Goal: Task Accomplishment & Management: Manage account settings

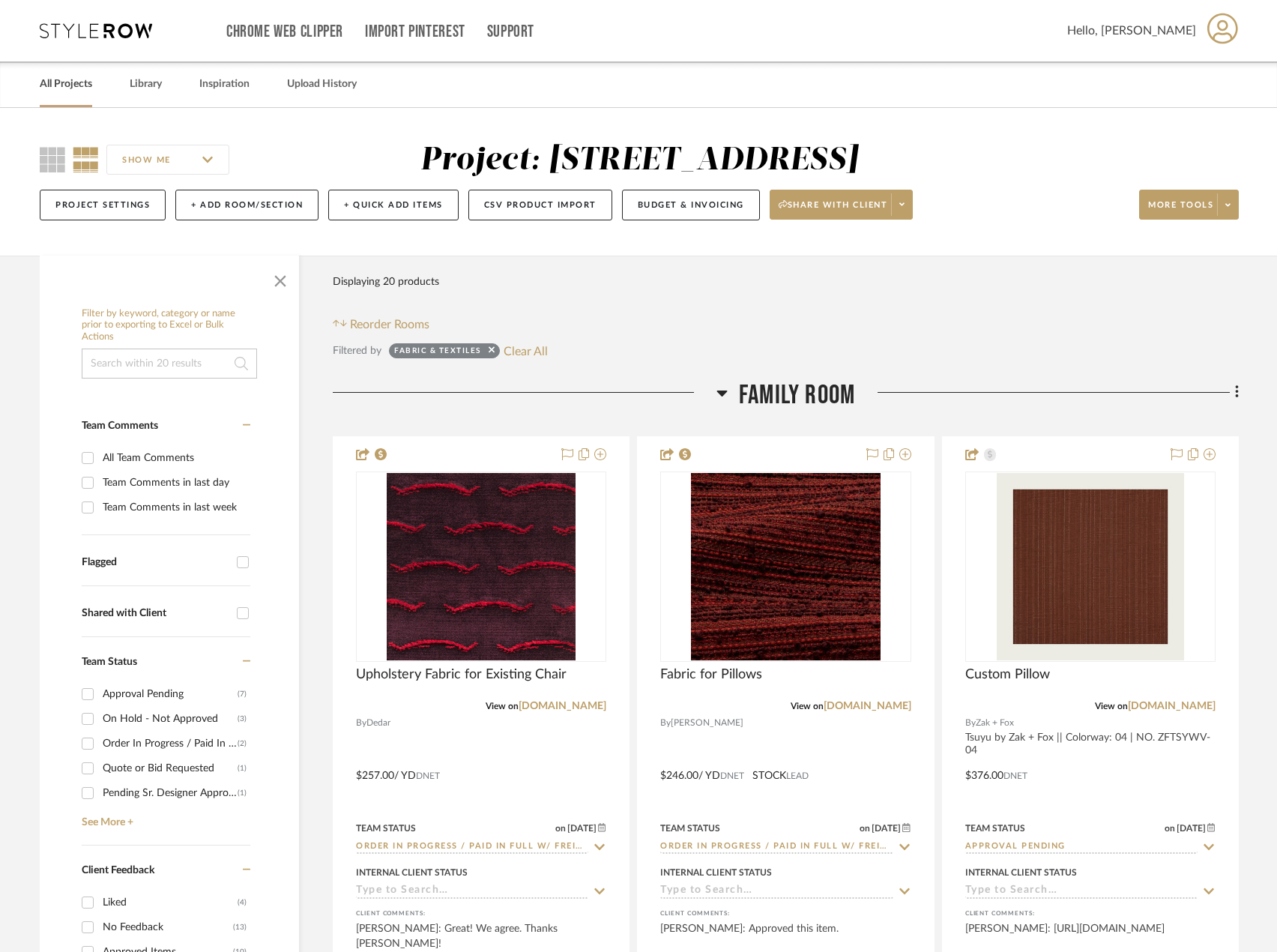
click at [63, 89] on link "All Projects" at bounding box center [65, 84] width 52 height 20
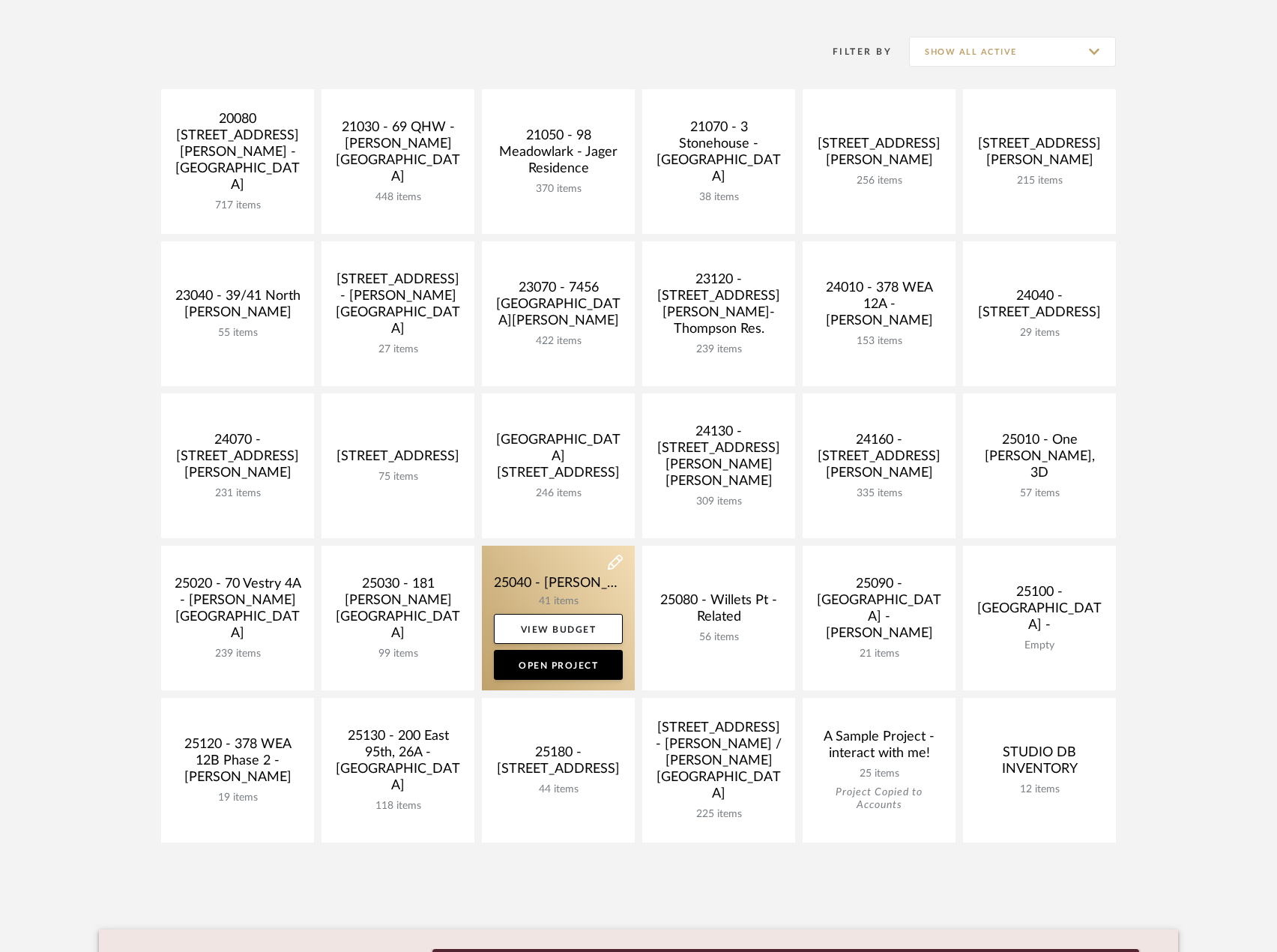
scroll to position [450, 0]
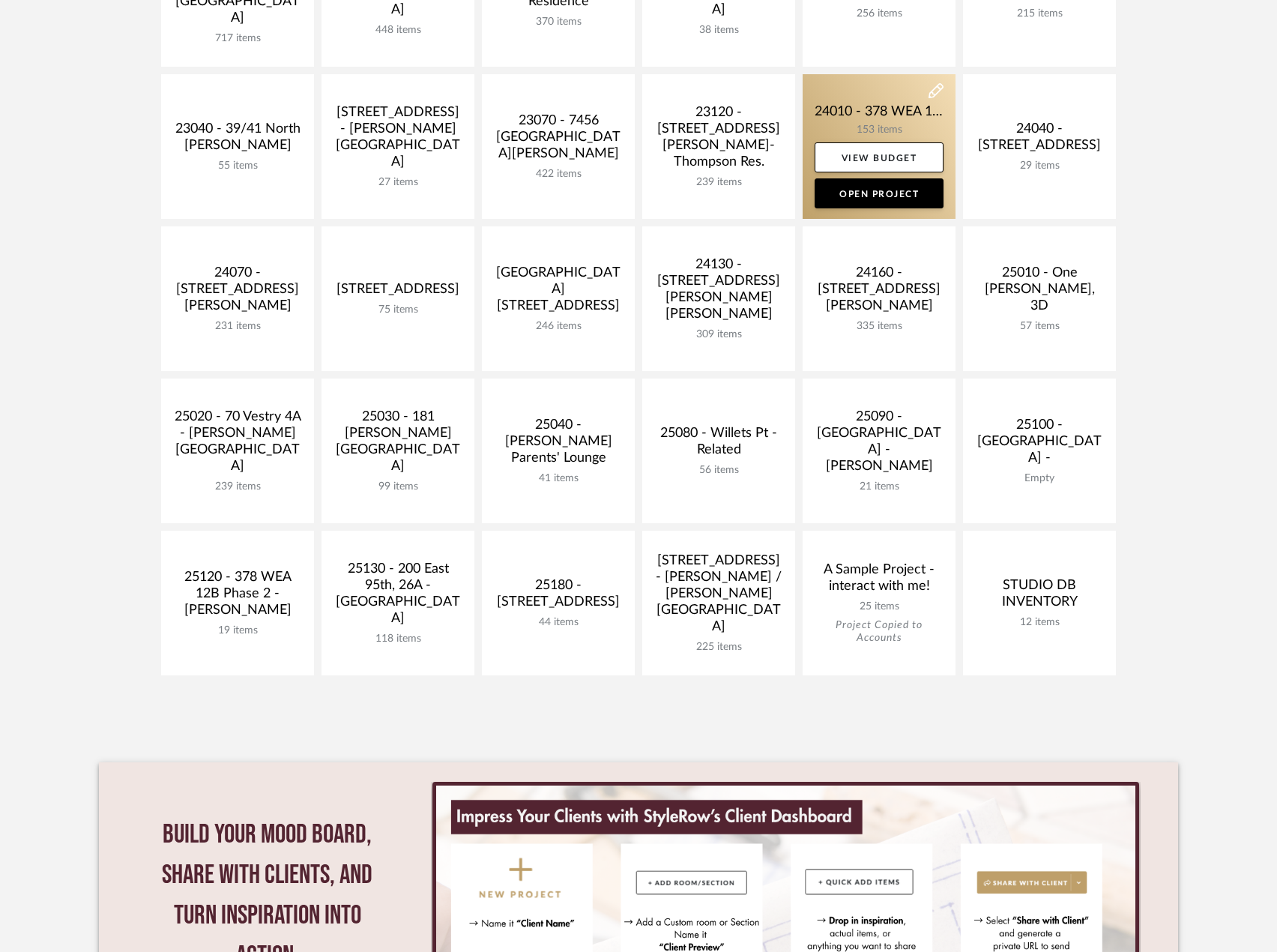
click at [879, 114] on link at bounding box center [880, 146] width 153 height 144
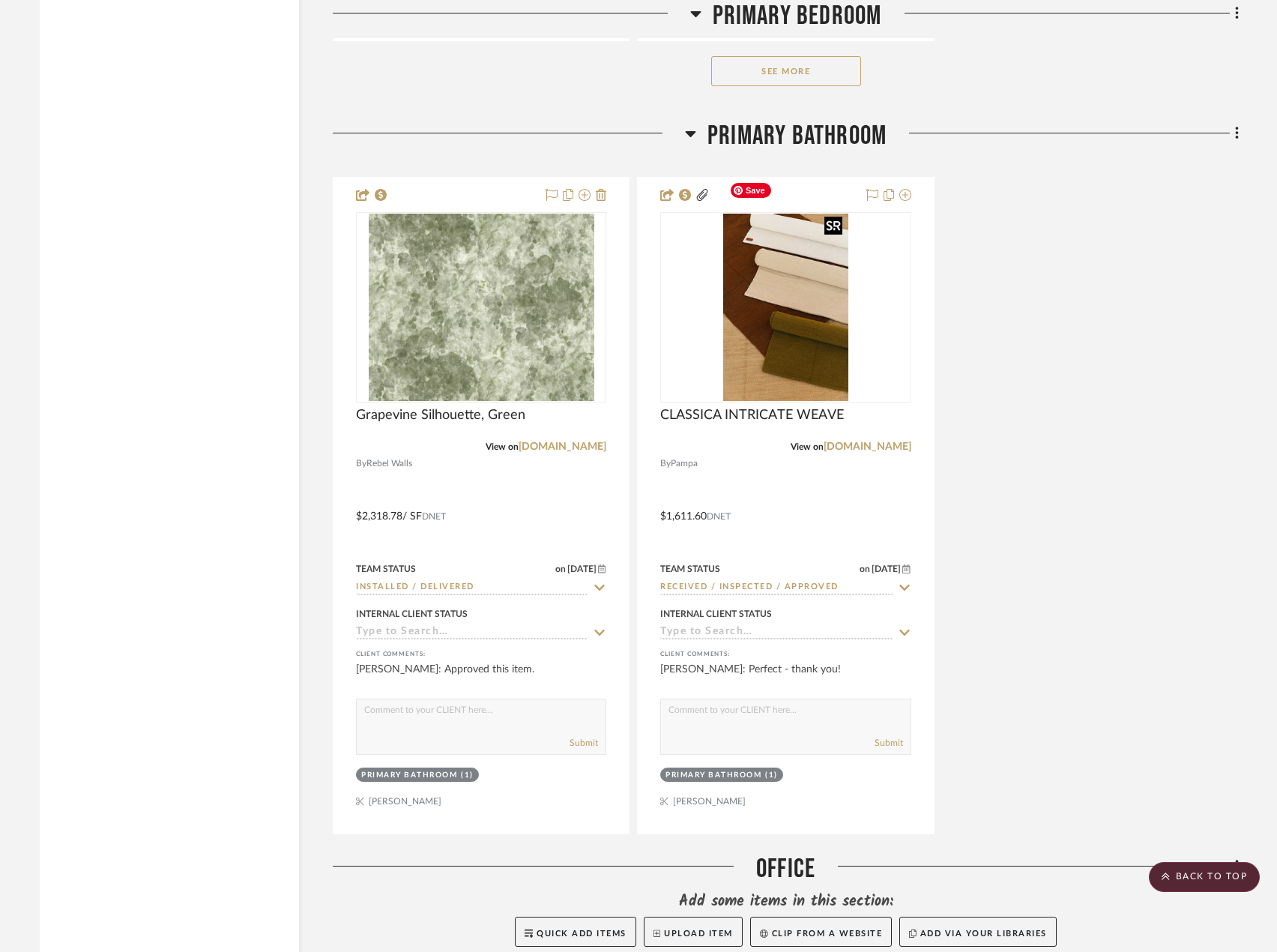
scroll to position [15211, 0]
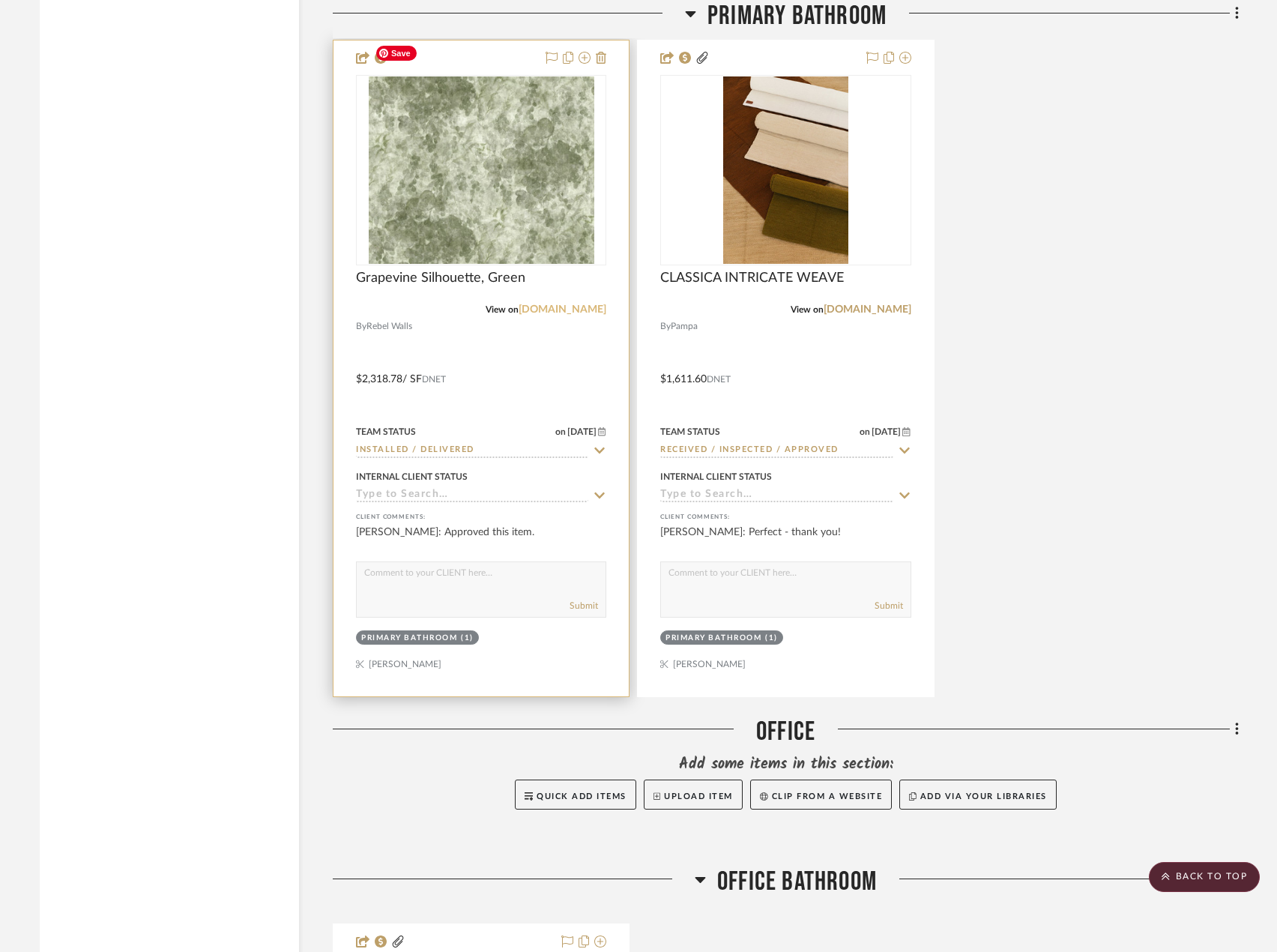
click at [569, 304] on link "rebelwalls.com" at bounding box center [562, 309] width 88 height 10
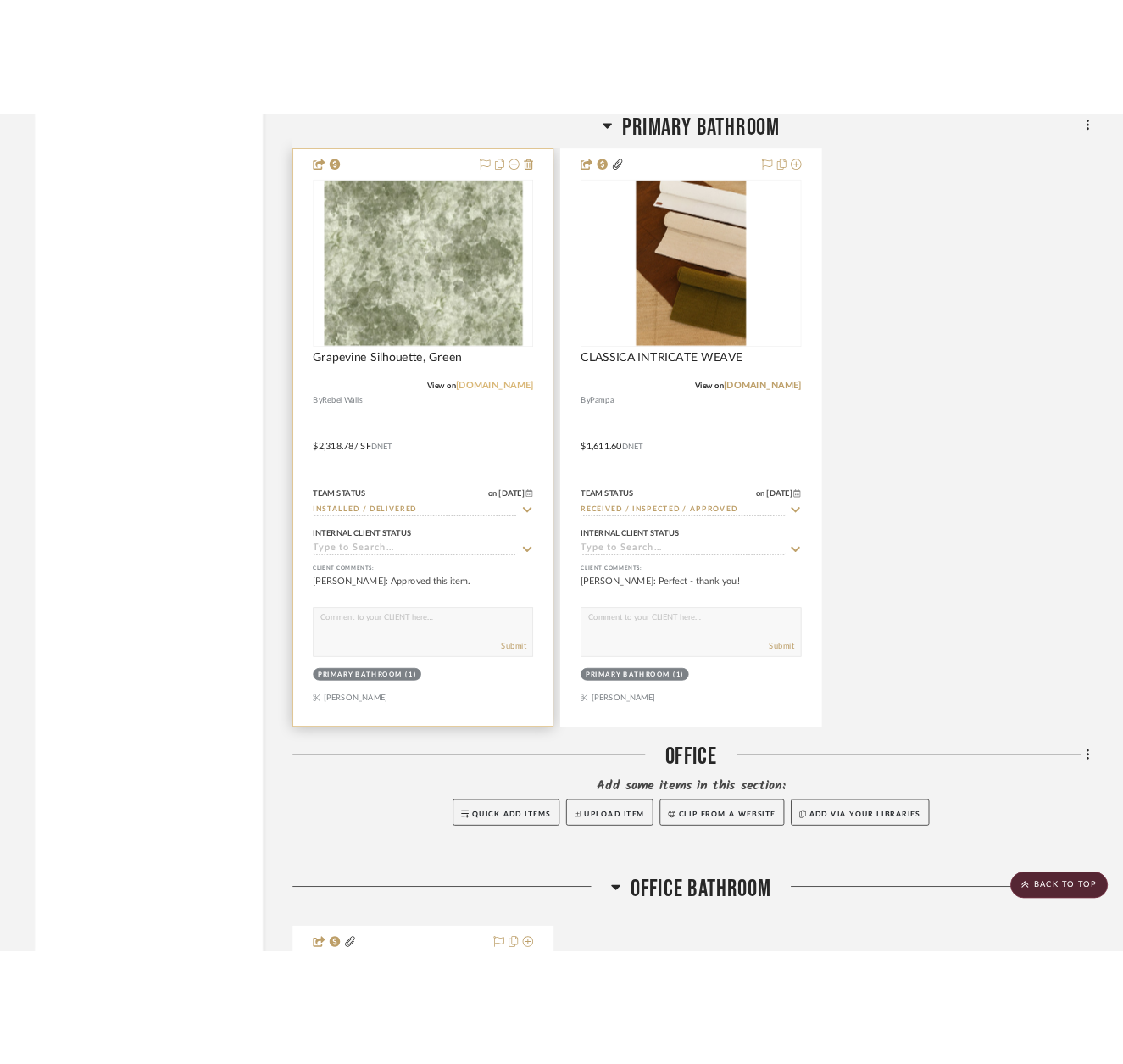
scroll to position [17248, 0]
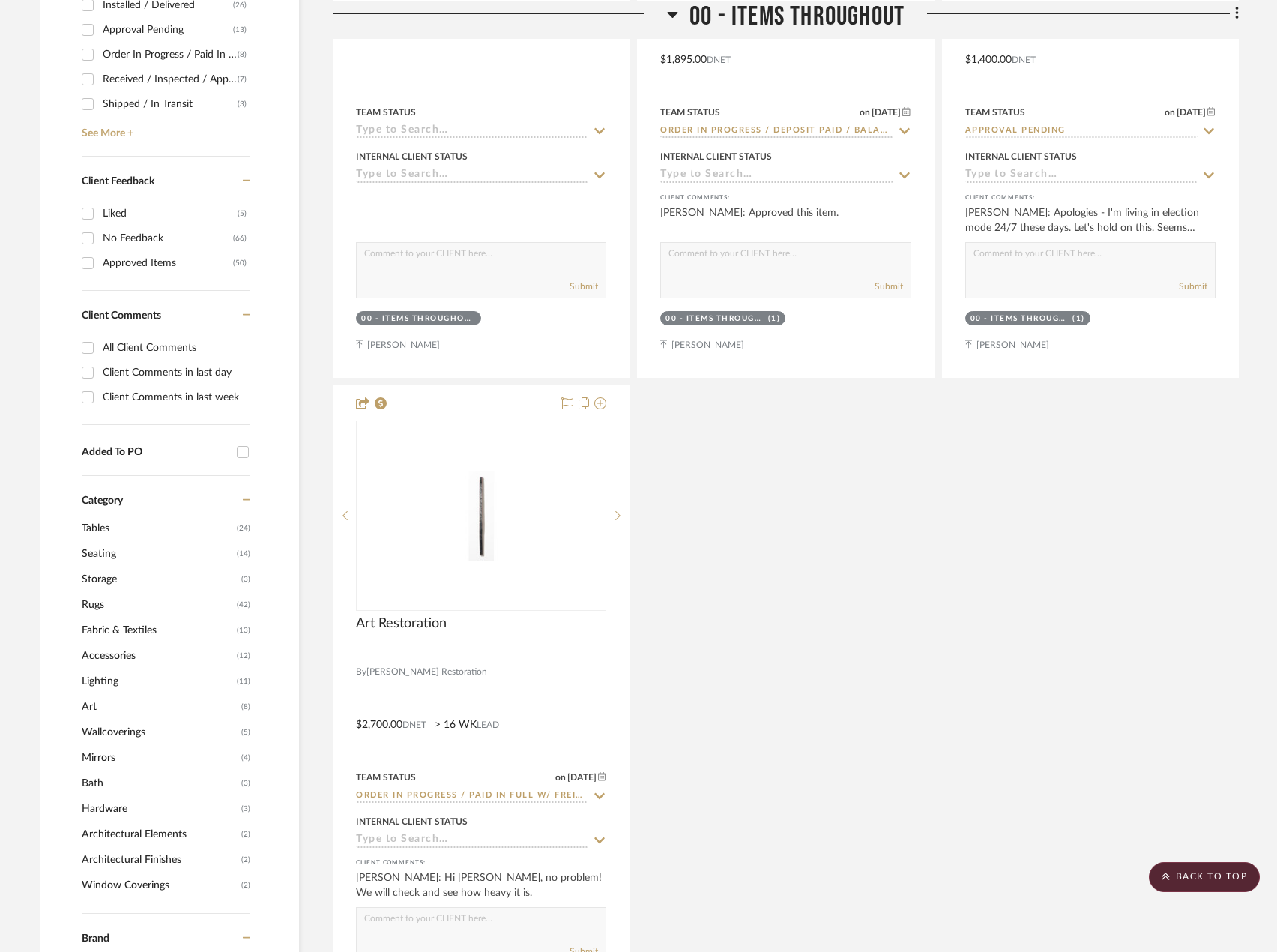
scroll to position [899, 0]
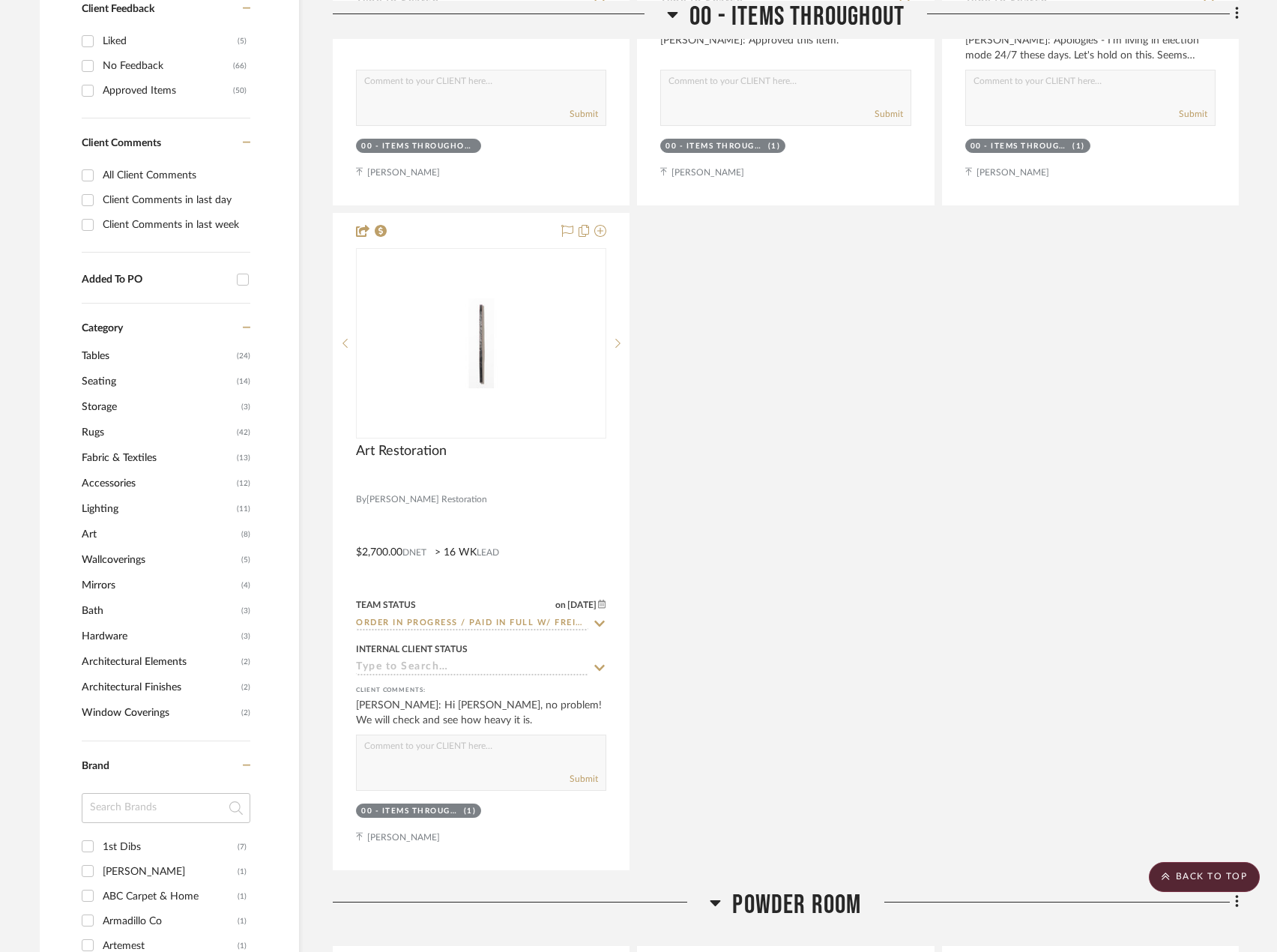
click at [139, 522] on span "Art" at bounding box center [159, 534] width 156 height 26
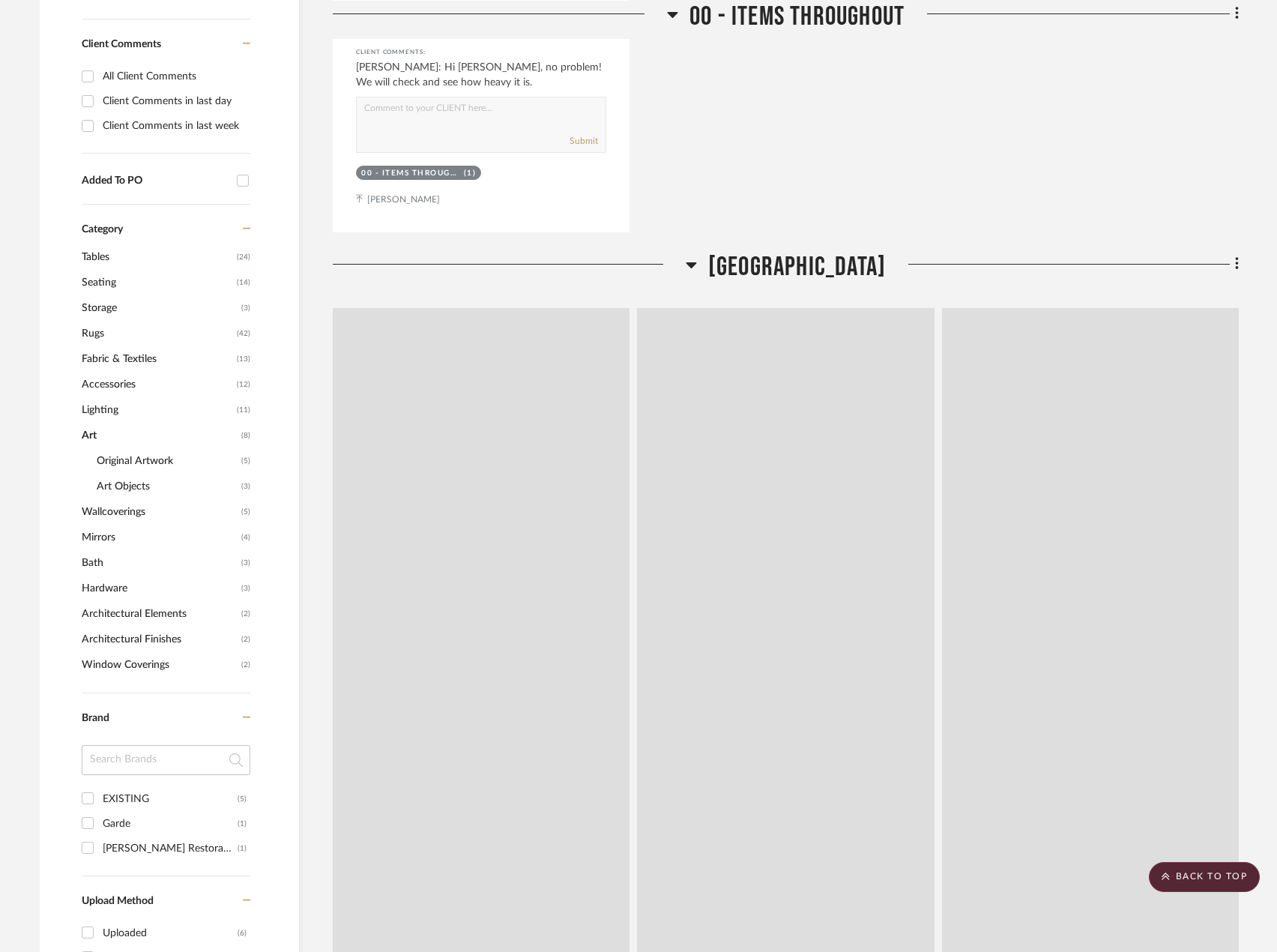
scroll to position [800, 0]
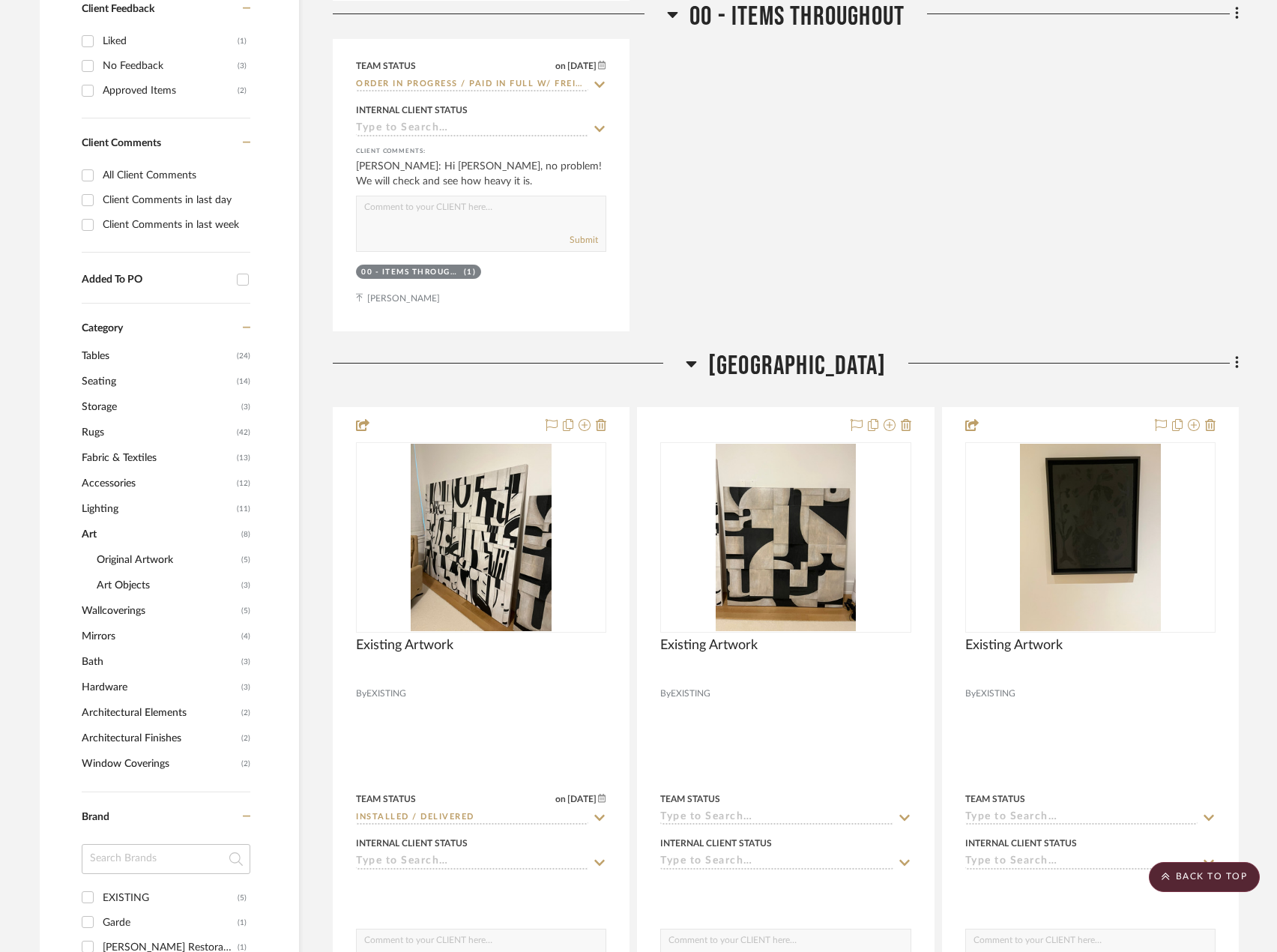
click at [99, 598] on span "Wallcoverings" at bounding box center [159, 611] width 156 height 26
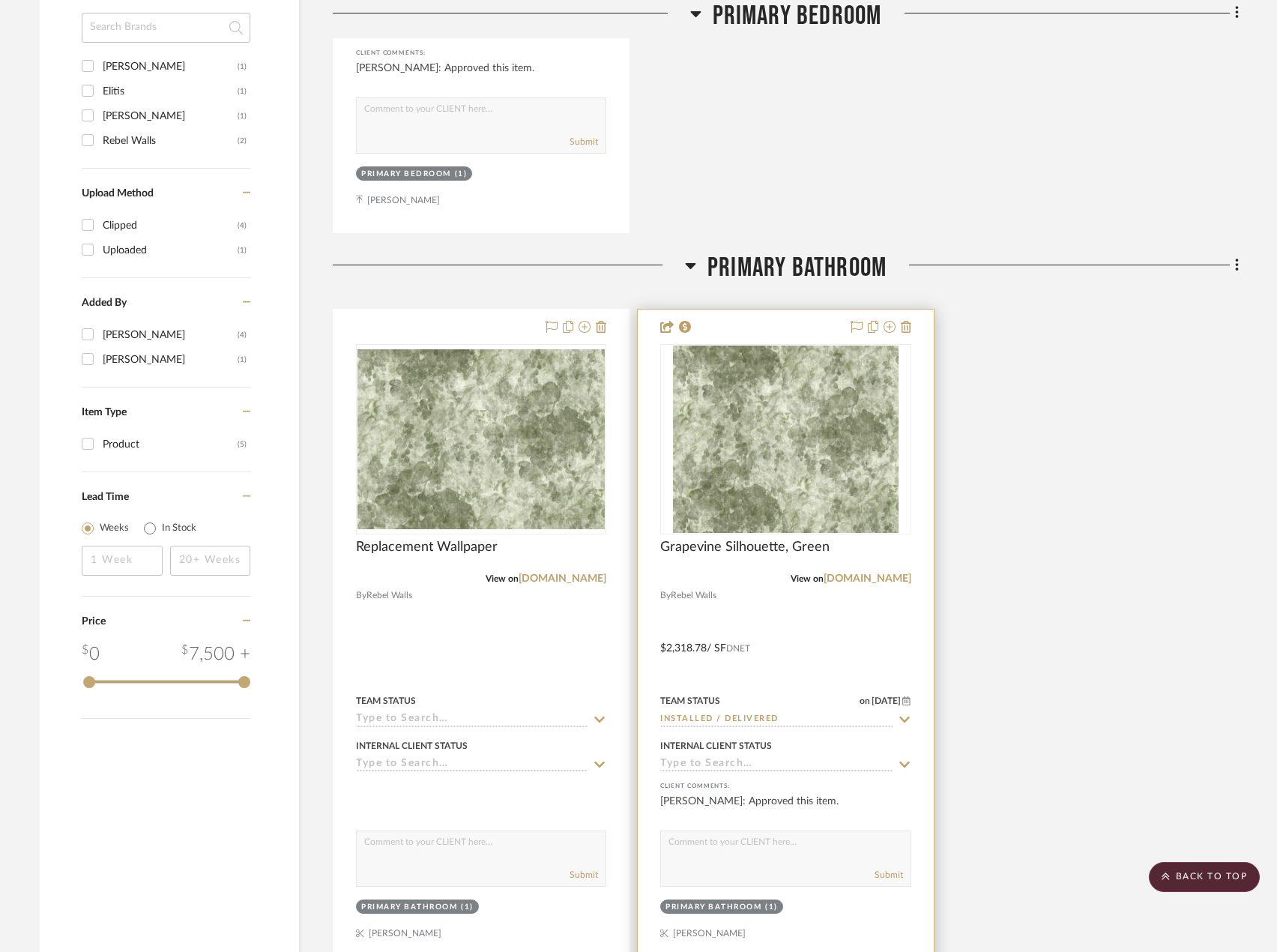
scroll to position [1624, 0]
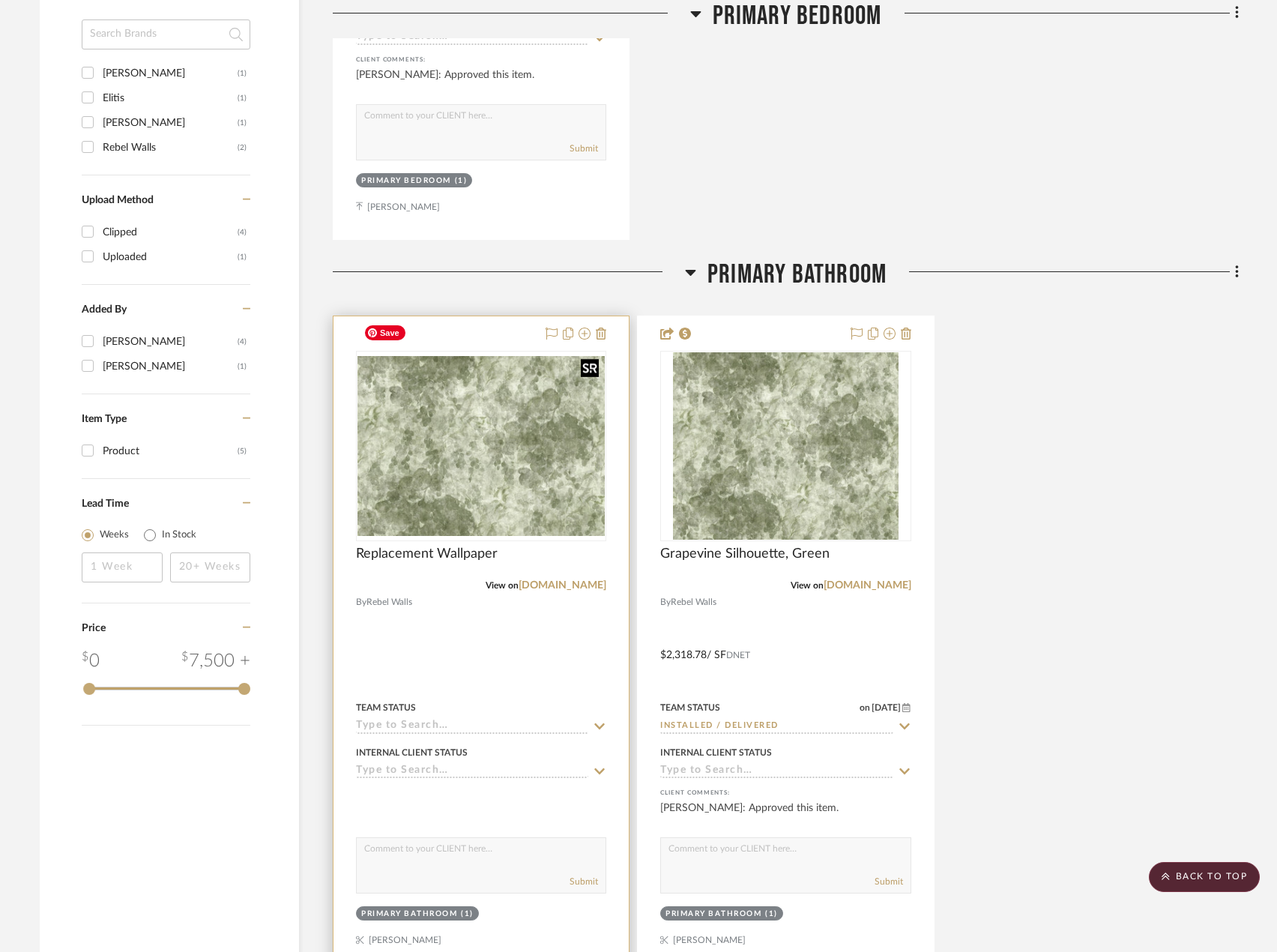
click at [0, 0] on img at bounding box center [0, 0] width 0 height 0
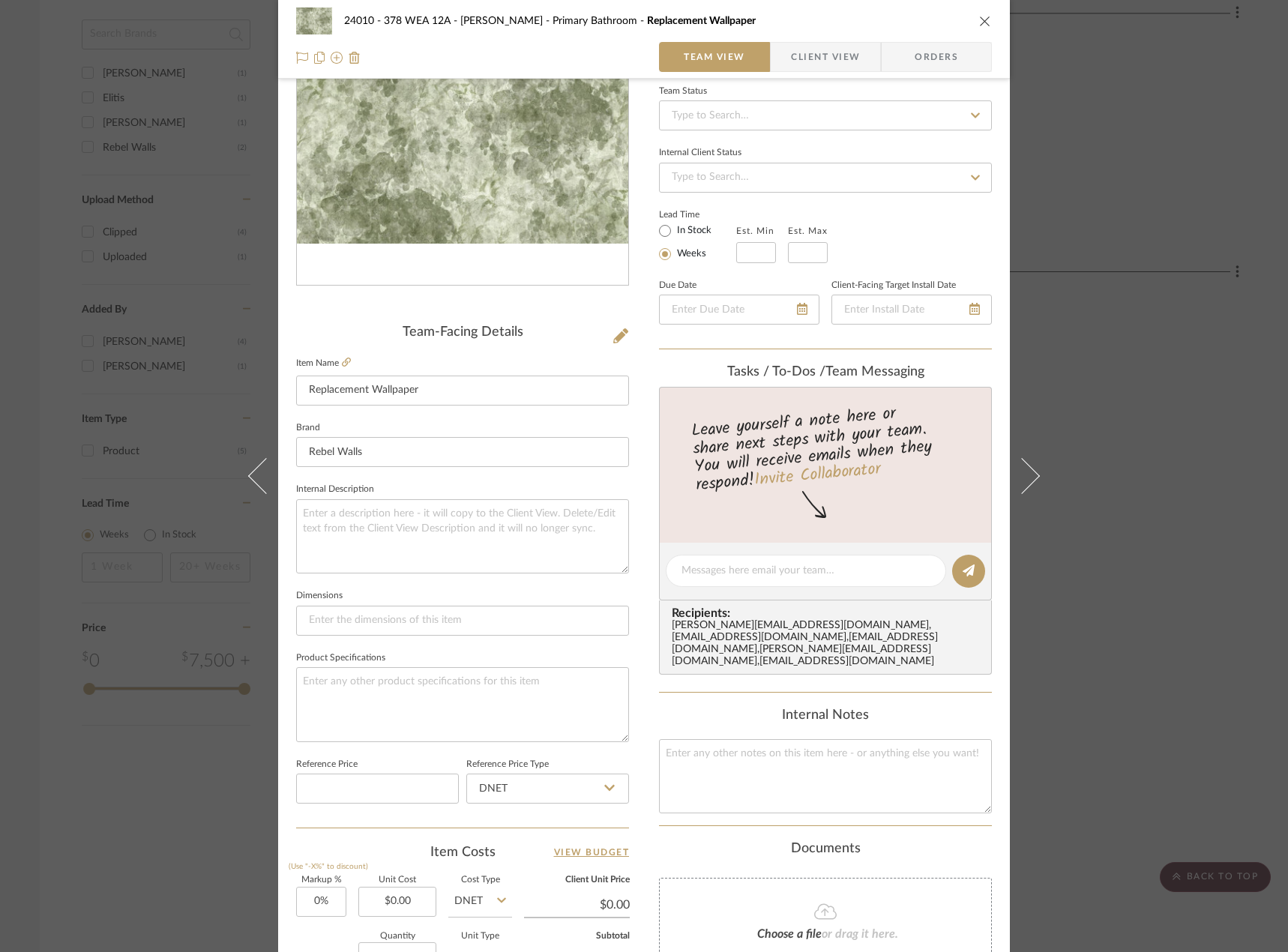
scroll to position [443, 0]
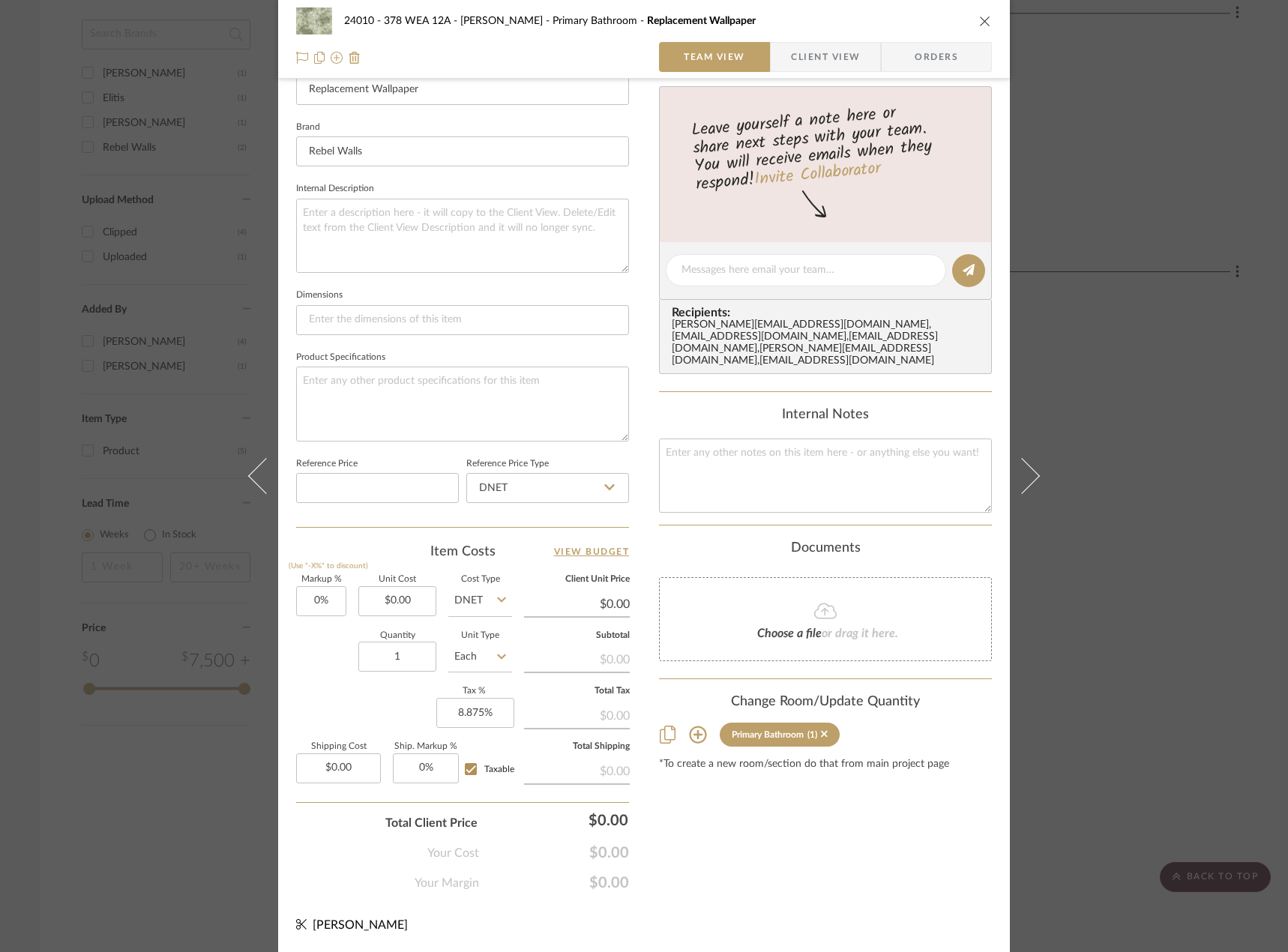
click at [1003, 377] on div "24010 - 378 WEA 12A - Wallace Primary Bathroom Replacement Wallpaper Team View …" at bounding box center [644, 476] width 1288 height 952
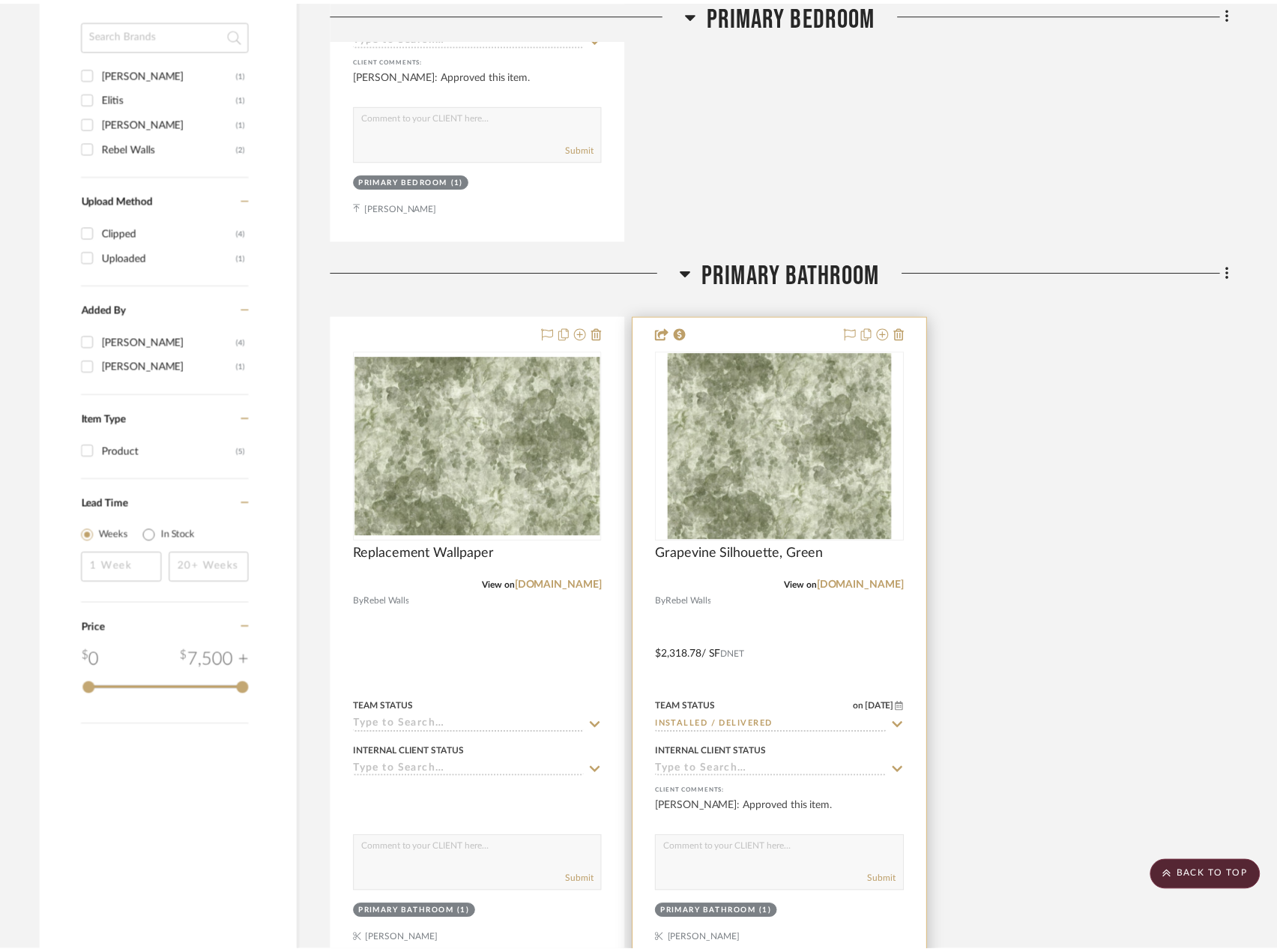
scroll to position [1624, 0]
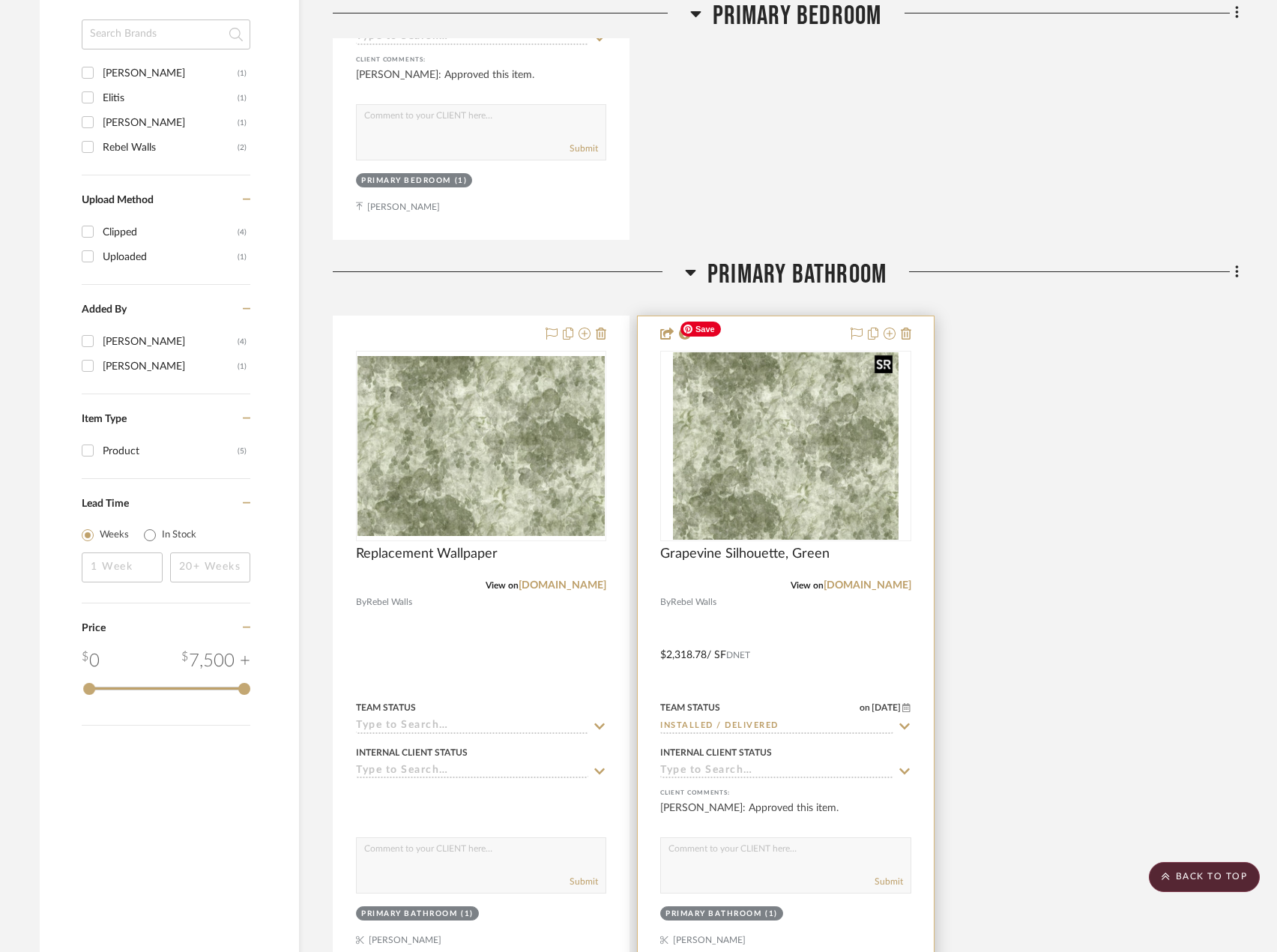
click at [809, 453] on img "0" at bounding box center [786, 446] width 226 height 187
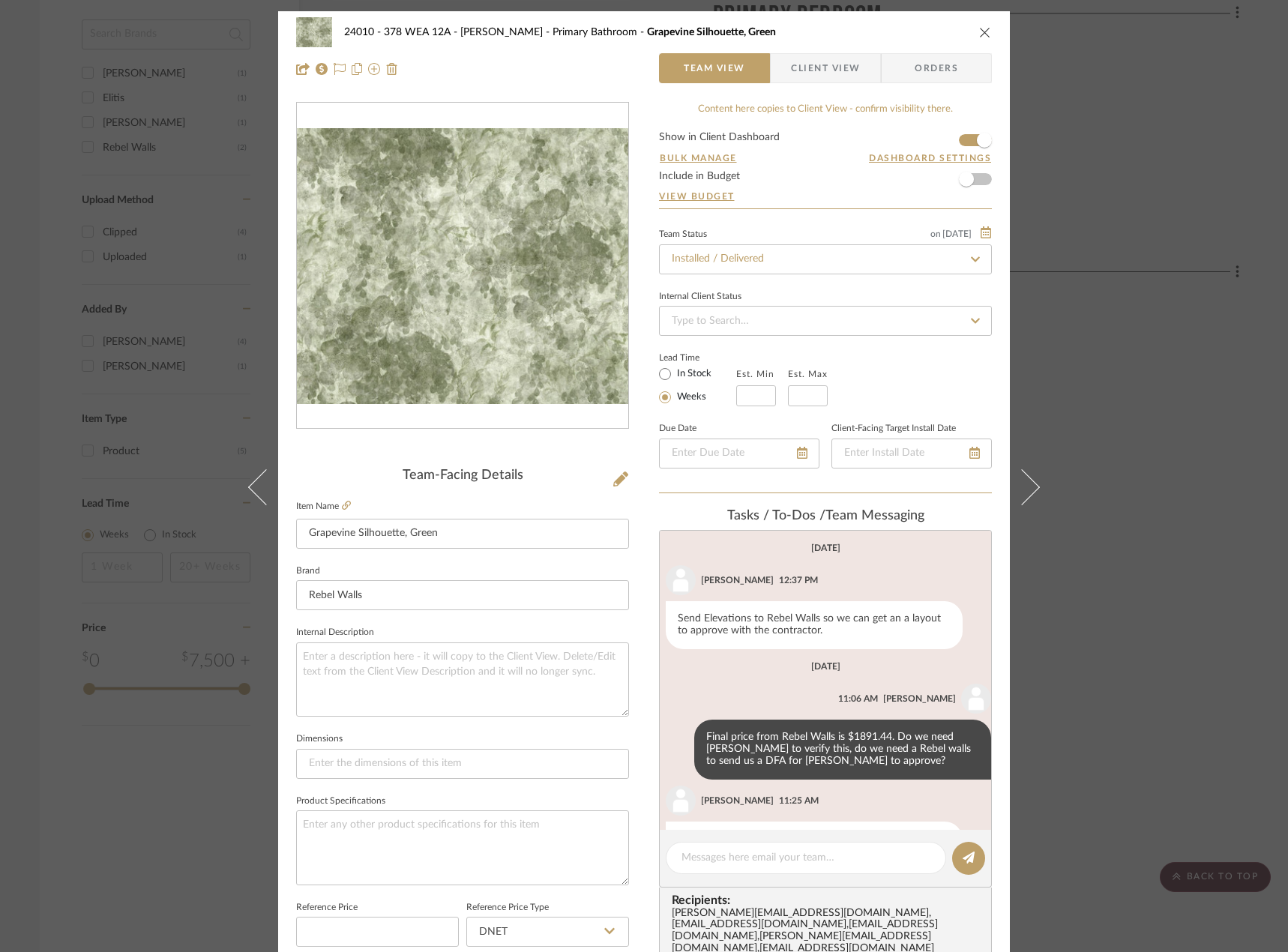
scroll to position [58, 0]
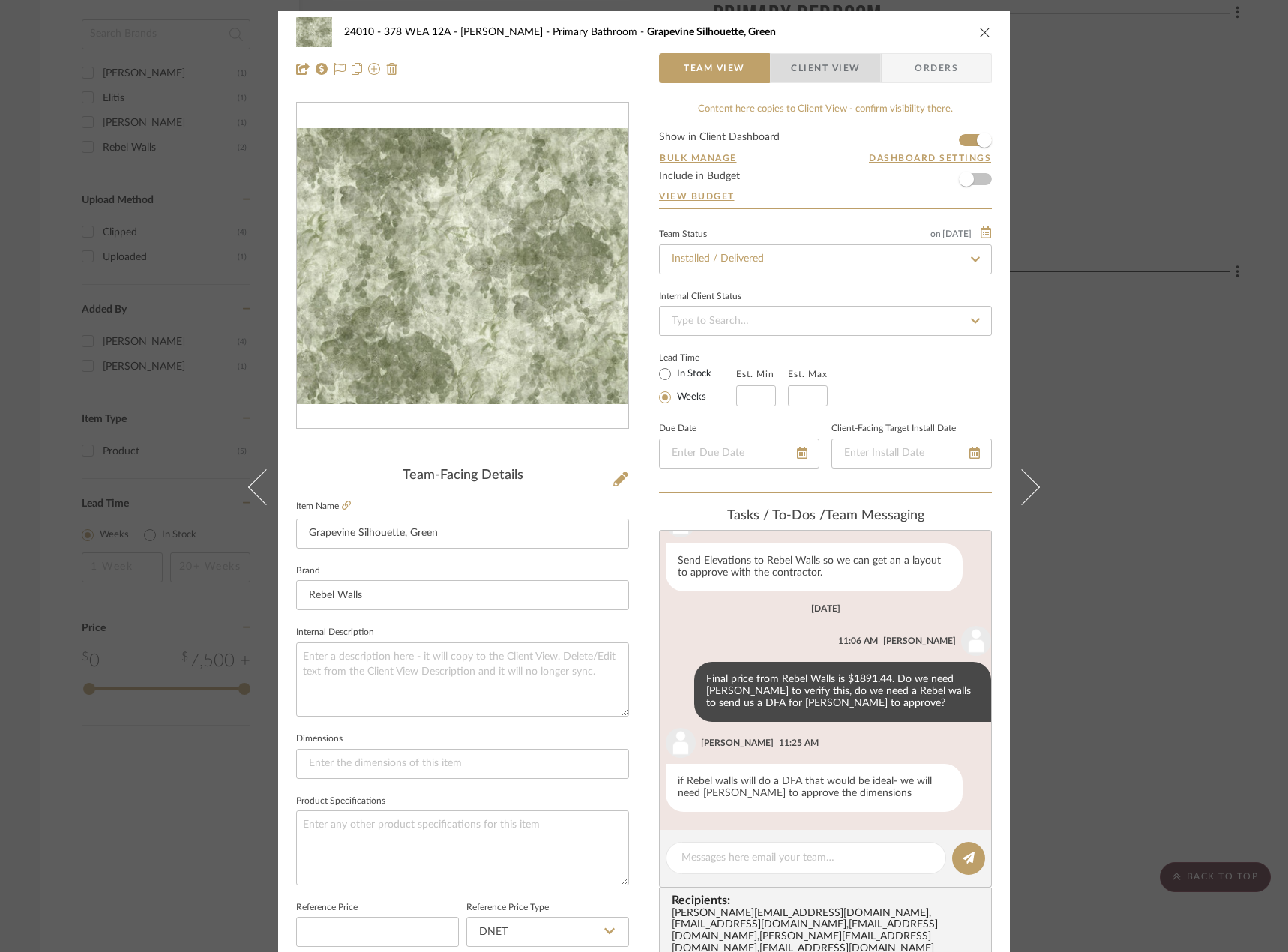
click at [812, 61] on span "Client View" at bounding box center [826, 68] width 69 height 30
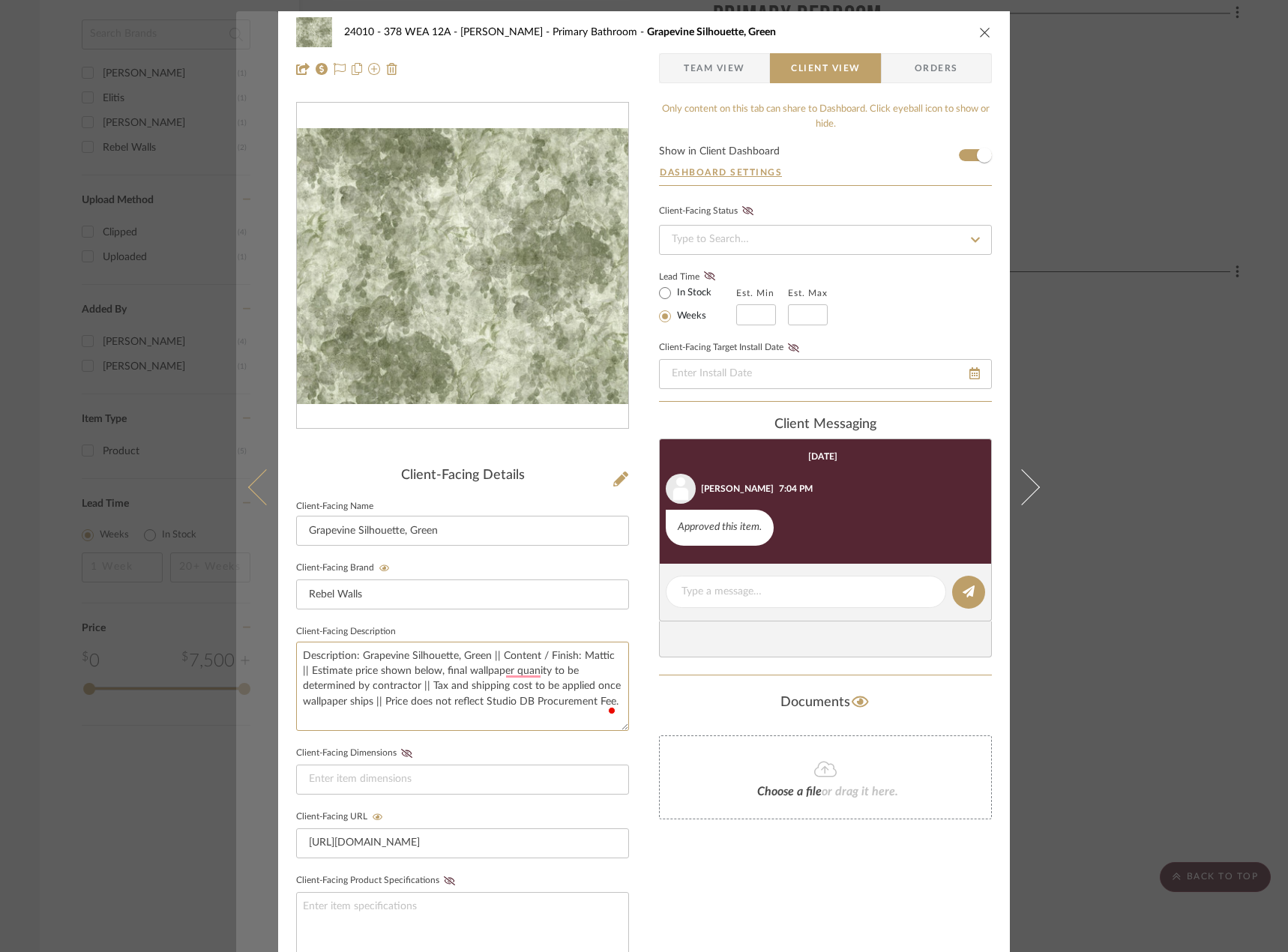
drag, startPoint x: 616, startPoint y: 705, endPoint x: 263, endPoint y: 642, distance: 358.6
click at [263, 642] on mat-dialog-content "24010 - 378 WEA 12A - Wallace Primary Bathroom Grapevine Silhouette, Green Team…" at bounding box center [644, 635] width 815 height 1248
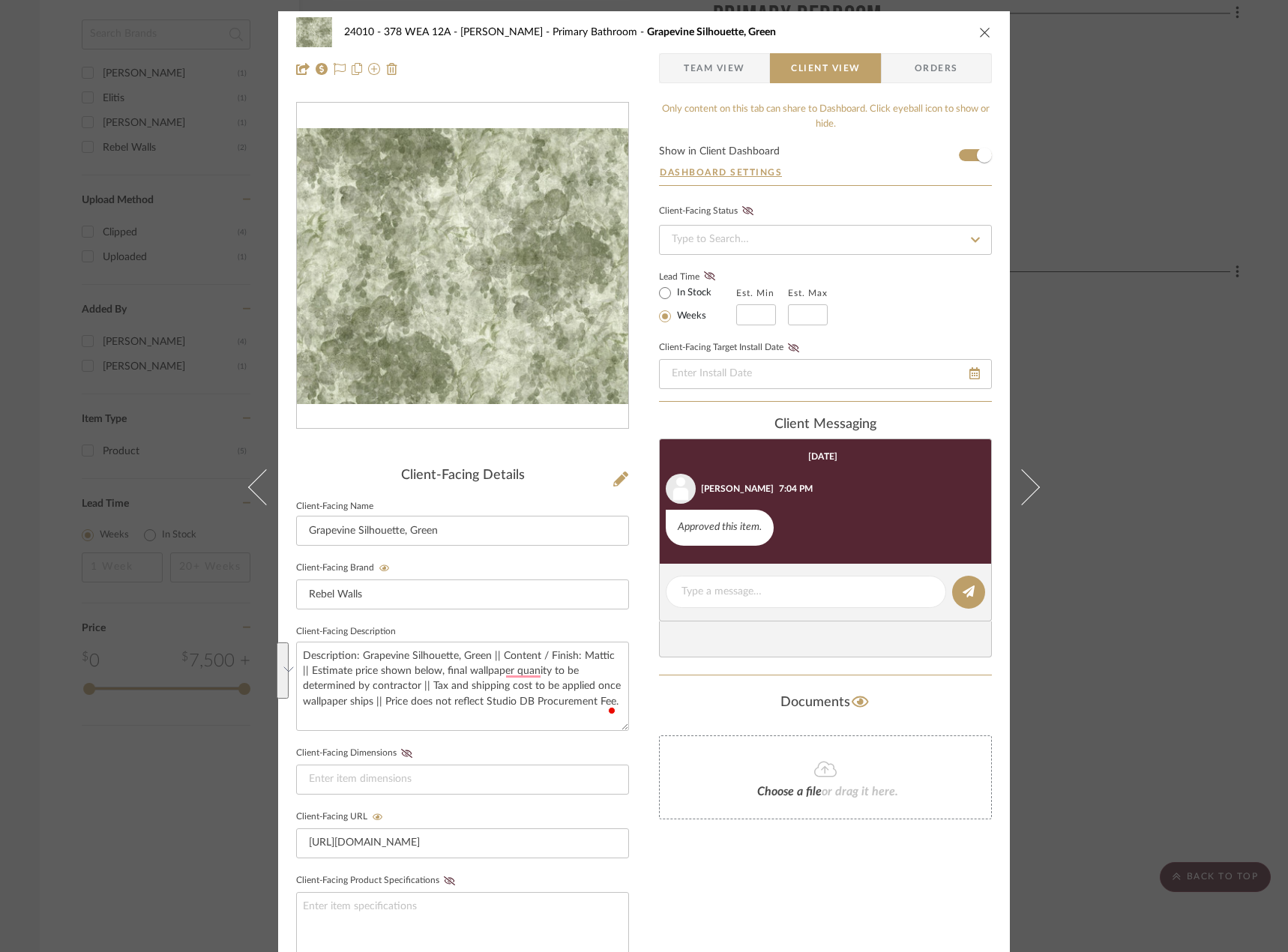
drag, startPoint x: 1157, startPoint y: 424, endPoint x: 1111, endPoint y: 425, distance: 46.0
click at [1003, 424] on div "24010 - 378 WEA 12A - Wallace Primary Bathroom Grapevine Silhouette, Green Team…" at bounding box center [644, 476] width 1288 height 952
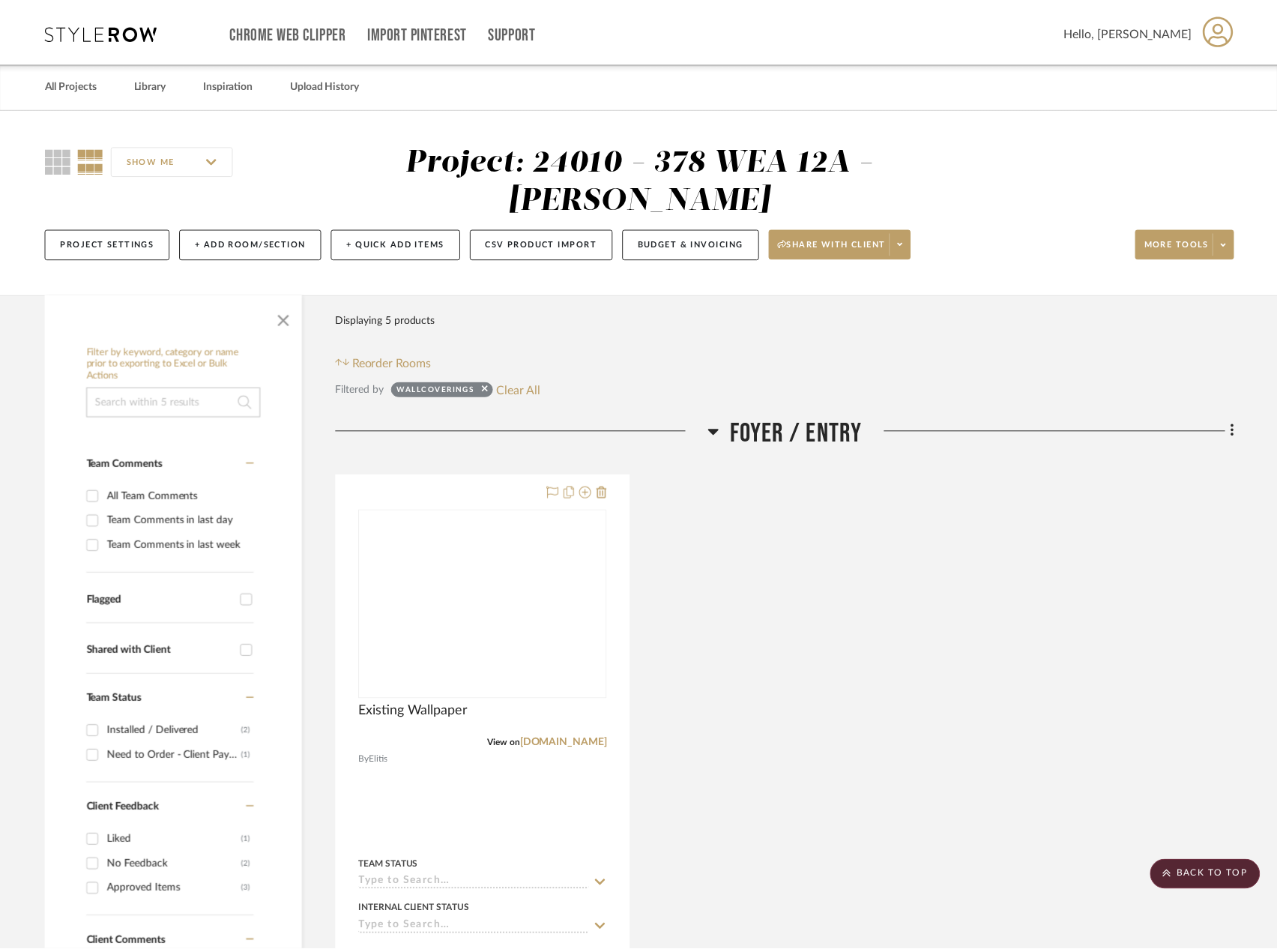
scroll to position [1624, 0]
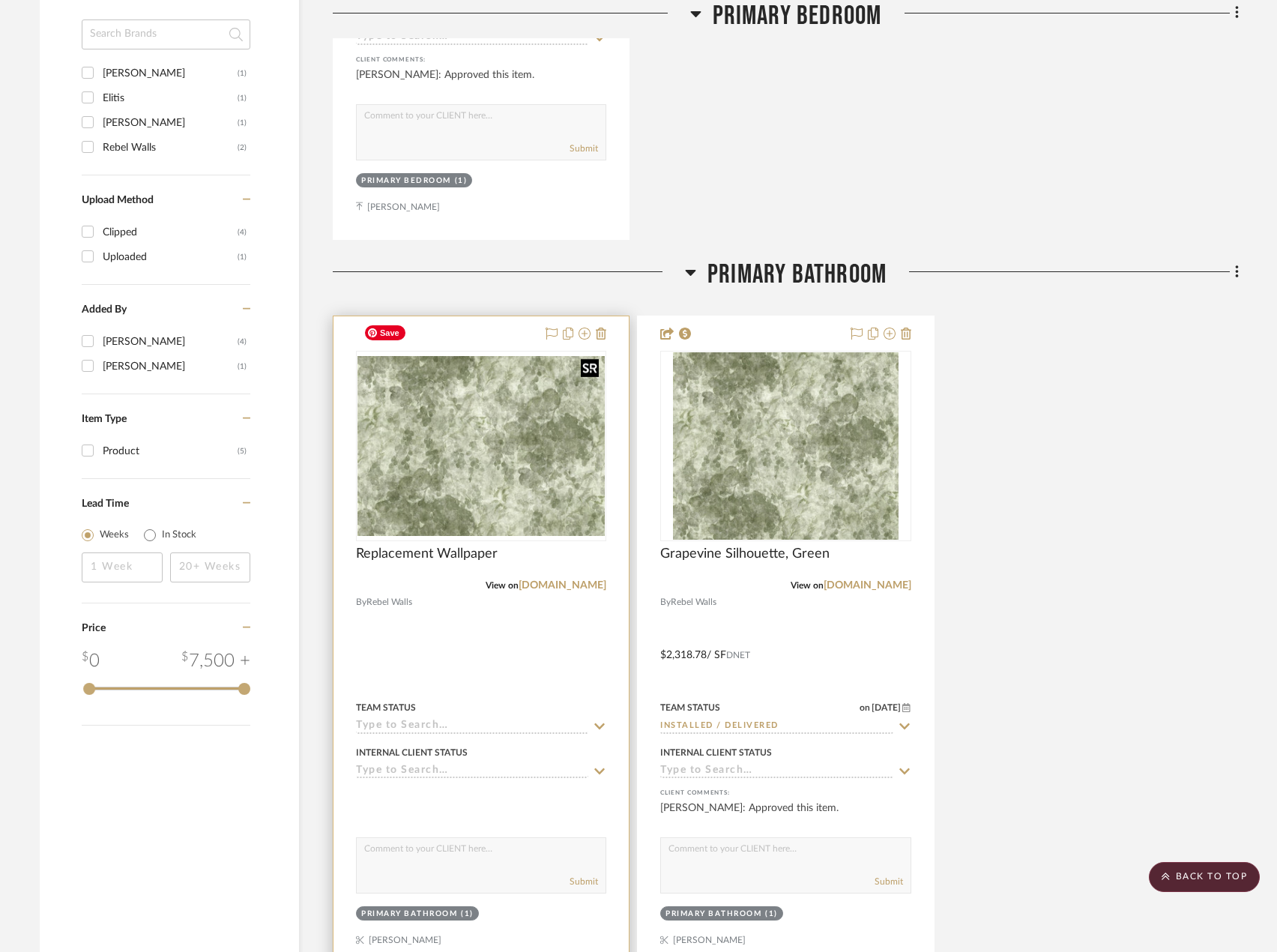
click at [453, 384] on img "0" at bounding box center [480, 447] width 247 height 181
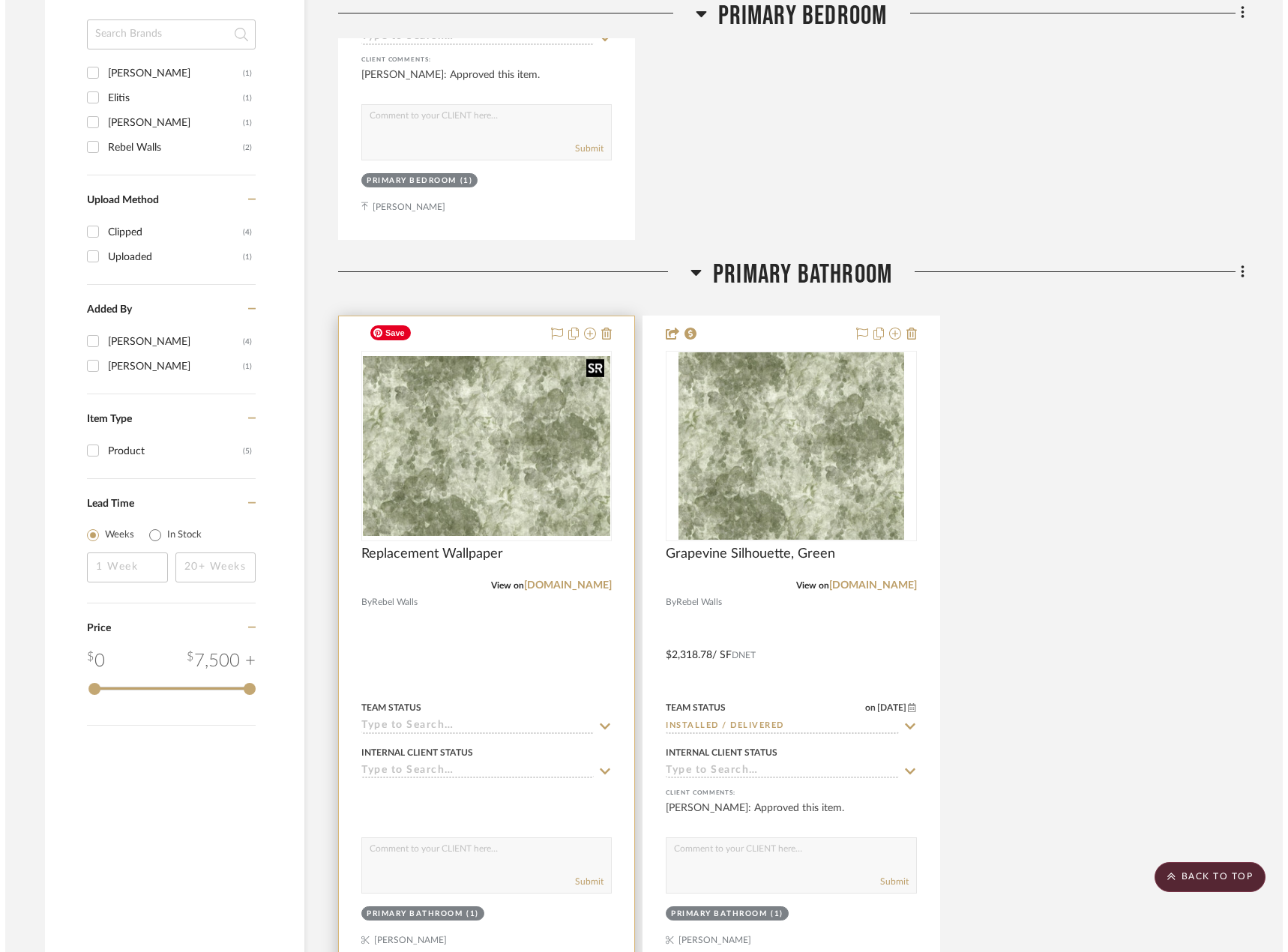
scroll to position [0, 0]
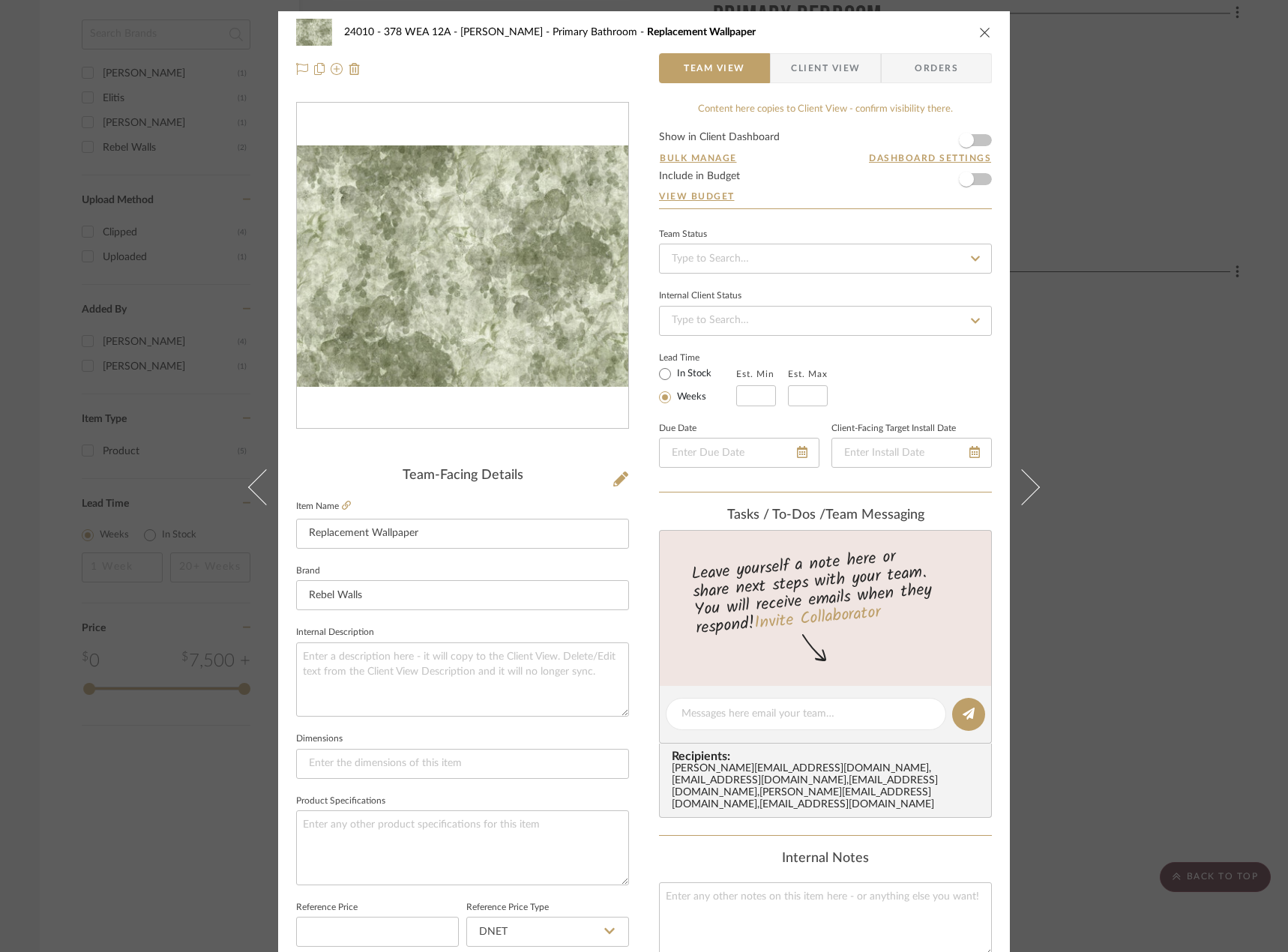
click at [844, 68] on span "Client View" at bounding box center [826, 68] width 69 height 30
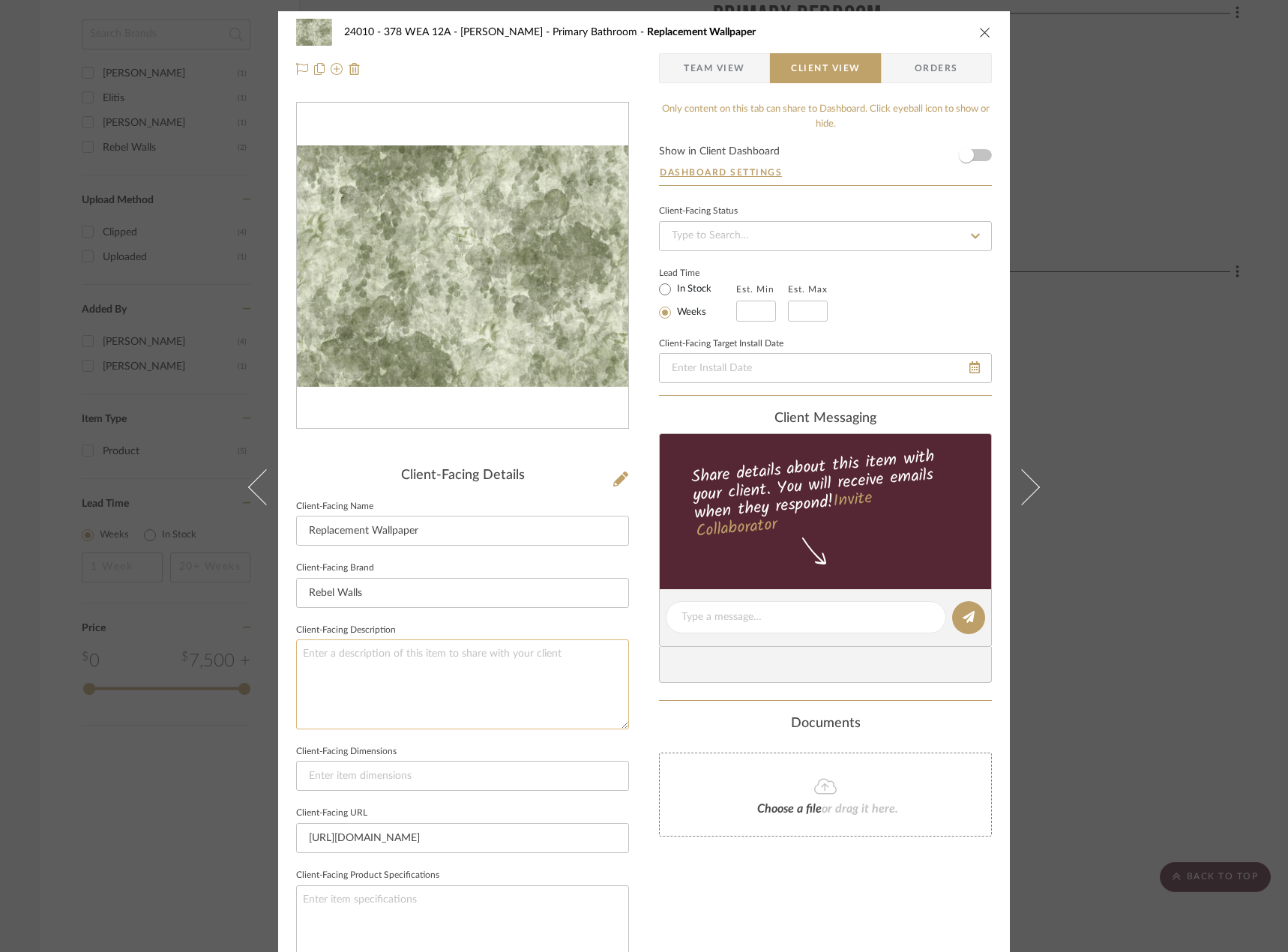
click at [332, 660] on textarea at bounding box center [462, 684] width 333 height 89
paste textarea "Description: Grapevine Silhouette, Green || Content / Finish: Mattic || Estimat…"
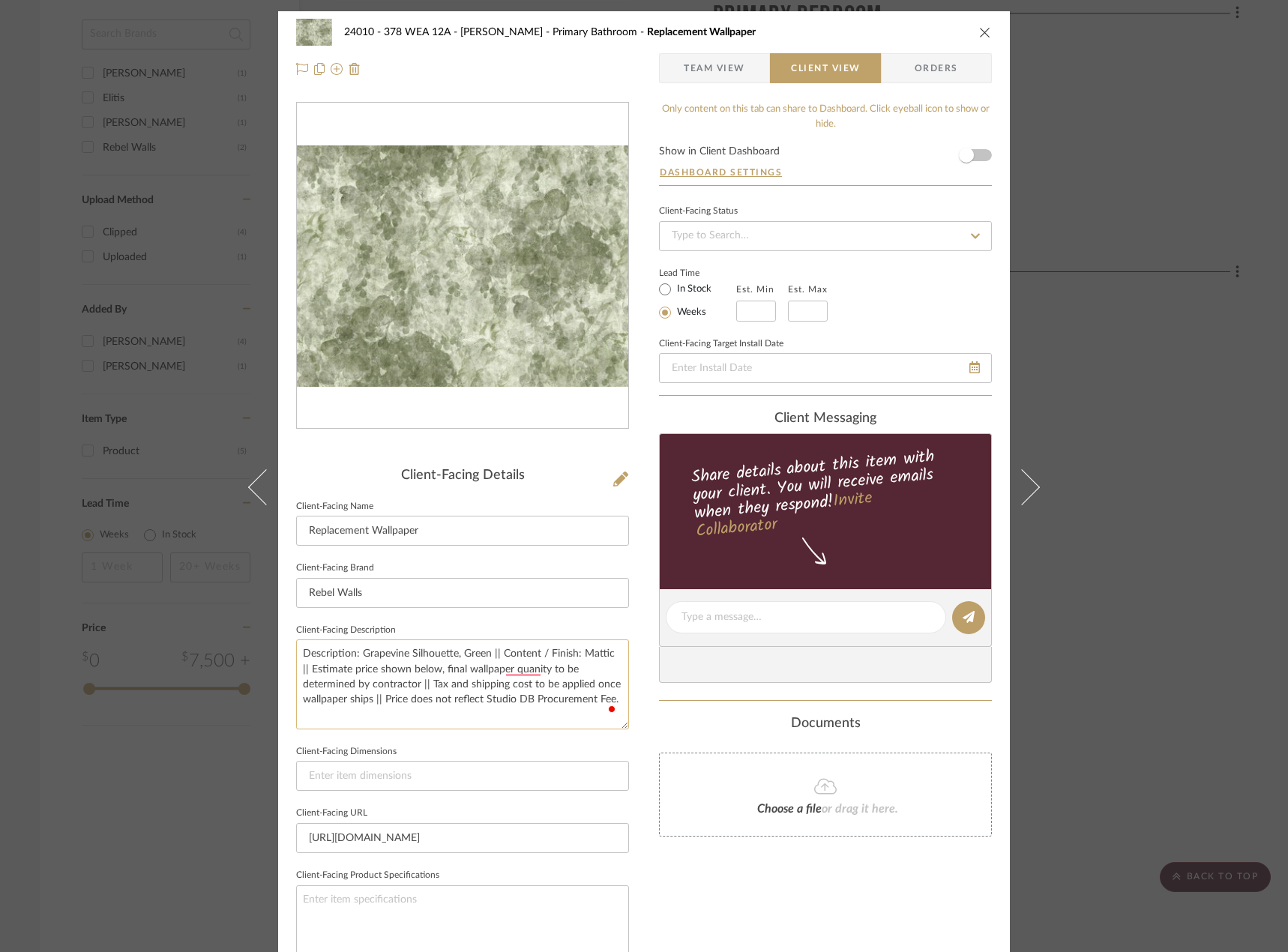
click at [490, 659] on textarea "Description: Grapevine Silhouette, Green || Content / Finish: Mattic || Estimat…" at bounding box center [462, 684] width 333 height 89
drag, startPoint x: 562, startPoint y: 670, endPoint x: 487, endPoint y: 670, distance: 75.0
click at [562, 671] on textarea "Description: Grapevine Silhouette, Green || Content / Finish: Mattic || Estimat…" at bounding box center [462, 684] width 333 height 89
drag, startPoint x: 356, startPoint y: 654, endPoint x: 367, endPoint y: 646, distance: 13.6
click at [356, 655] on textarea "Description: Grapevine Silhouette, Green || Content / Finish: Mattic || Estimat…" at bounding box center [462, 684] width 333 height 89
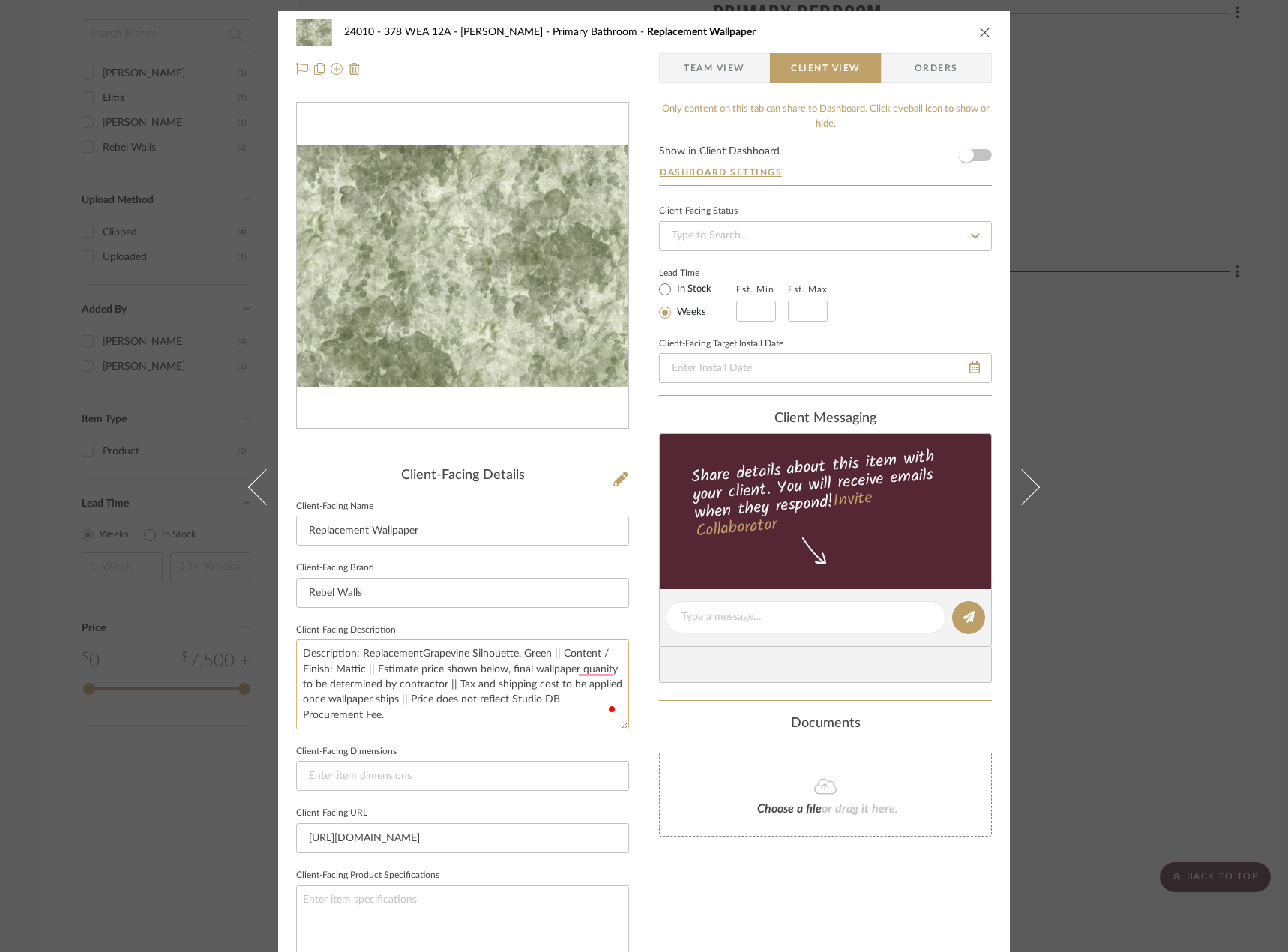
click at [512, 654] on textarea "Description: ReplacementGrapevine Silhouette, Green || Content / Finish: Mattic…" at bounding box center [462, 684] width 333 height 89
click at [417, 649] on textarea "Description: ReplacementGrapevine Silhouette Wallpaper, Green || Content / Fini…" at bounding box center [462, 684] width 333 height 89
click at [488, 680] on textarea "Description: Replacement Grapevine Silhouette Wallpaper, Green || Content / Fin…" at bounding box center [462, 684] width 333 height 89
drag, startPoint x: 418, startPoint y: 665, endPoint x: 524, endPoint y: 687, distance: 108.3
click at [524, 687] on textarea "Description: Replacement Grapevine Silhouette Wallpaper, Green || Content / Fin…" at bounding box center [462, 684] width 333 height 89
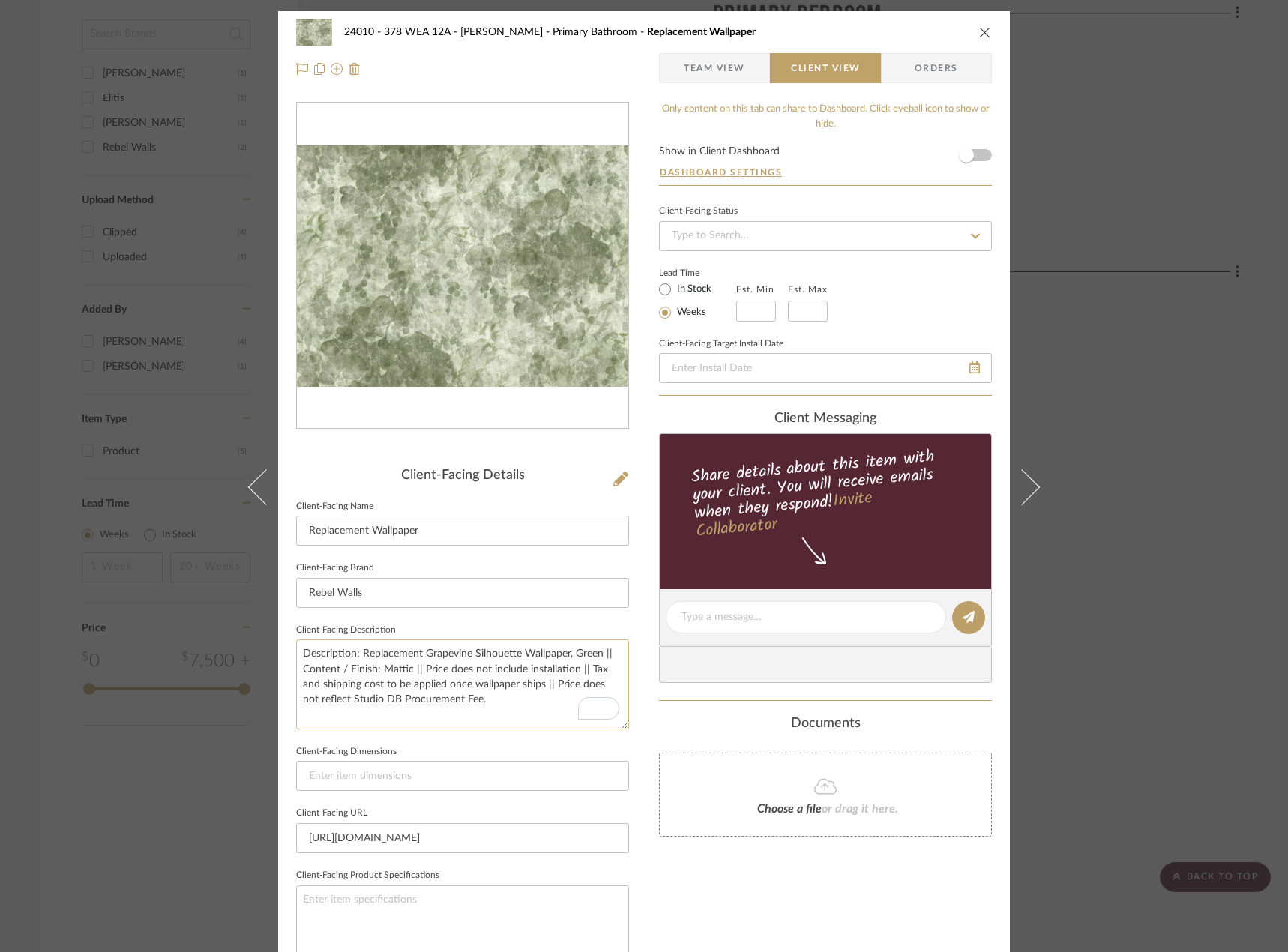
click at [479, 705] on textarea "Description: Replacement Grapevine Silhouette Wallpaper, Green || Content / Fin…" at bounding box center [462, 684] width 333 height 89
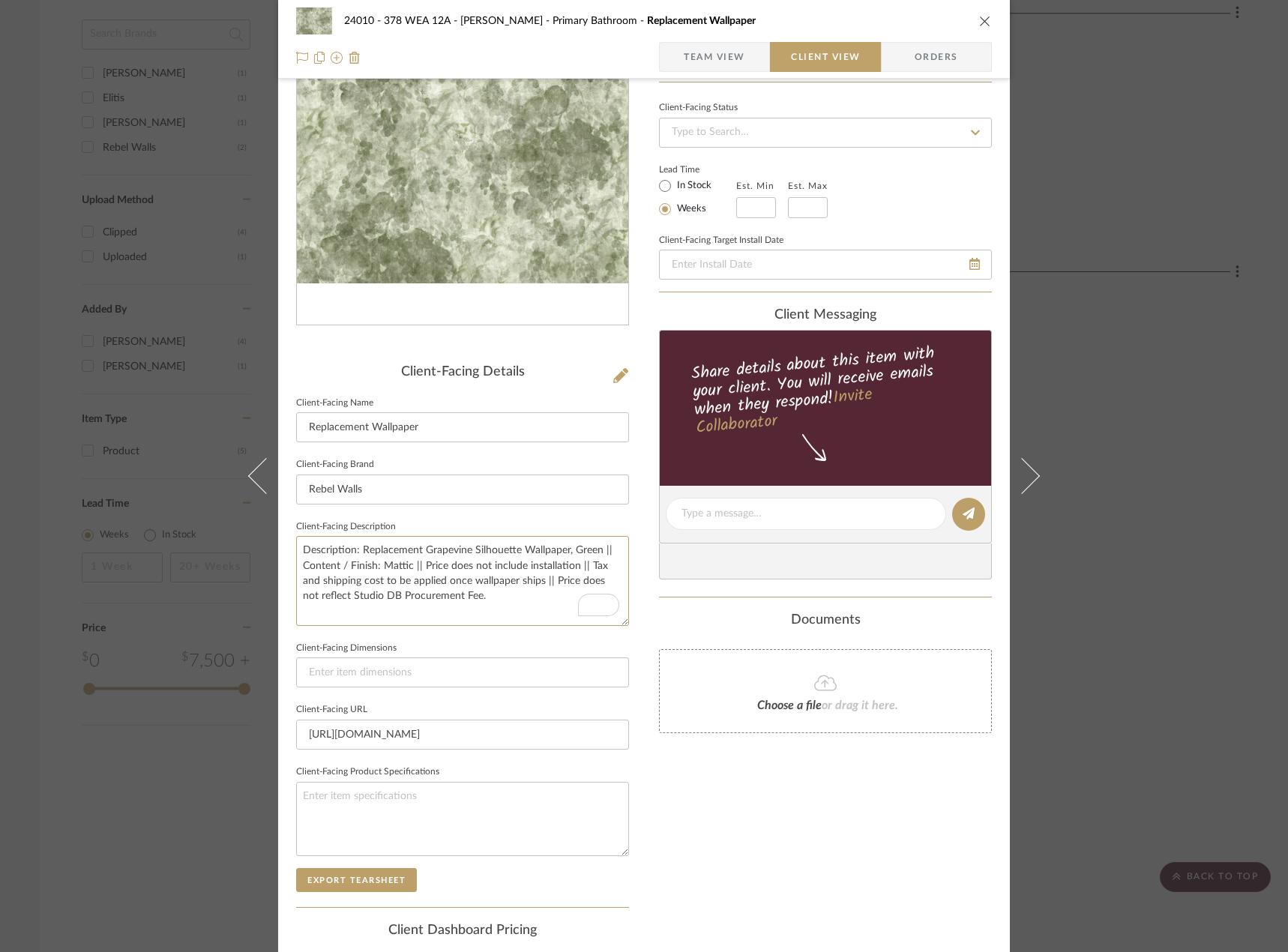
scroll to position [282, 0]
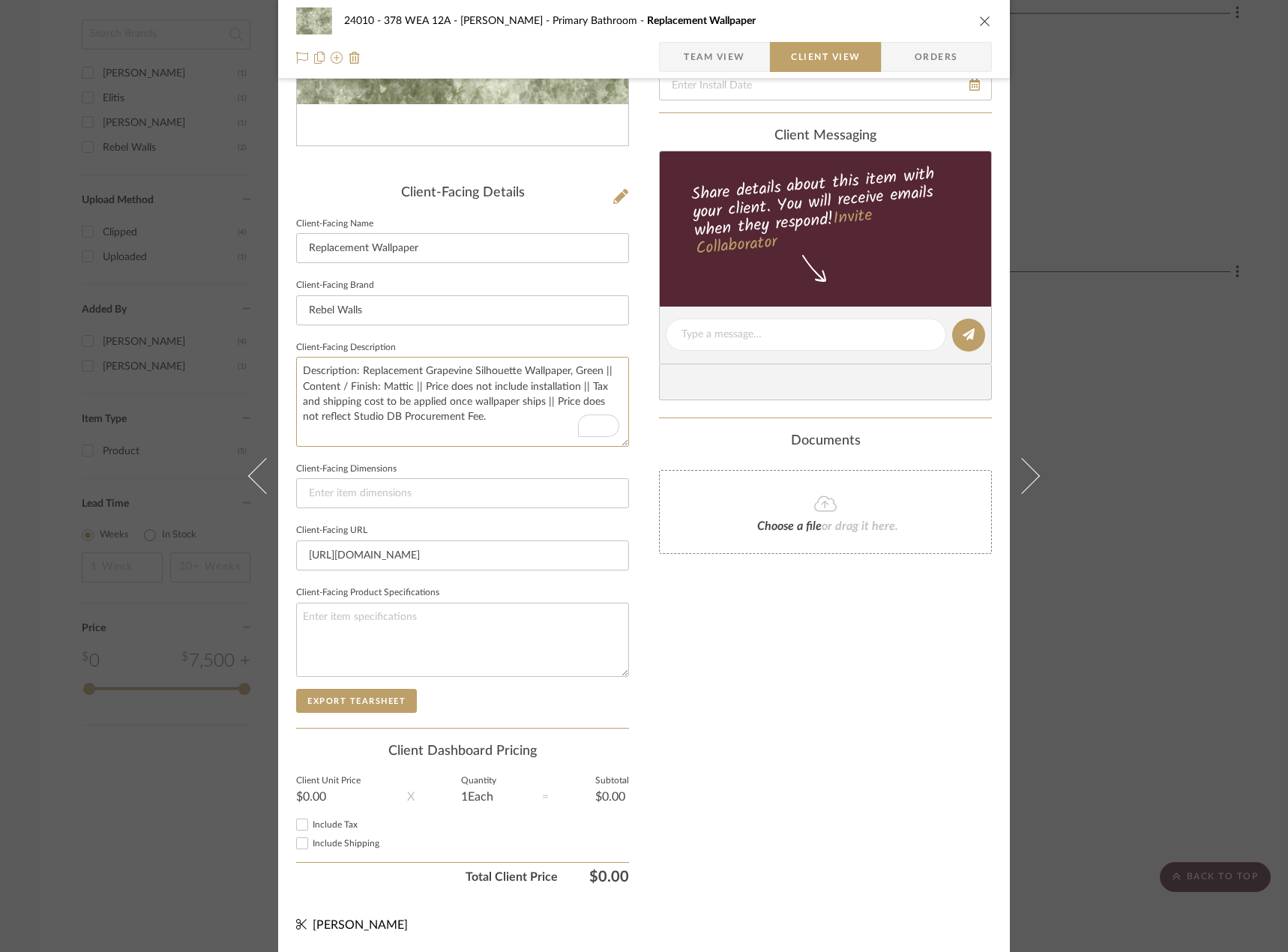
type textarea "Description: Replacement Grapevine Silhouette Wallpaper, Green || Content / Fin…"
drag, startPoint x: 753, startPoint y: 62, endPoint x: 721, endPoint y: 64, distance: 32.1
click at [752, 61] on span "Team View" at bounding box center [715, 56] width 110 height 30
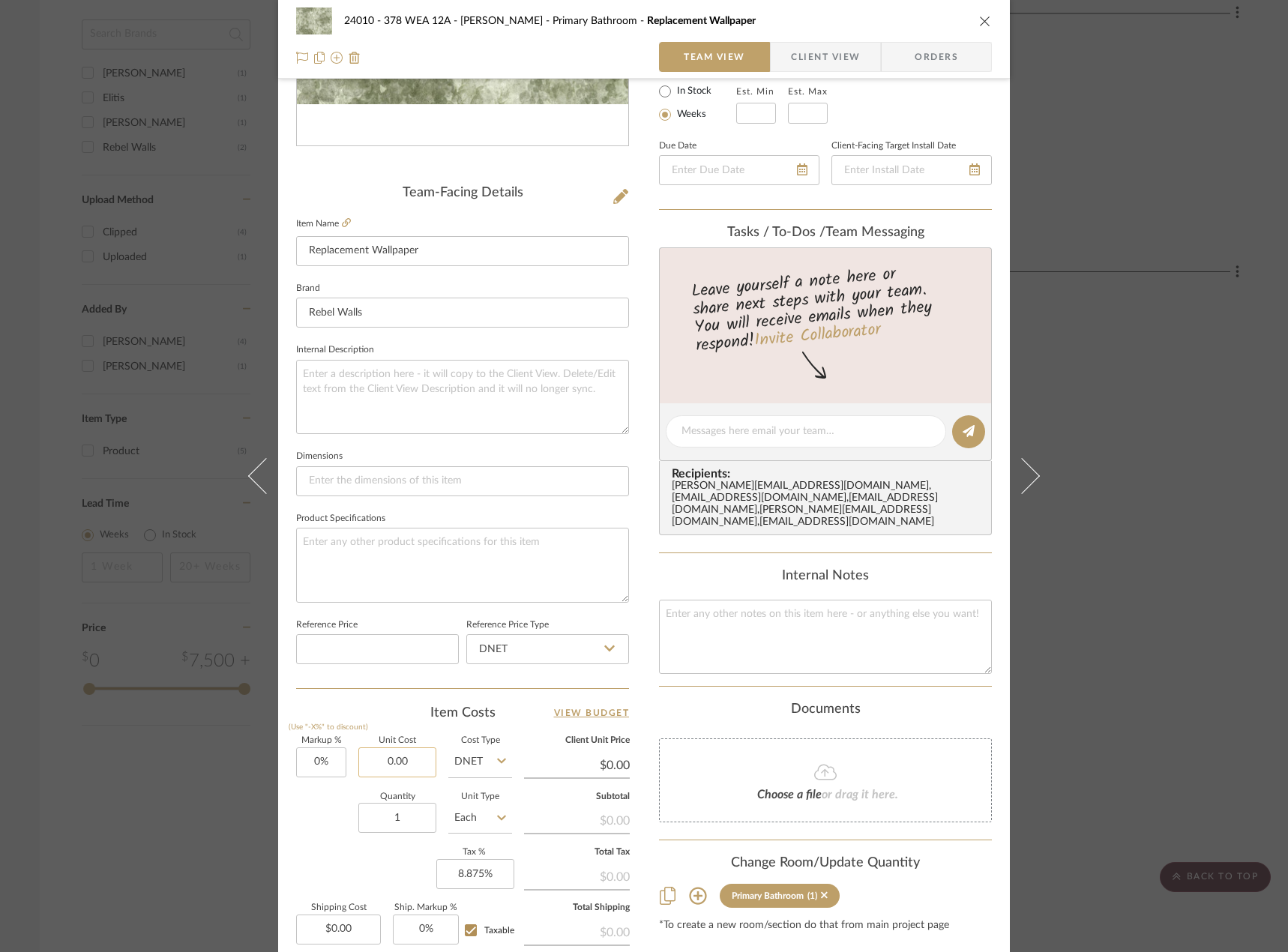
click at [402, 771] on input "0.00" at bounding box center [397, 762] width 78 height 30
type input "$349.32"
click at [323, 829] on div "Quantity 1 Unit Type Each" at bounding box center [404, 819] width 216 height 53
type input "$349.32"
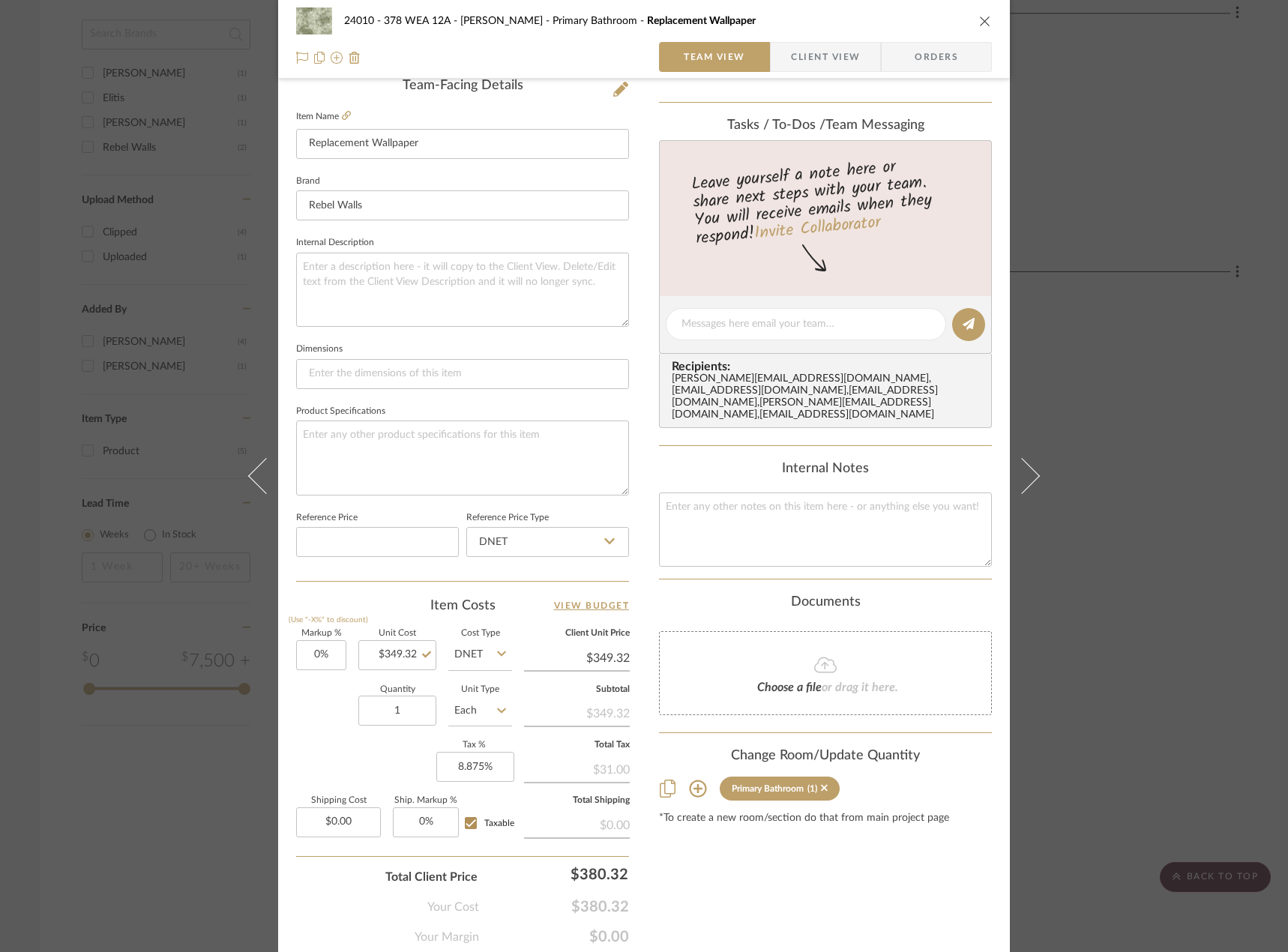
scroll to position [443, 0]
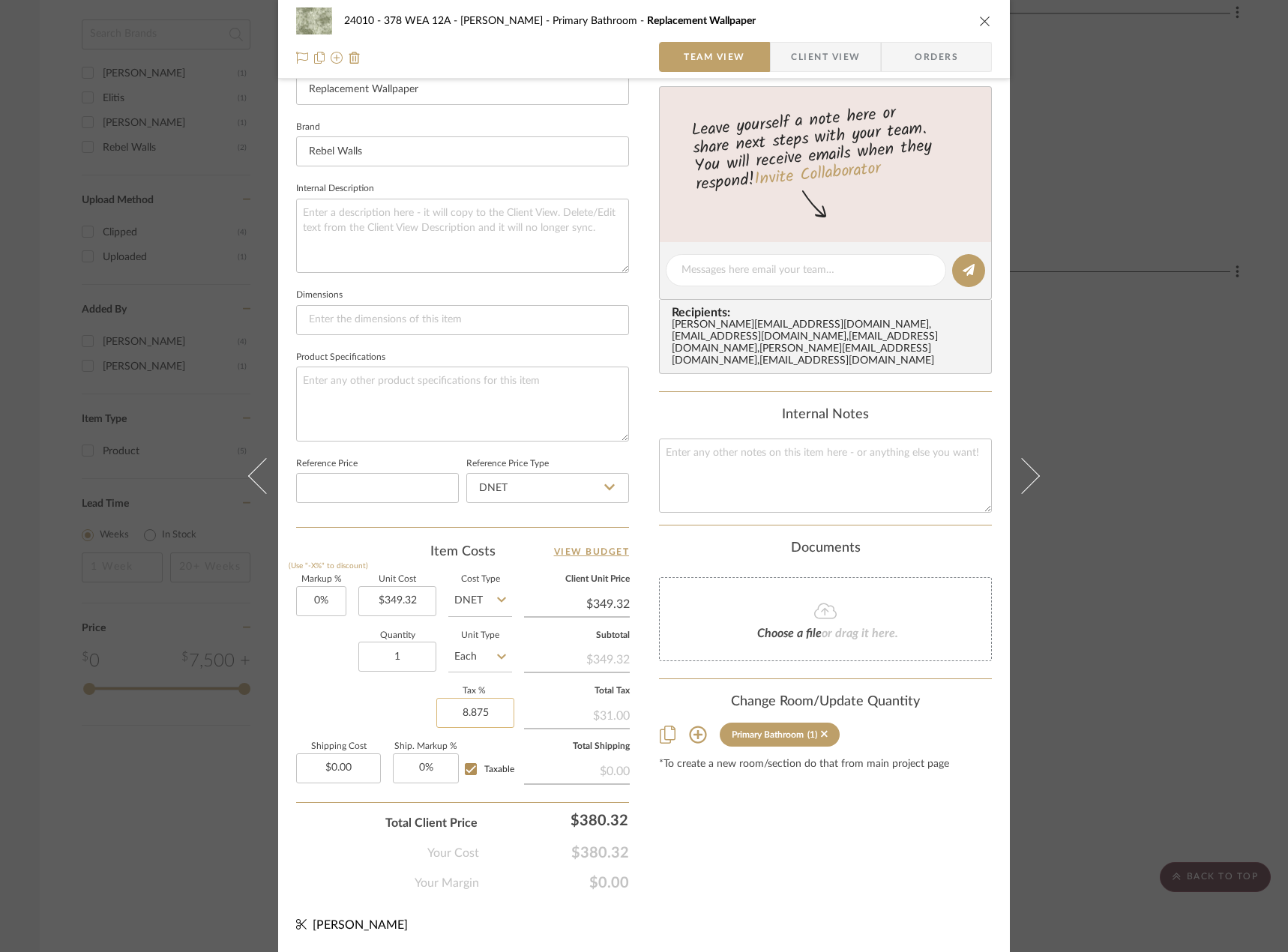
click at [478, 718] on input "8.875" at bounding box center [475, 712] width 78 height 30
click at [485, 709] on input "8.875" at bounding box center [475, 712] width 78 height 30
type input "8.876%"
click at [350, 691] on div "Markup % (Use "-X%" to discount) 0% Unit Cost $349.32 Cost Type DNET Client Uni…" at bounding box center [462, 684] width 333 height 218
click at [478, 712] on input "8.876" at bounding box center [475, 712] width 78 height 30
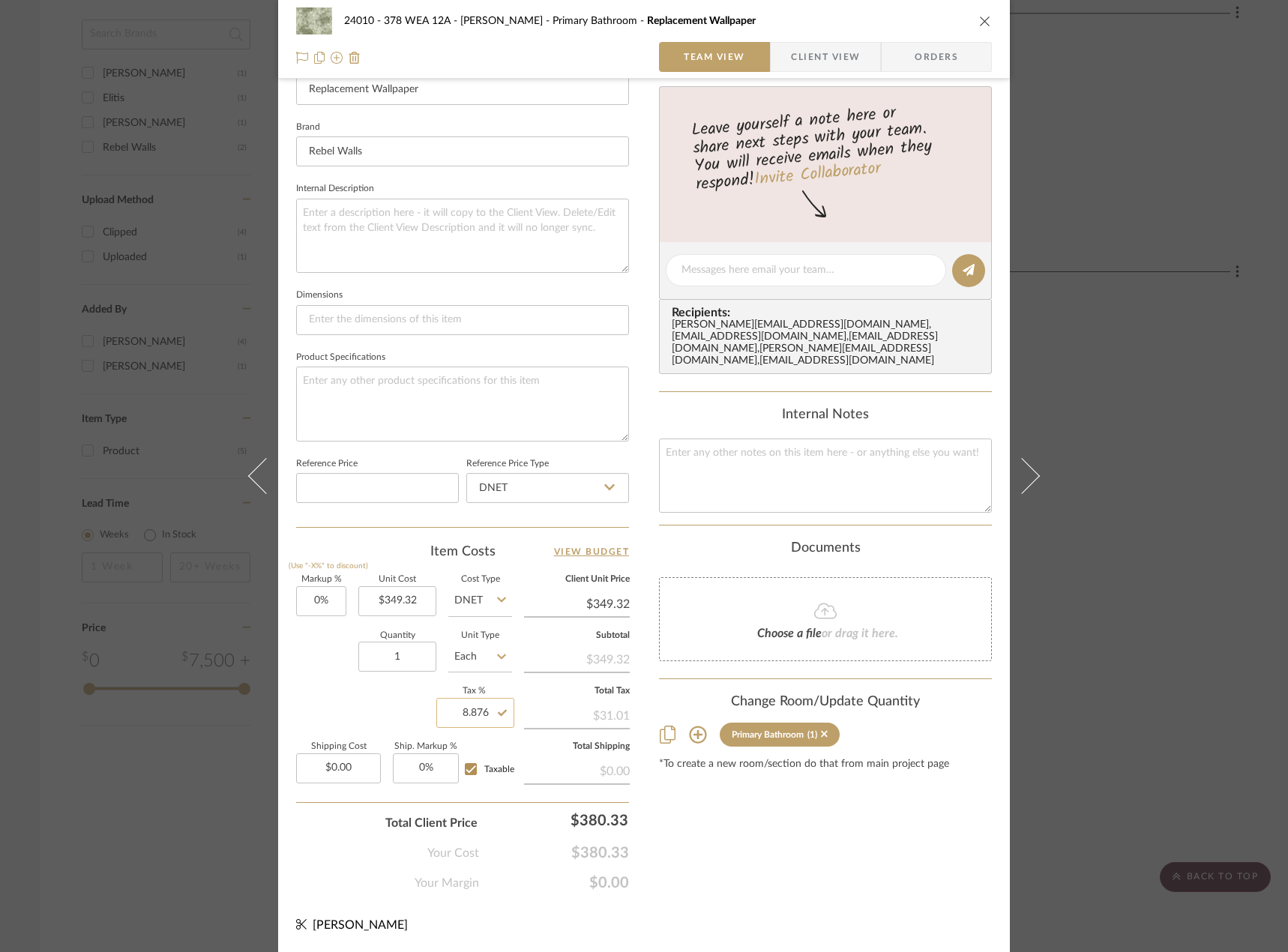
click at [485, 708] on input "8.876" at bounding box center [475, 712] width 78 height 30
type input "8.877%"
click at [381, 706] on div "Markup % (Use "-X%" to discount) 0% Unit Cost $349.32 Cost Type DNET Client Uni…" at bounding box center [462, 684] width 333 height 218
click at [477, 709] on input "8.877" at bounding box center [475, 712] width 78 height 30
click at [483, 708] on input "8.877" at bounding box center [475, 712] width 78 height 30
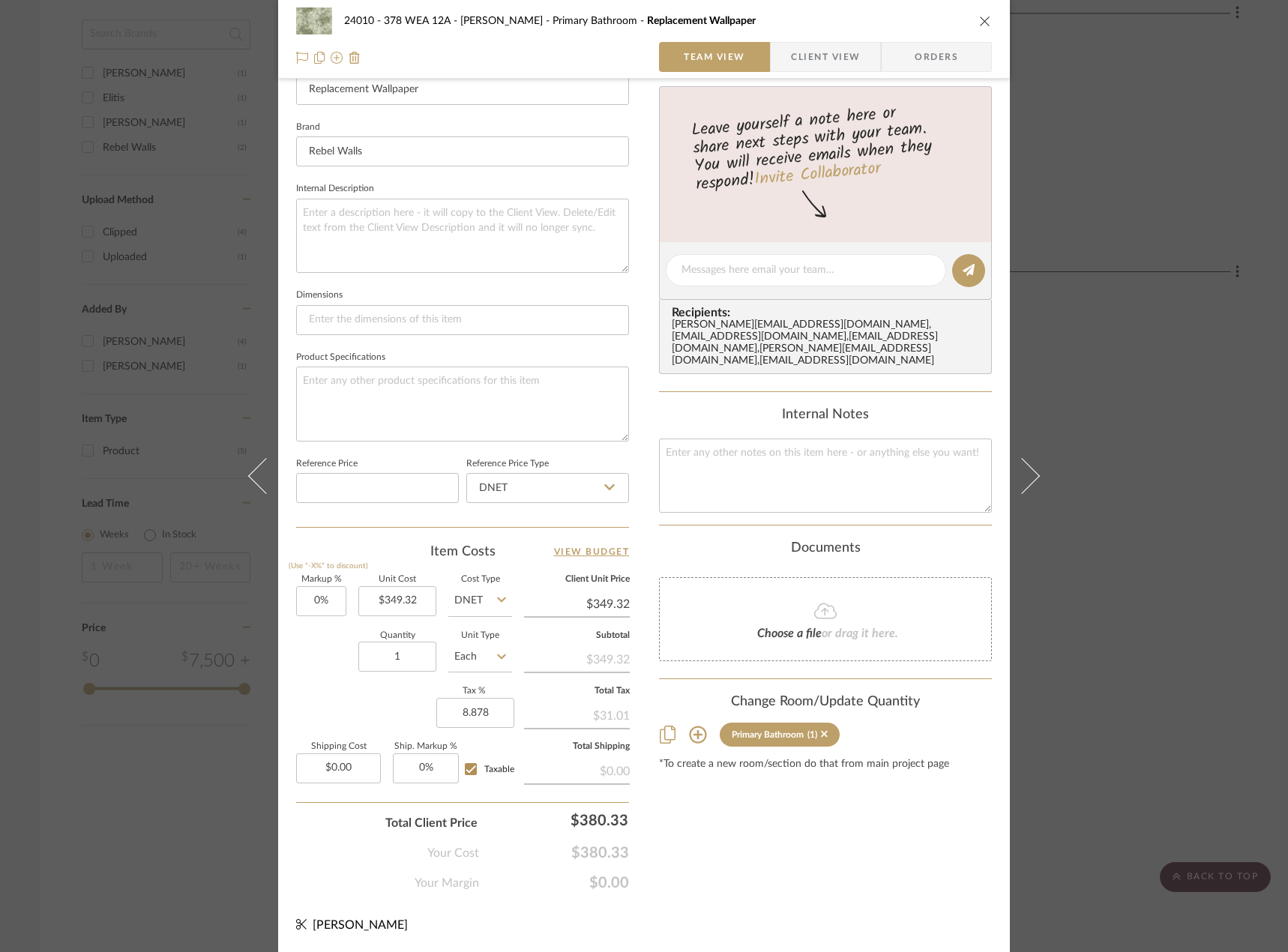
type input "8.878%"
click at [312, 688] on div "Markup % (Use "-X%" to discount) 0% Unit Cost $349.32 Cost Type DNET Client Uni…" at bounding box center [462, 684] width 333 height 218
click at [480, 709] on input "8.878" at bounding box center [475, 712] width 78 height 30
click at [482, 709] on input "8.878" at bounding box center [475, 712] width 78 height 30
type input "8.879%"
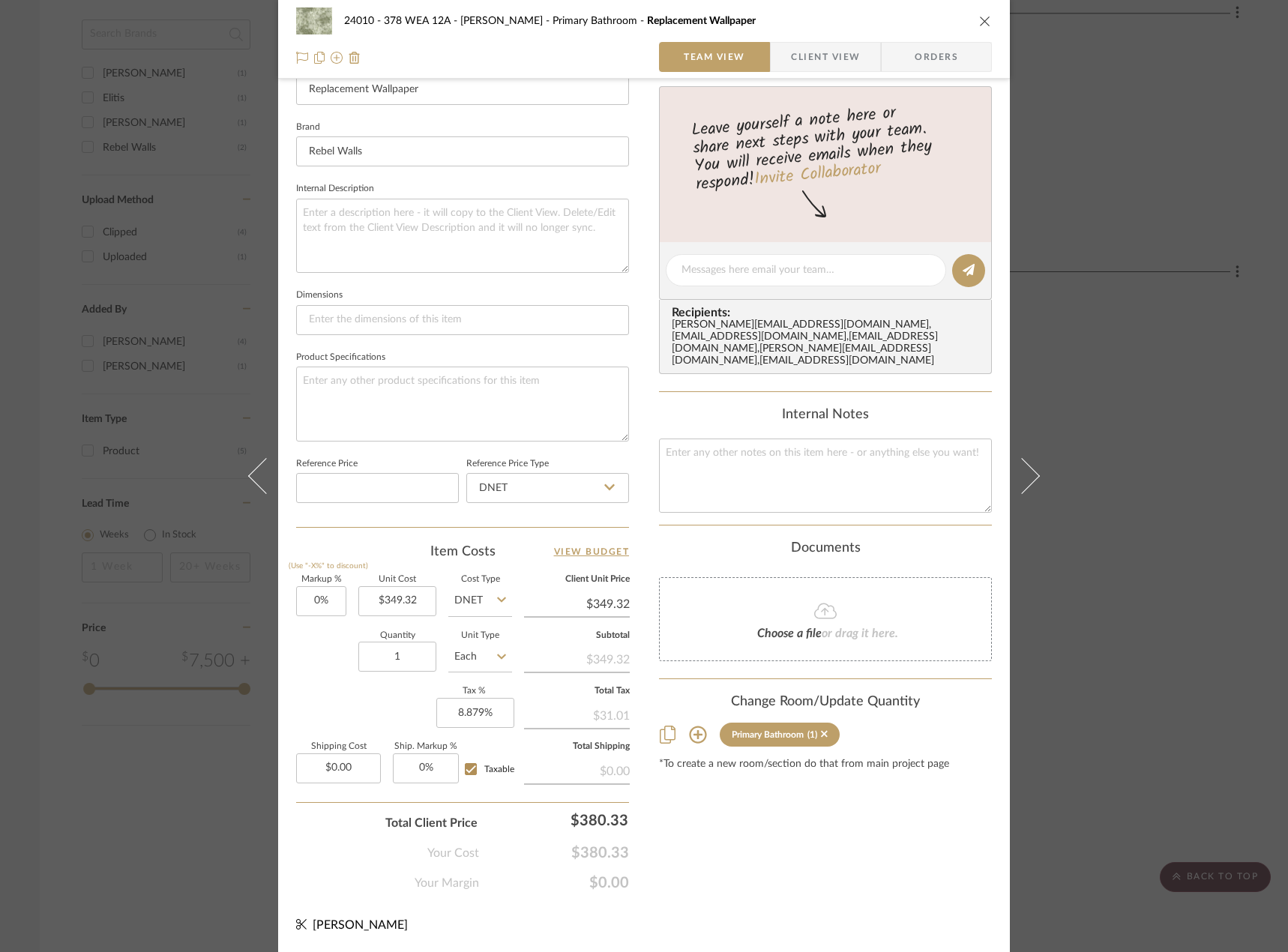
click at [350, 708] on div "Markup % (Use "-X%" to discount) 0% Unit Cost $349.32 Cost Type DNET Client Uni…" at bounding box center [462, 684] width 333 height 218
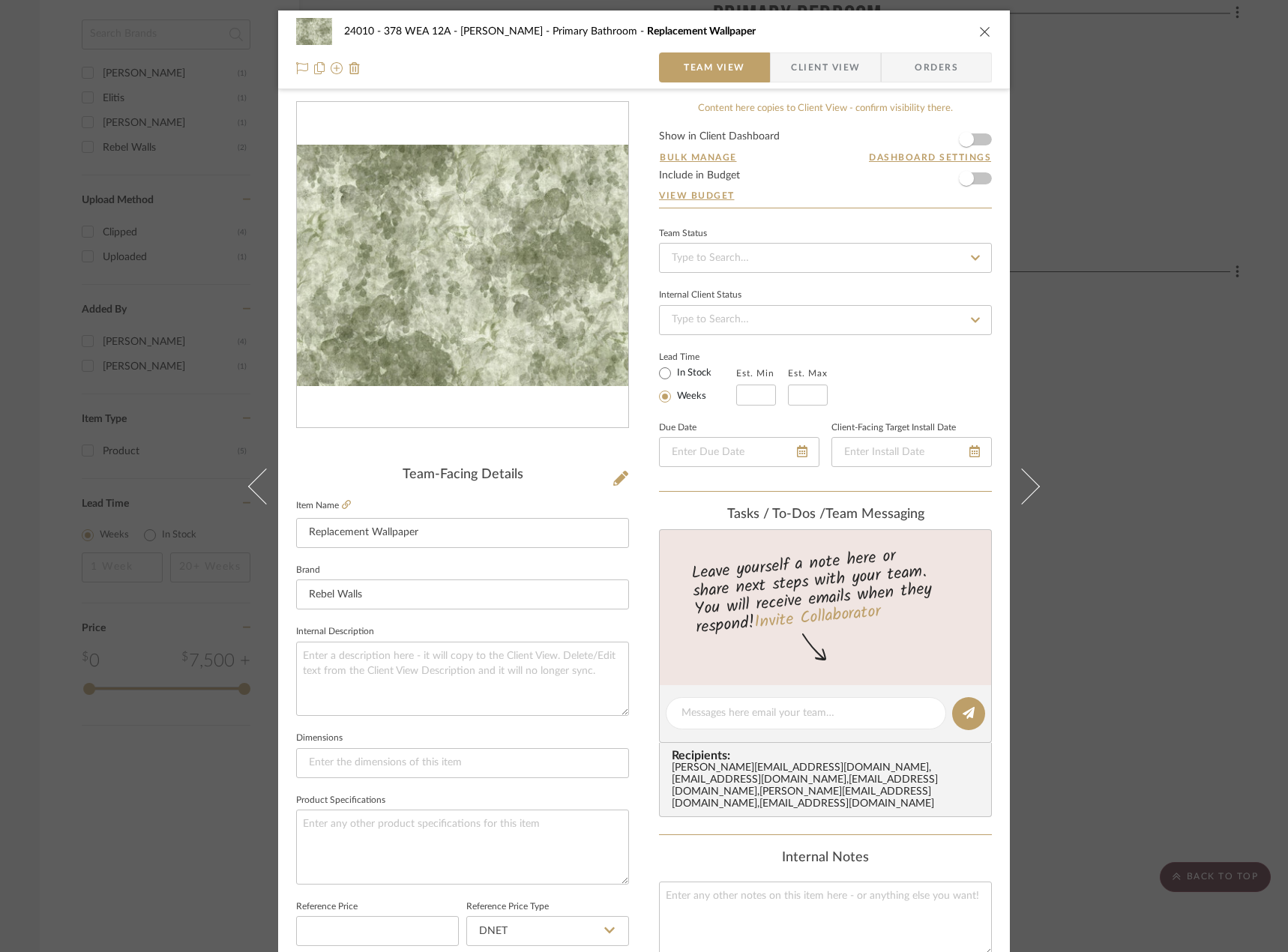
scroll to position [0, 0]
click at [795, 81] on span "Client View" at bounding box center [826, 68] width 69 height 30
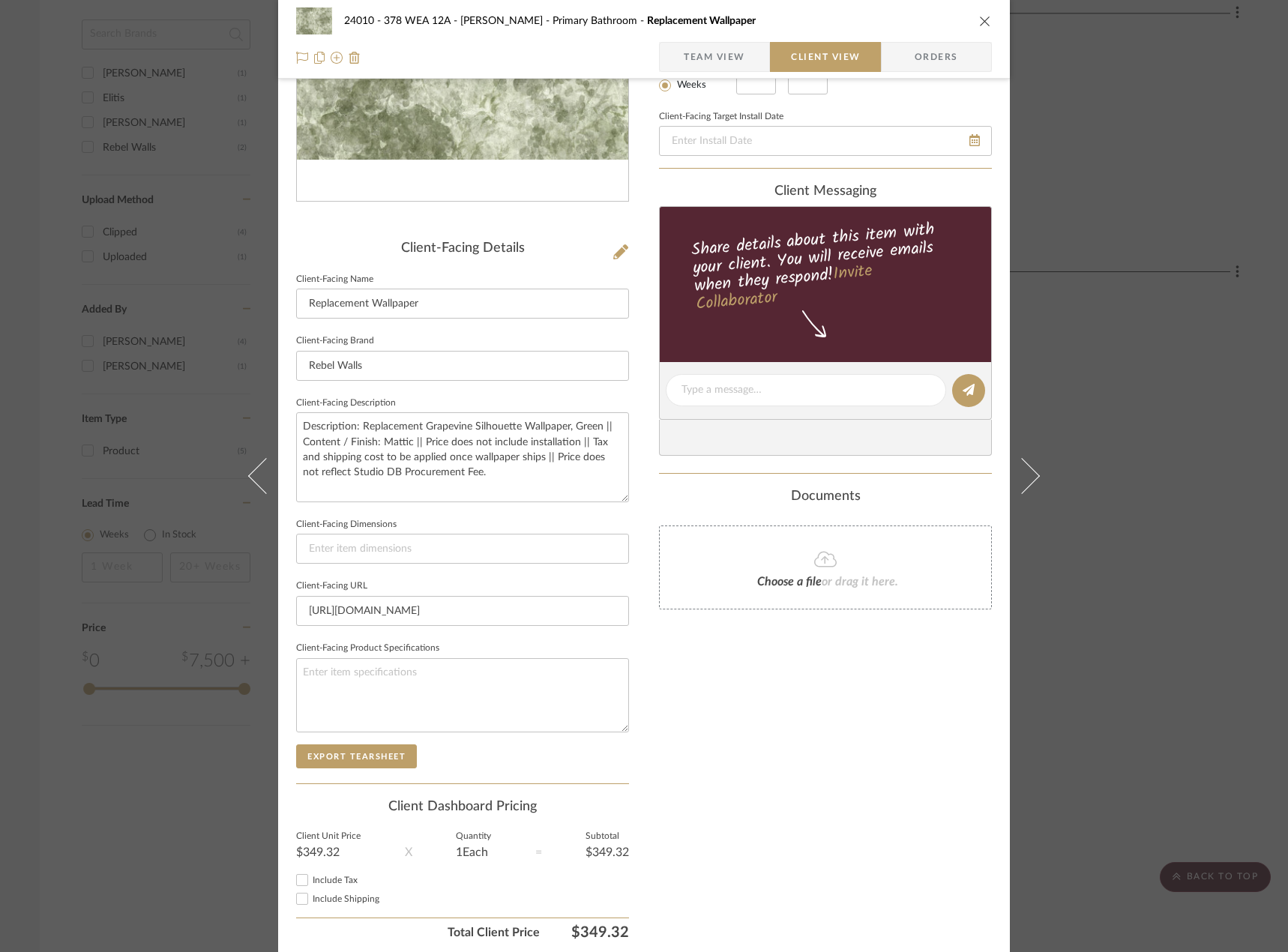
scroll to position [282, 0]
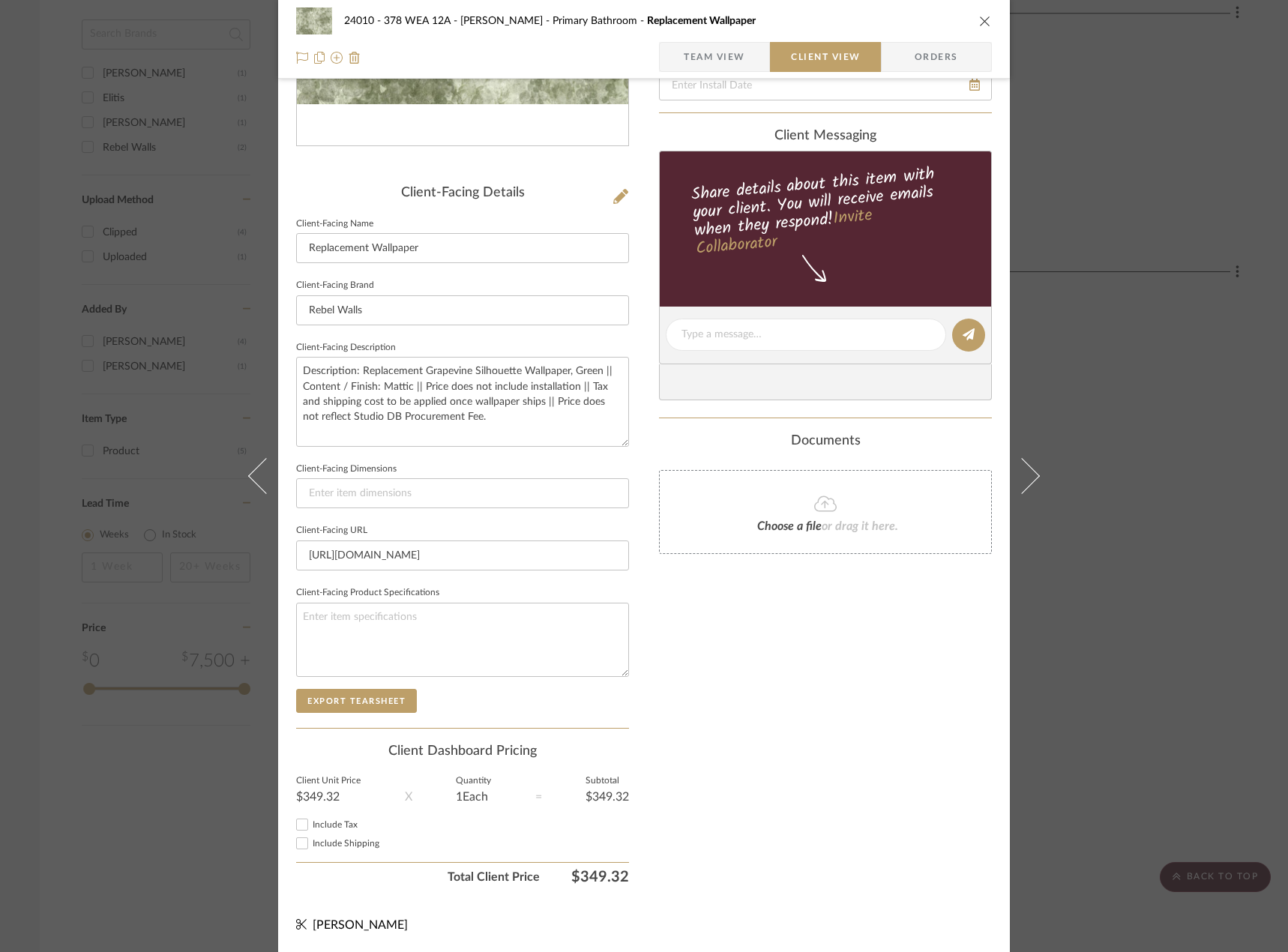
click at [301, 825] on input "Include Tax" at bounding box center [302, 824] width 18 height 18
checkbox input "true"
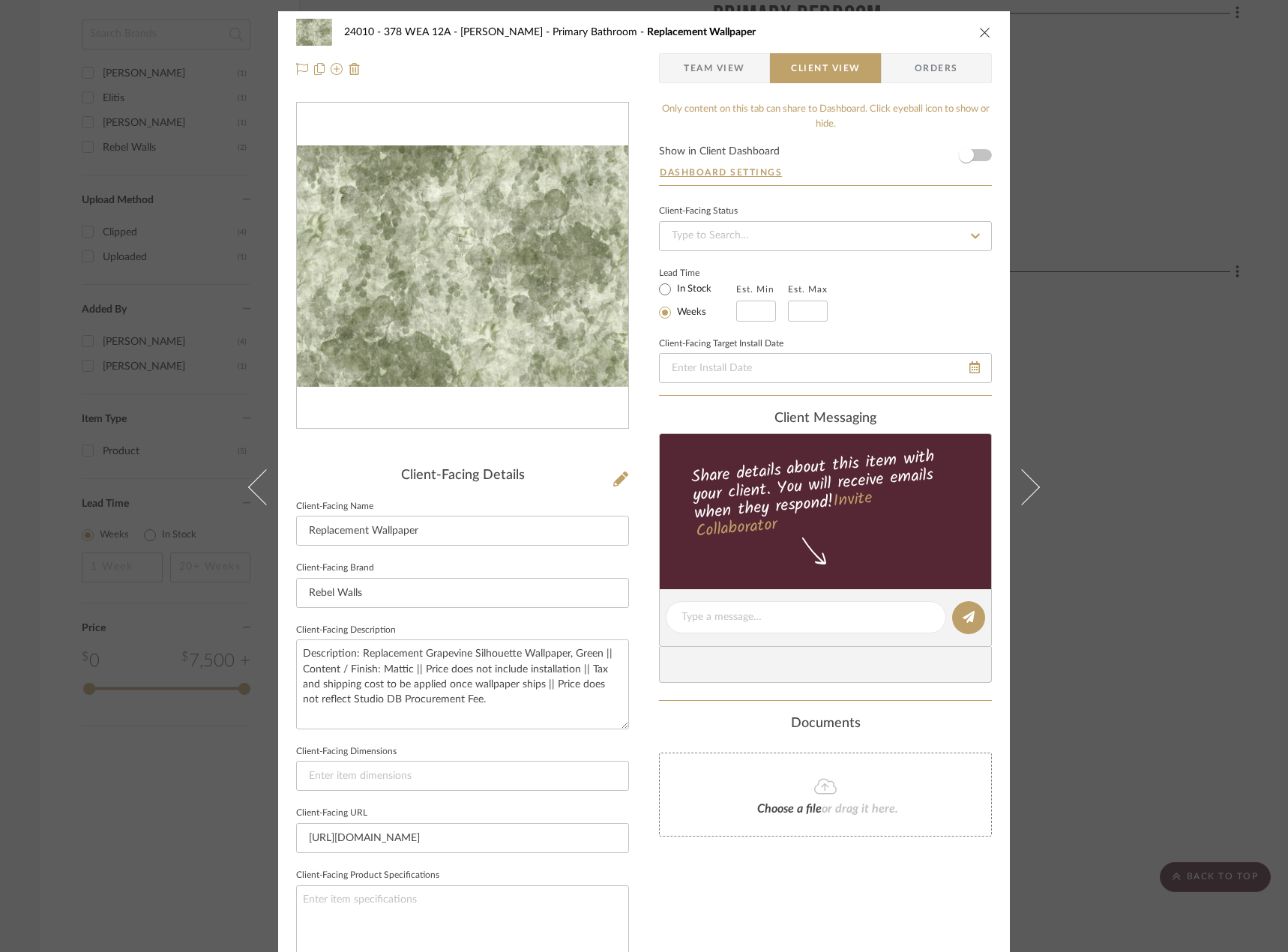
click at [686, 59] on span "Team View" at bounding box center [715, 68] width 61 height 30
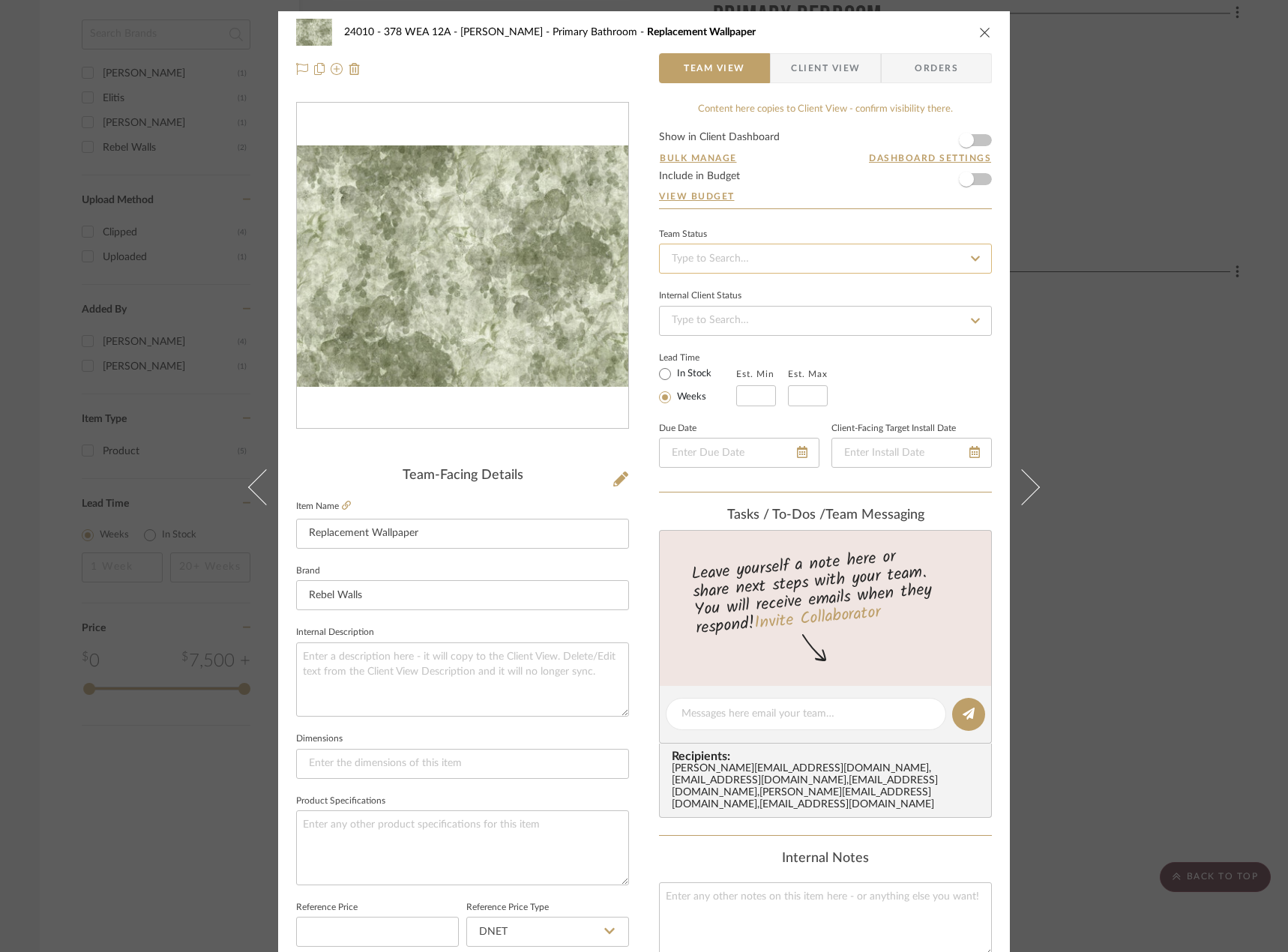
click at [756, 249] on input at bounding box center [825, 258] width 333 height 30
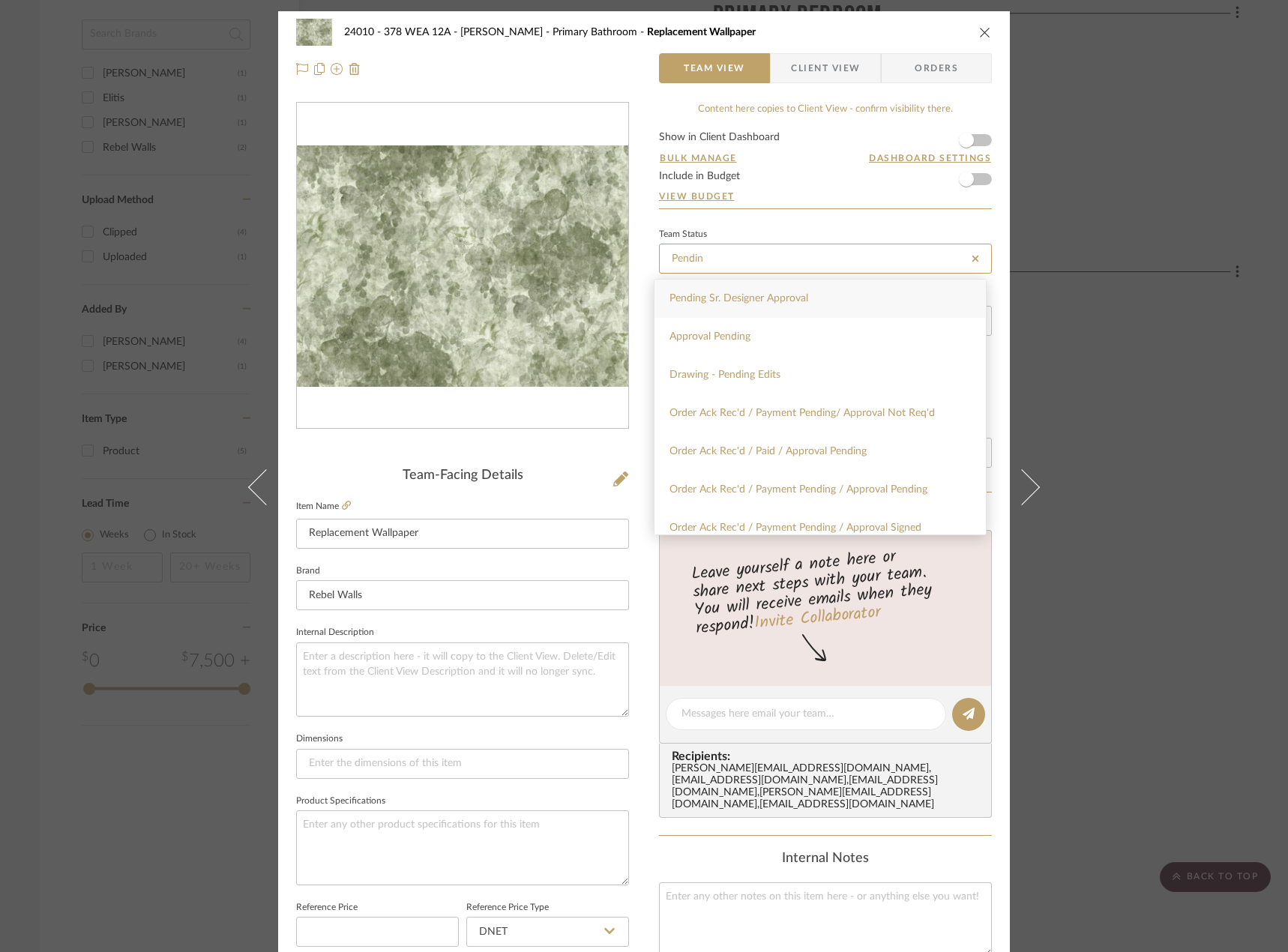
type input "Pendin"
drag, startPoint x: 748, startPoint y: 293, endPoint x: 834, endPoint y: 261, distance: 91.8
click at [747, 293] on div "Pending Sr. Designer Approval" at bounding box center [820, 298] width 331 height 38
type input "10/6/2025"
type input "Pending Sr. Designer Approval"
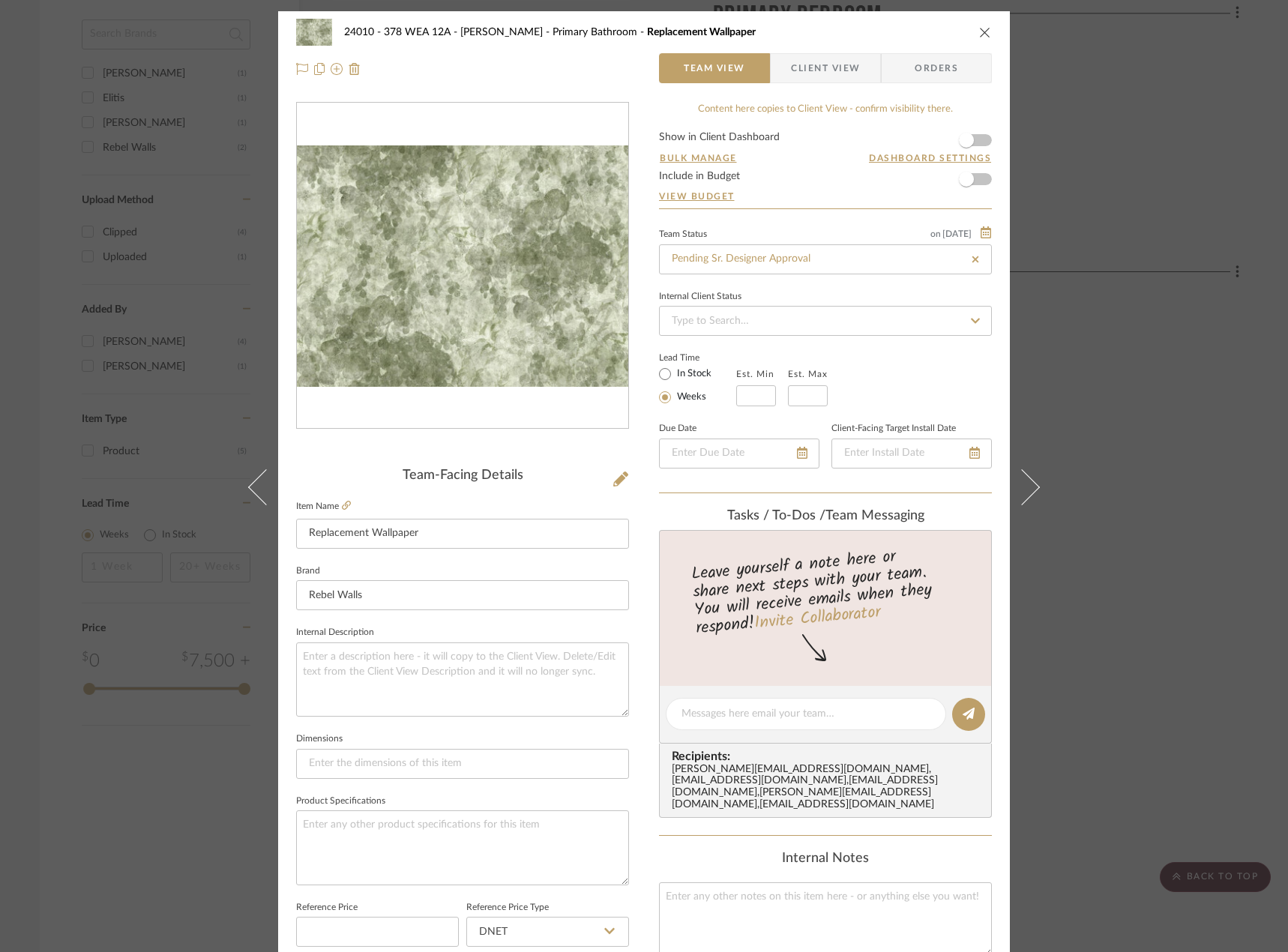
type input "10/6/2025"
type input "Pending Sr. Designer Approval"
click at [1003, 271] on div "24010 - 378 WEA 12A - Wallace Primary Bathroom Replacement Wallpaper Team View …" at bounding box center [644, 476] width 1288 height 952
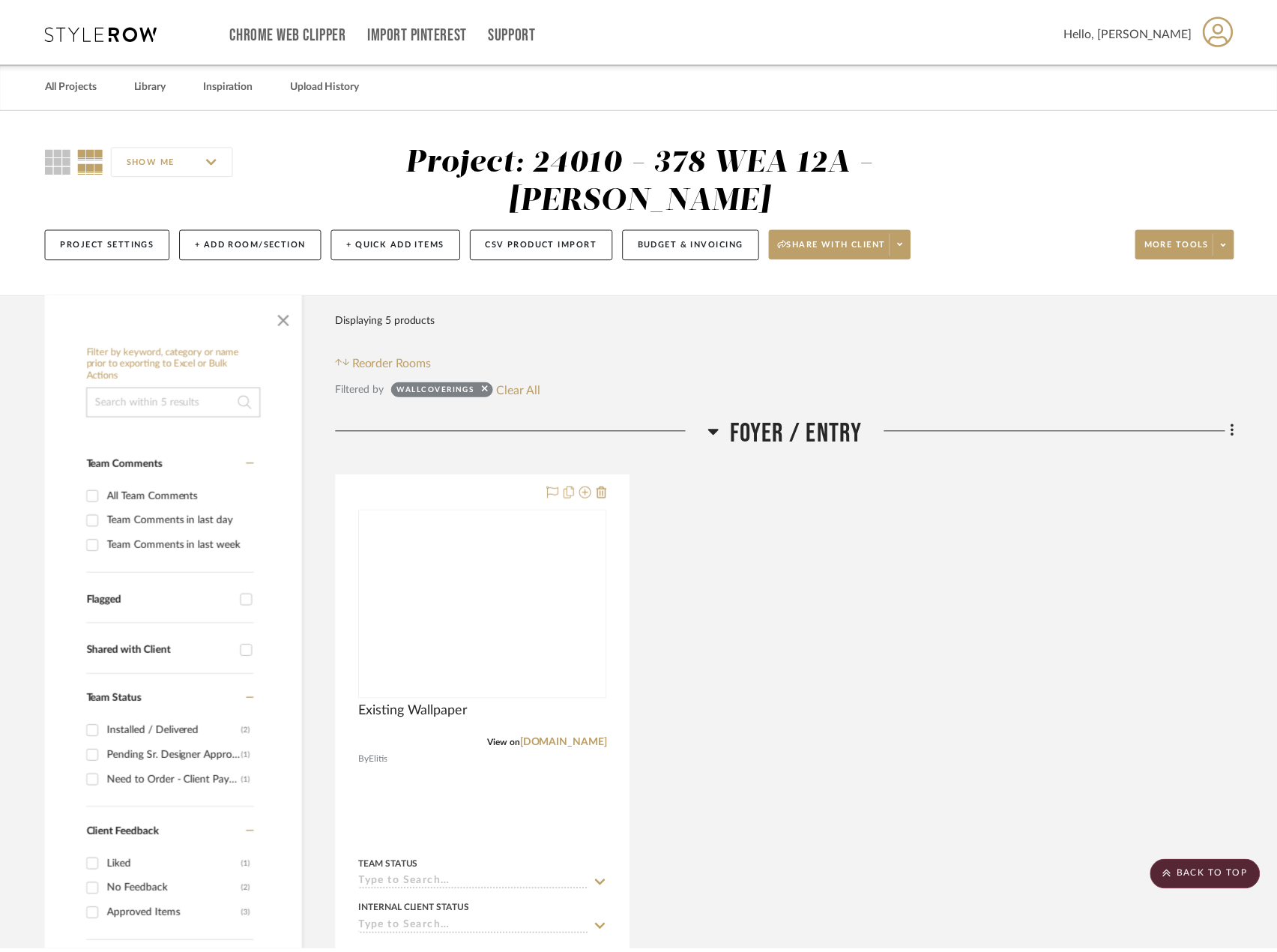
scroll to position [1624, 0]
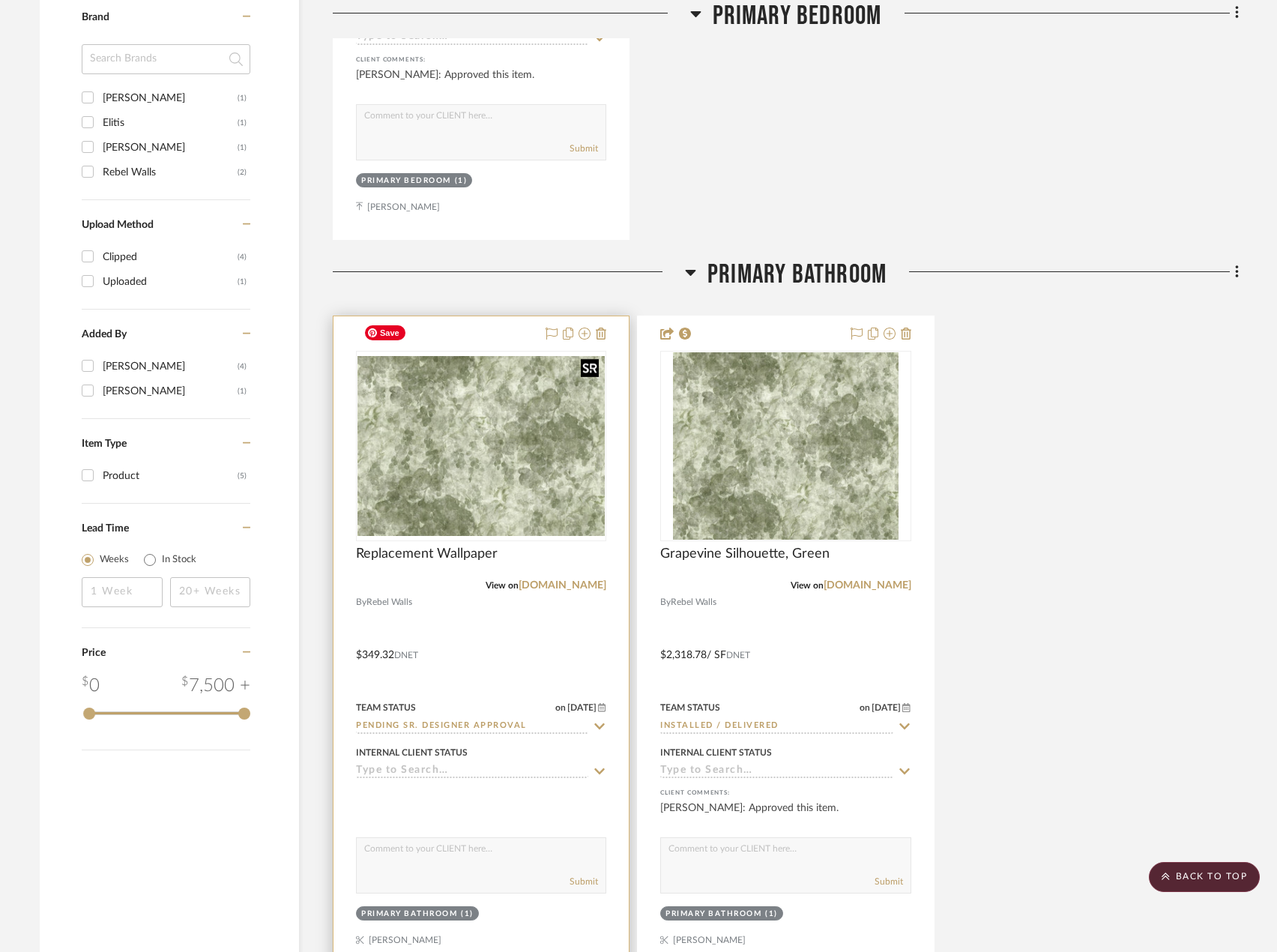
click at [473, 462] on img "0" at bounding box center [480, 447] width 247 height 181
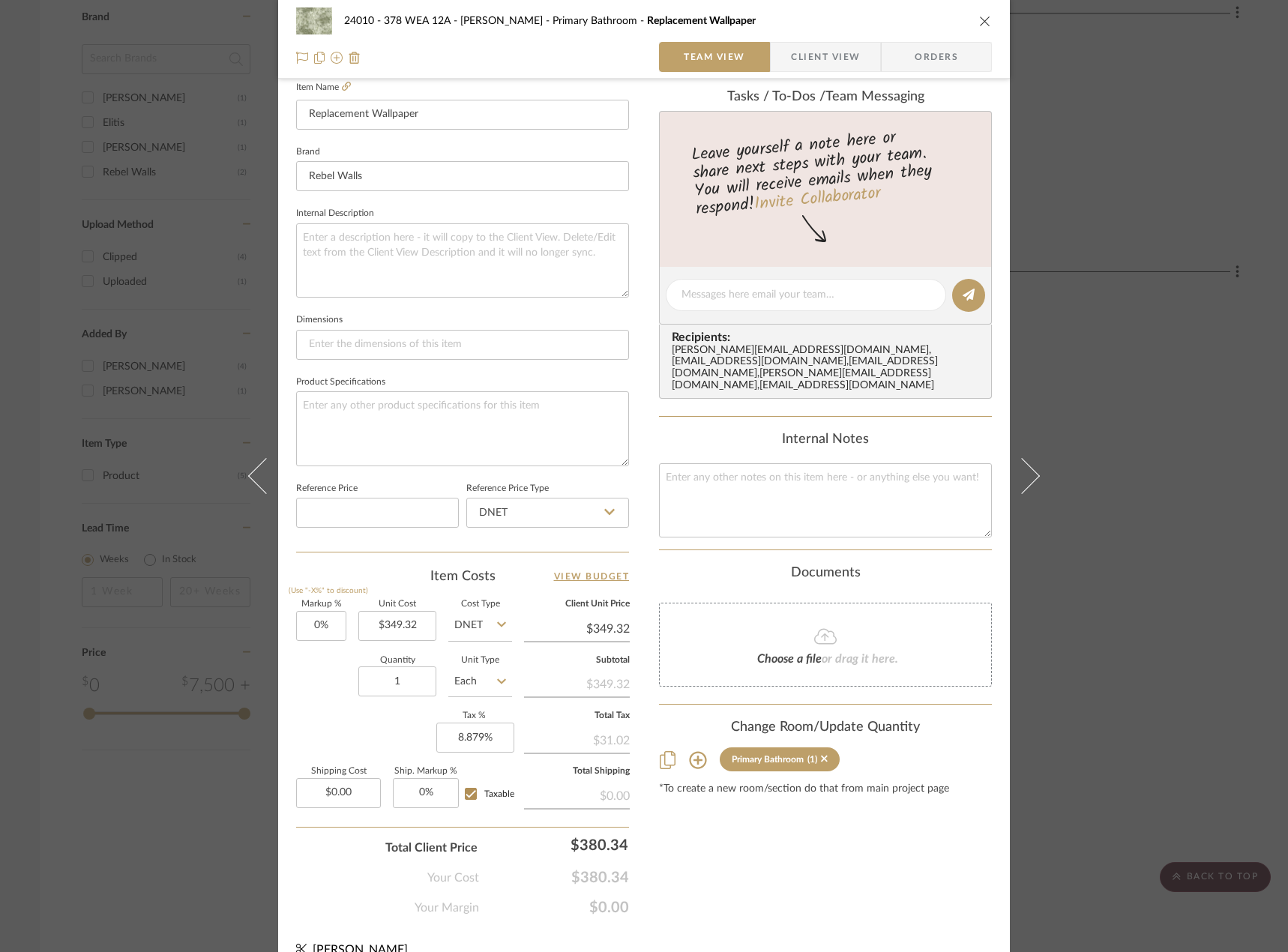
scroll to position [443, 0]
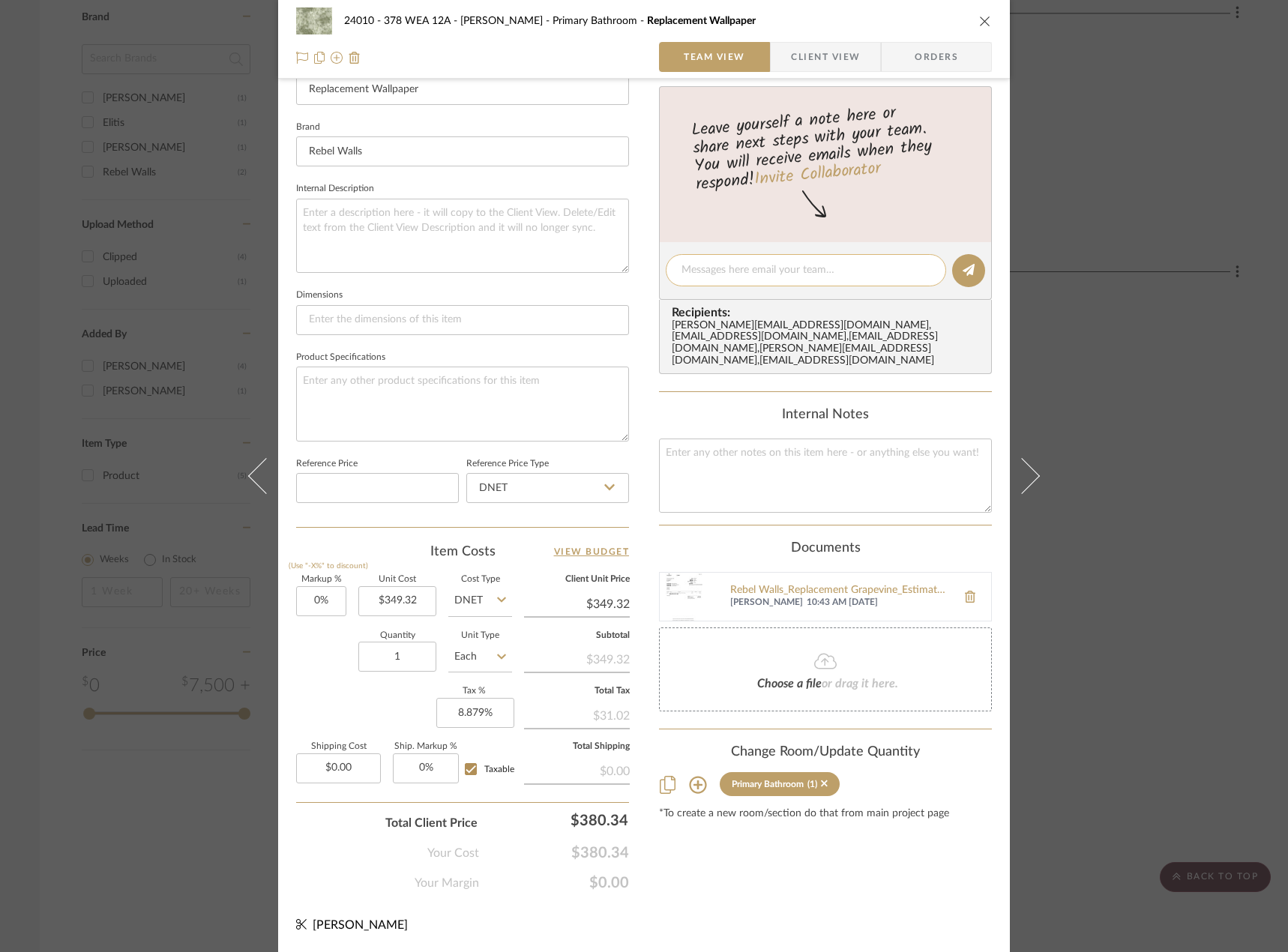
click at [782, 270] on textarea at bounding box center [806, 270] width 249 height 16
click at [974, 285] on editor-of-message "Invoice added!" at bounding box center [825, 271] width 333 height 58
click at [830, 272] on textarea "Invoice added!" at bounding box center [806, 270] width 249 height 16
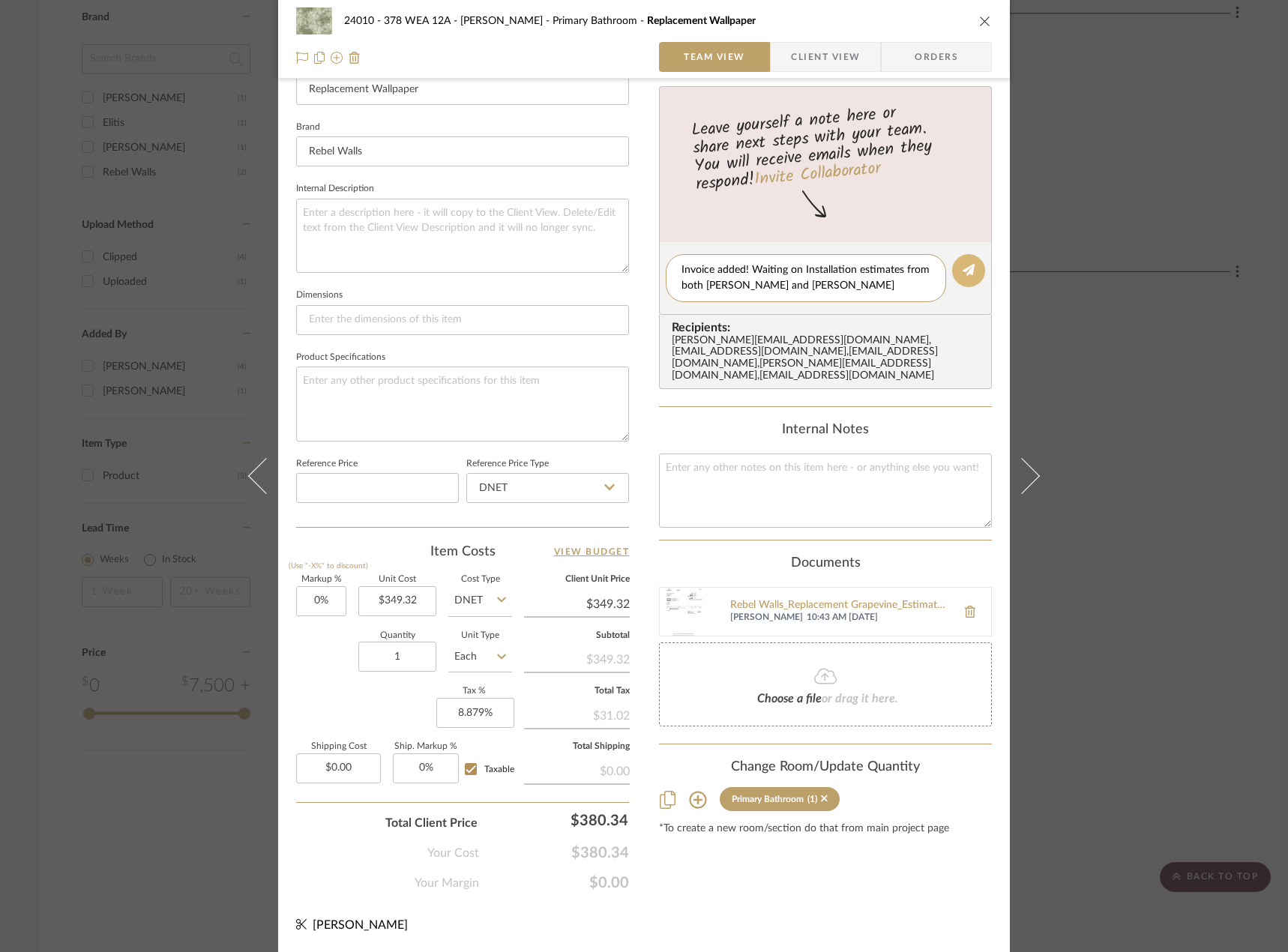
type textarea "Invoice added! Waiting on Installation estimates from both Stefano and Andrew"
click at [965, 279] on button at bounding box center [969, 270] width 33 height 33
drag, startPoint x: 1174, startPoint y: 241, endPoint x: 1137, endPoint y: 229, distance: 38.9
click at [1003, 240] on div "24010 - 378 WEA 12A - Wallace Primary Bathroom Replacement Wallpaper Team View …" at bounding box center [644, 476] width 1288 height 952
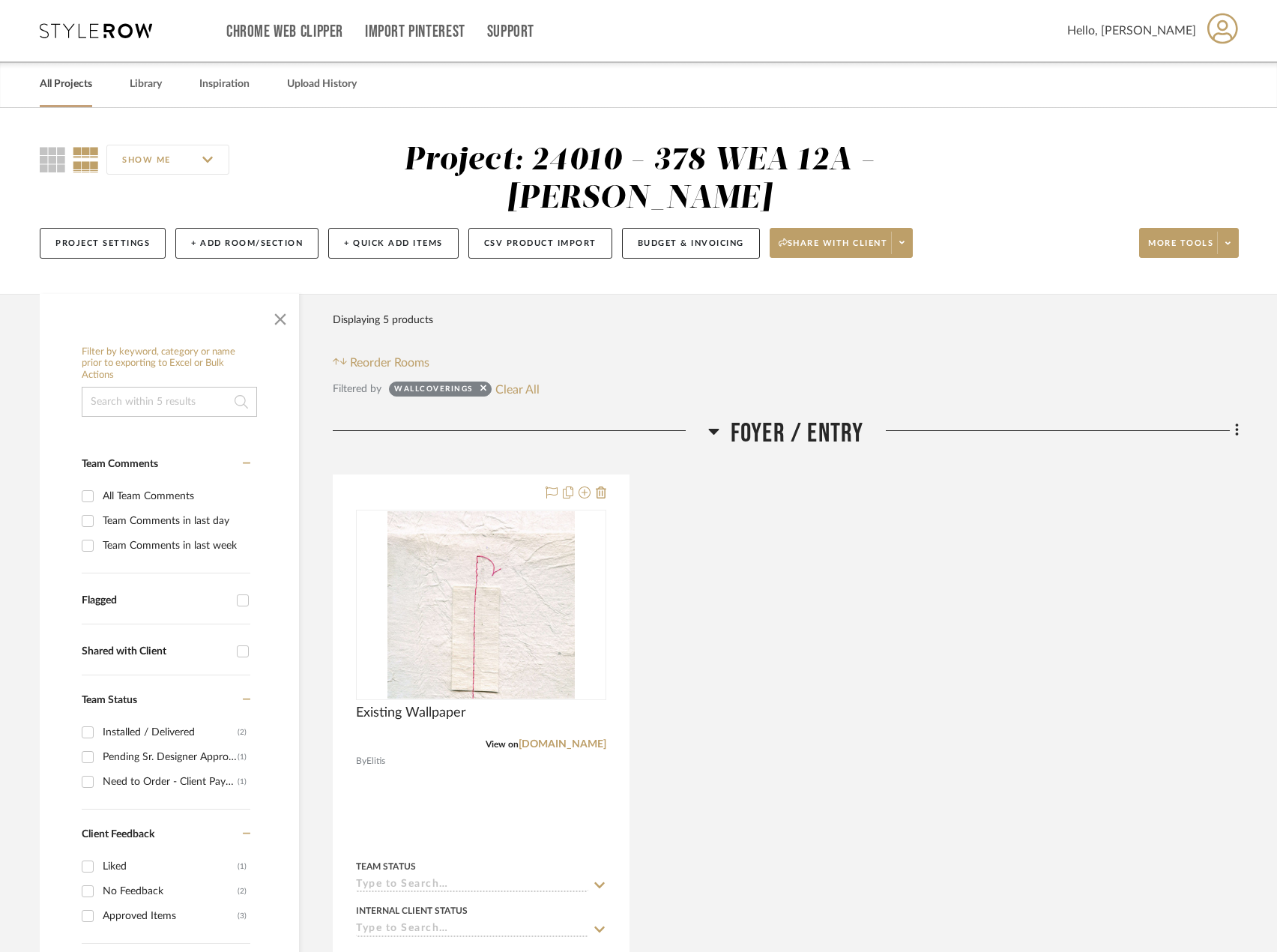
click at [91, 87] on link "All Projects" at bounding box center [65, 84] width 52 height 20
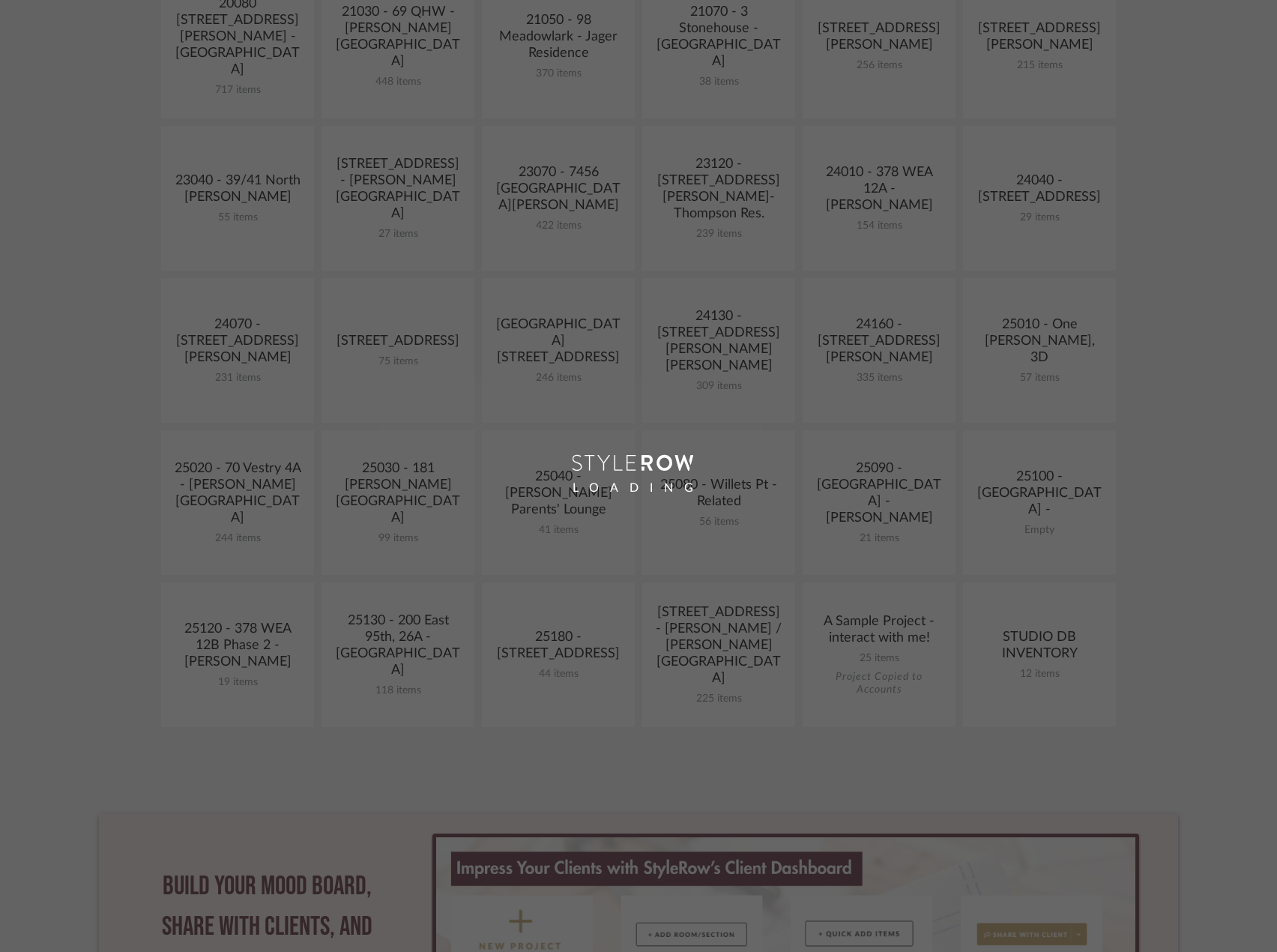
scroll to position [525, 0]
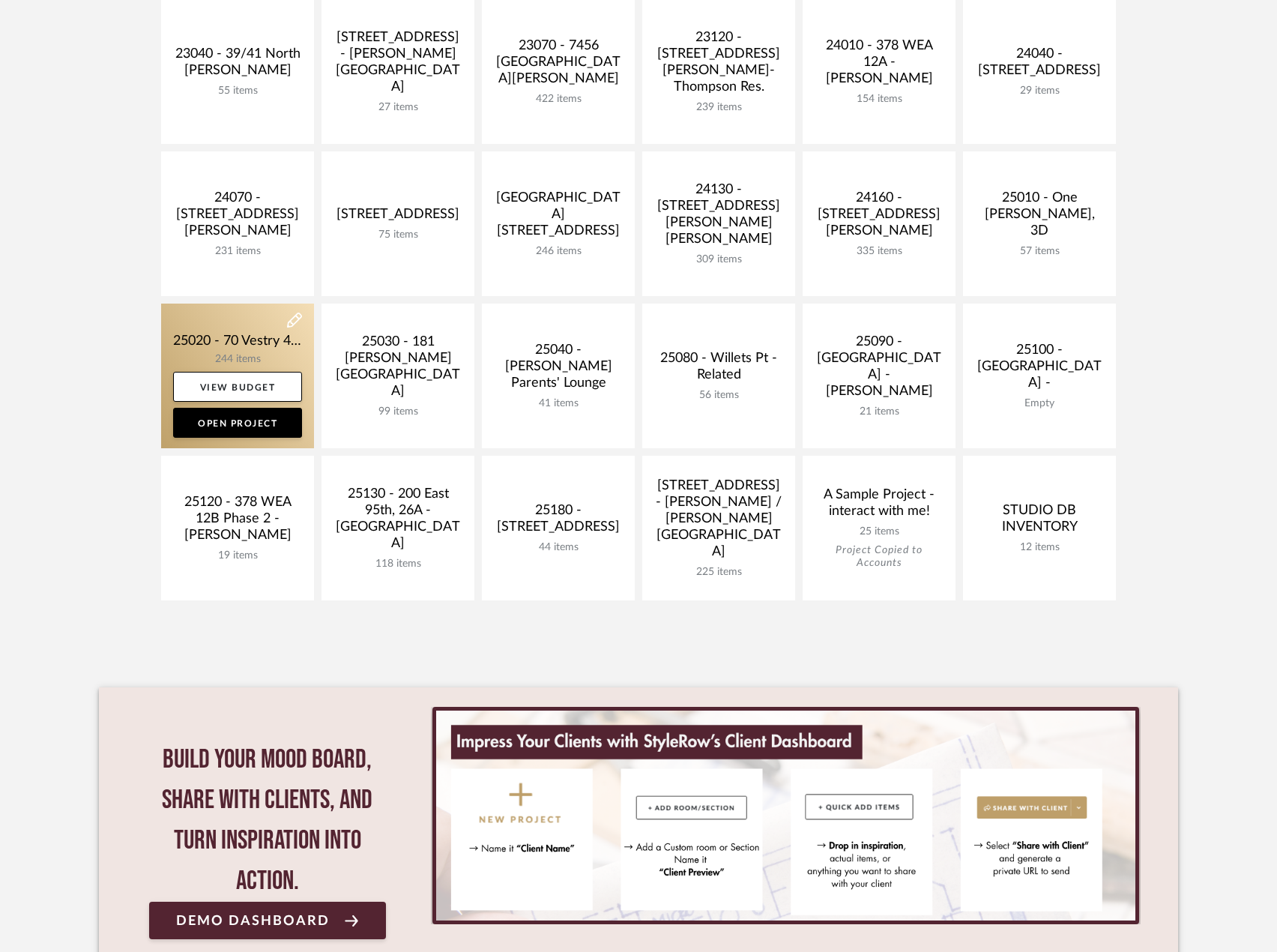
click at [250, 352] on link at bounding box center [238, 375] width 153 height 144
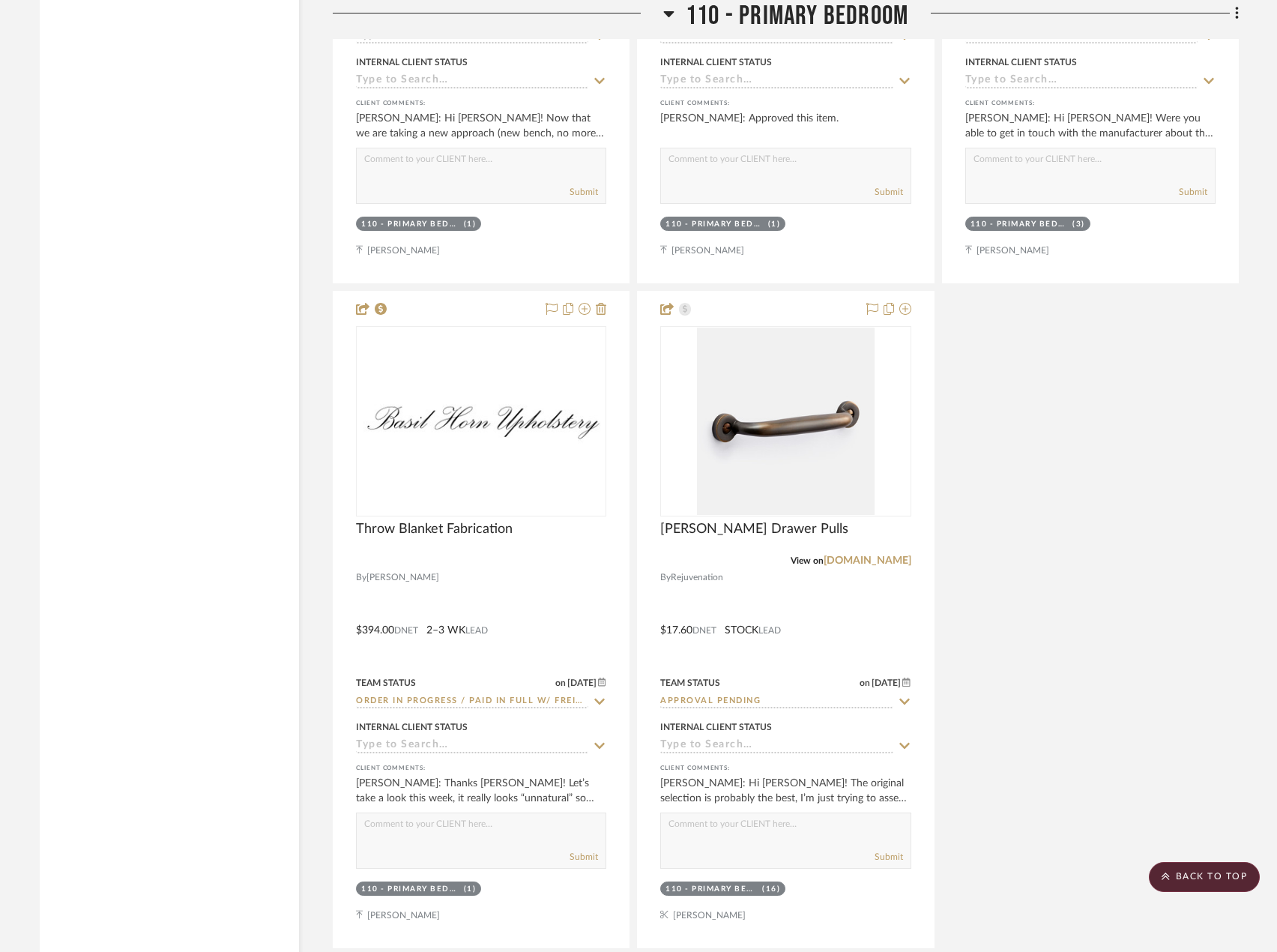
scroll to position [14986, 0]
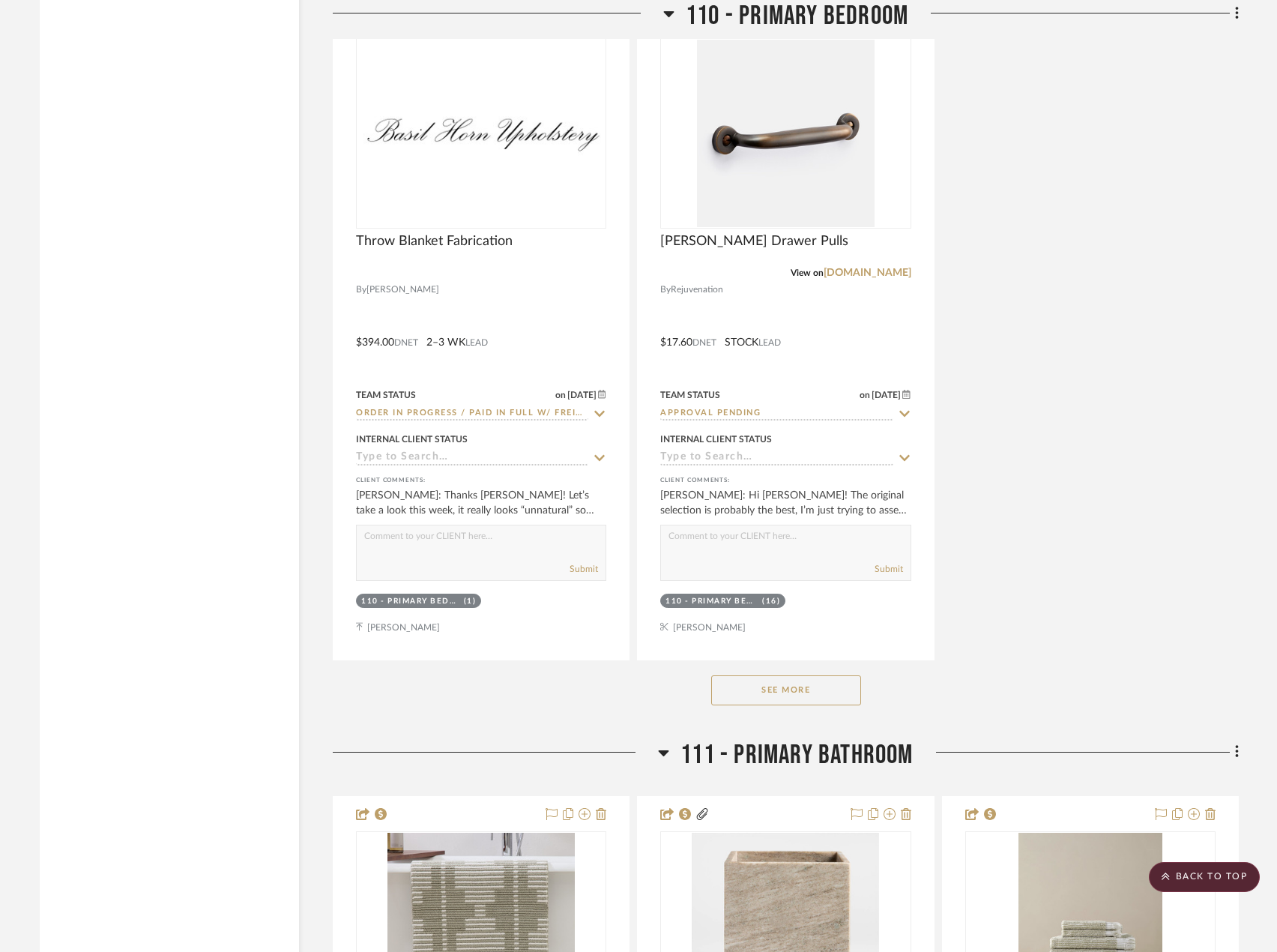
click at [829, 696] on button "See More" at bounding box center [786, 690] width 150 height 30
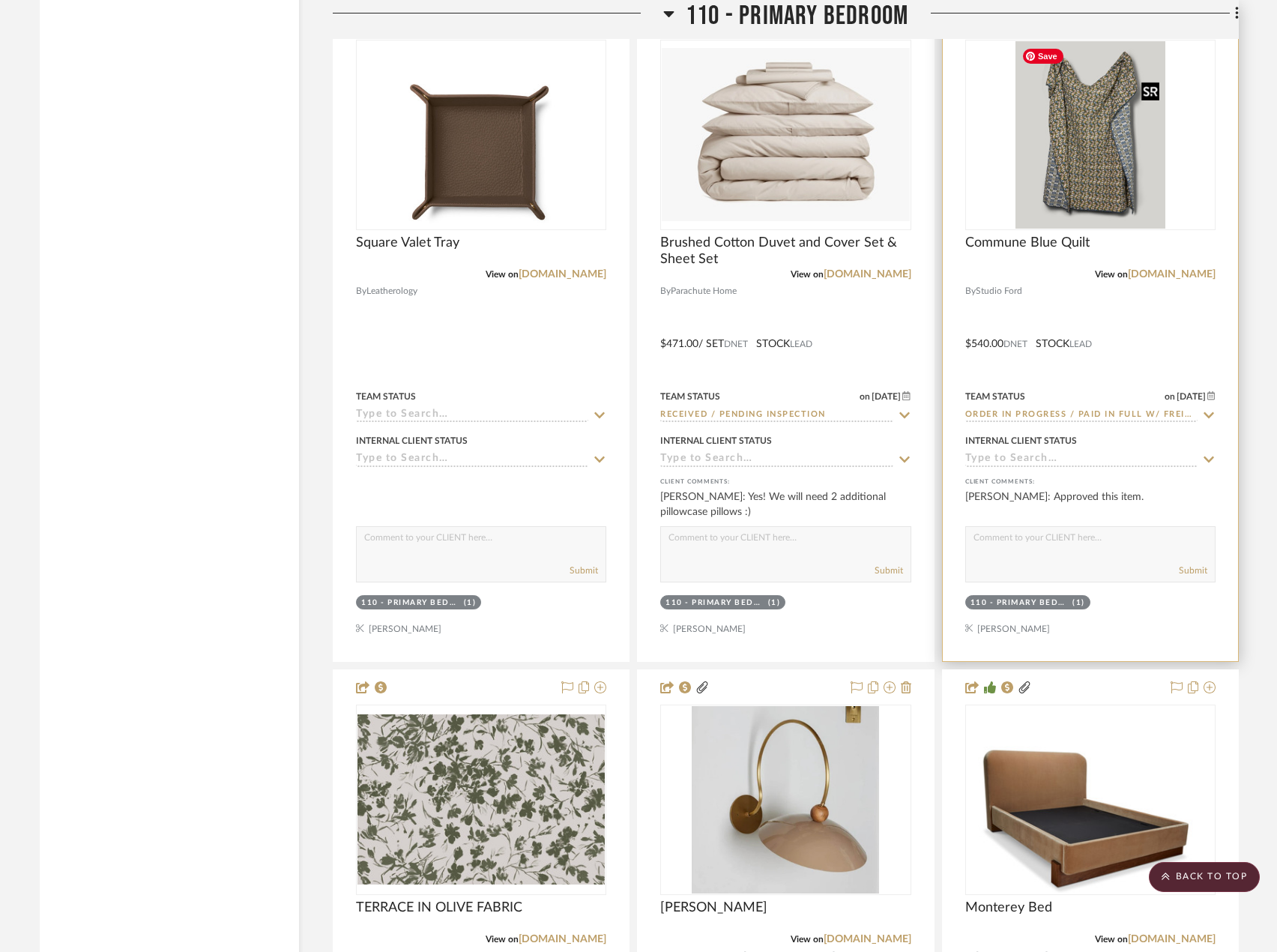
scroll to position [15661, 0]
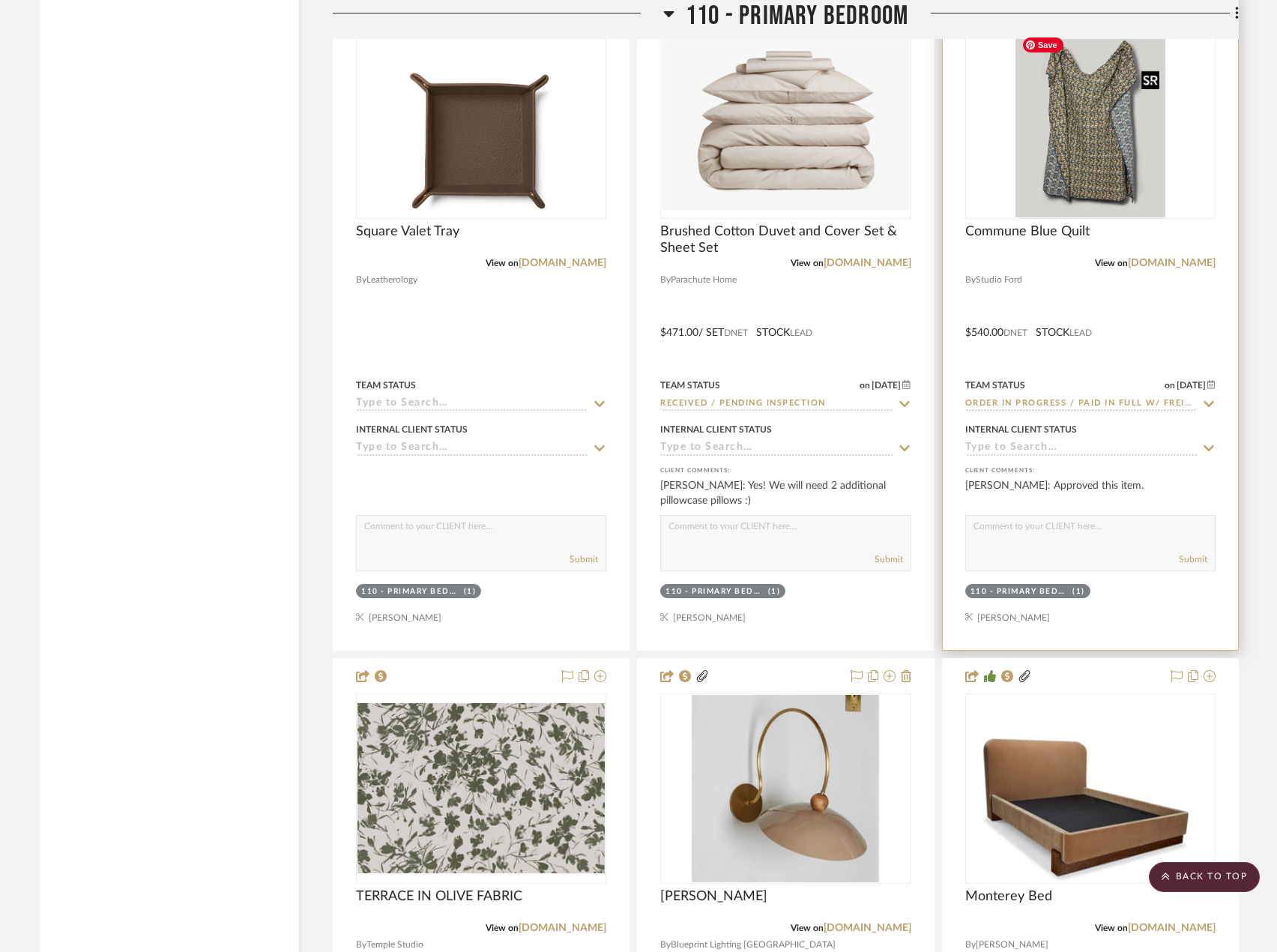
click at [1003, 169] on img "0" at bounding box center [1091, 123] width 150 height 187
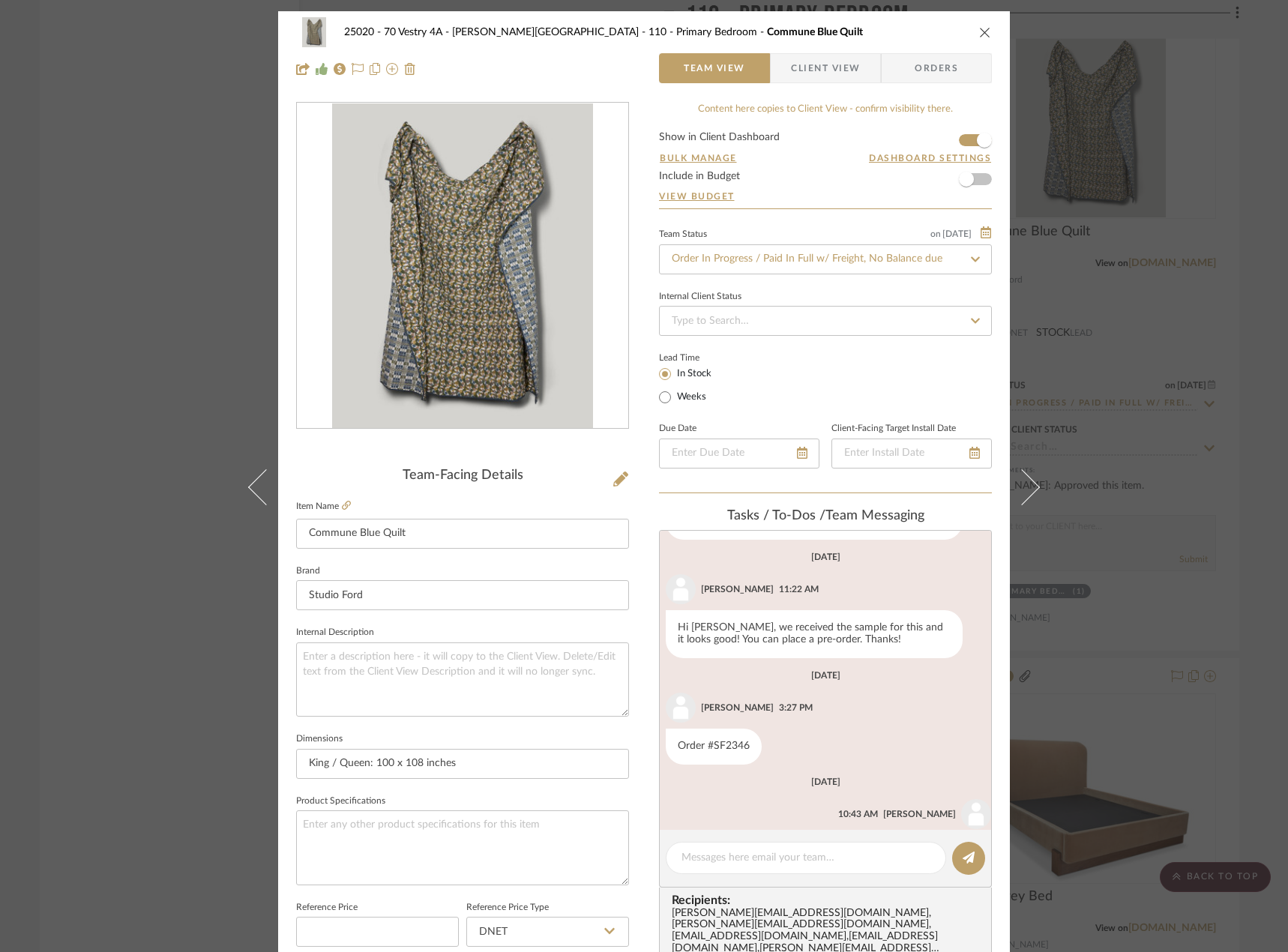
scroll to position [514, 0]
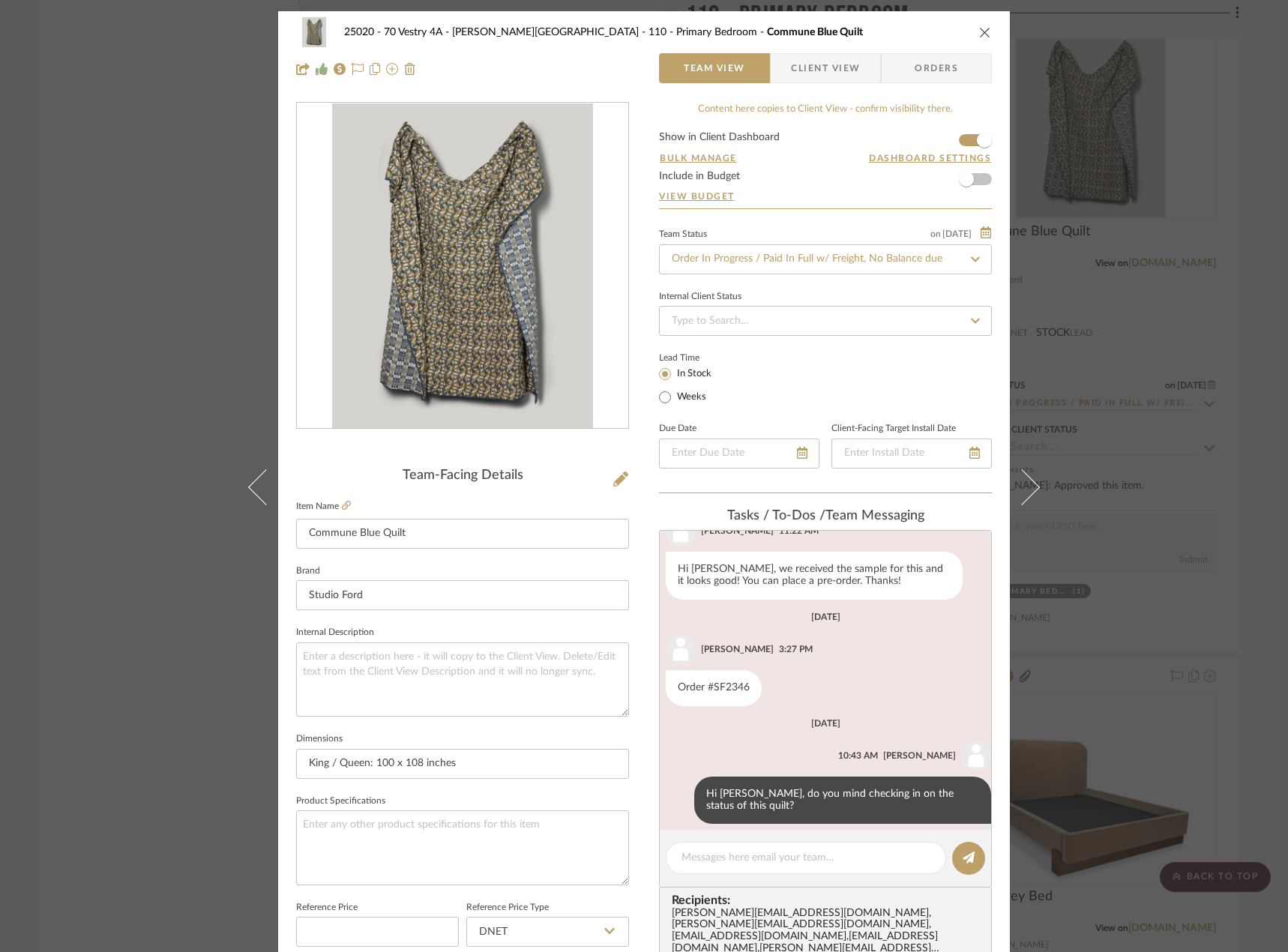
click at [1003, 98] on div "25020 - 70 Vestry 4A - Grant-Stanleigh 110 - Primary Bedroom Commune Blue Quilt…" at bounding box center [644, 476] width 1288 height 952
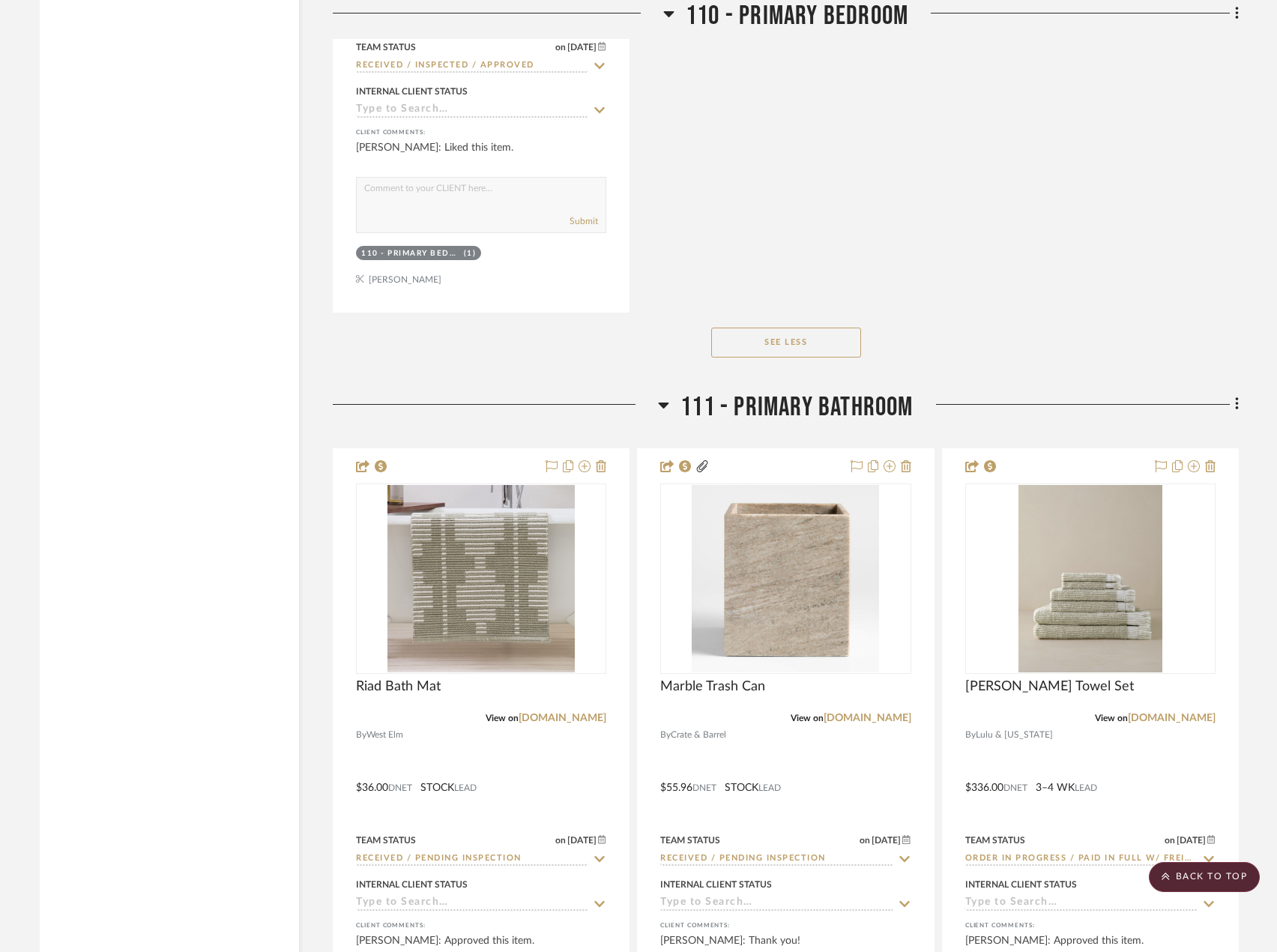
scroll to position [18658, 0]
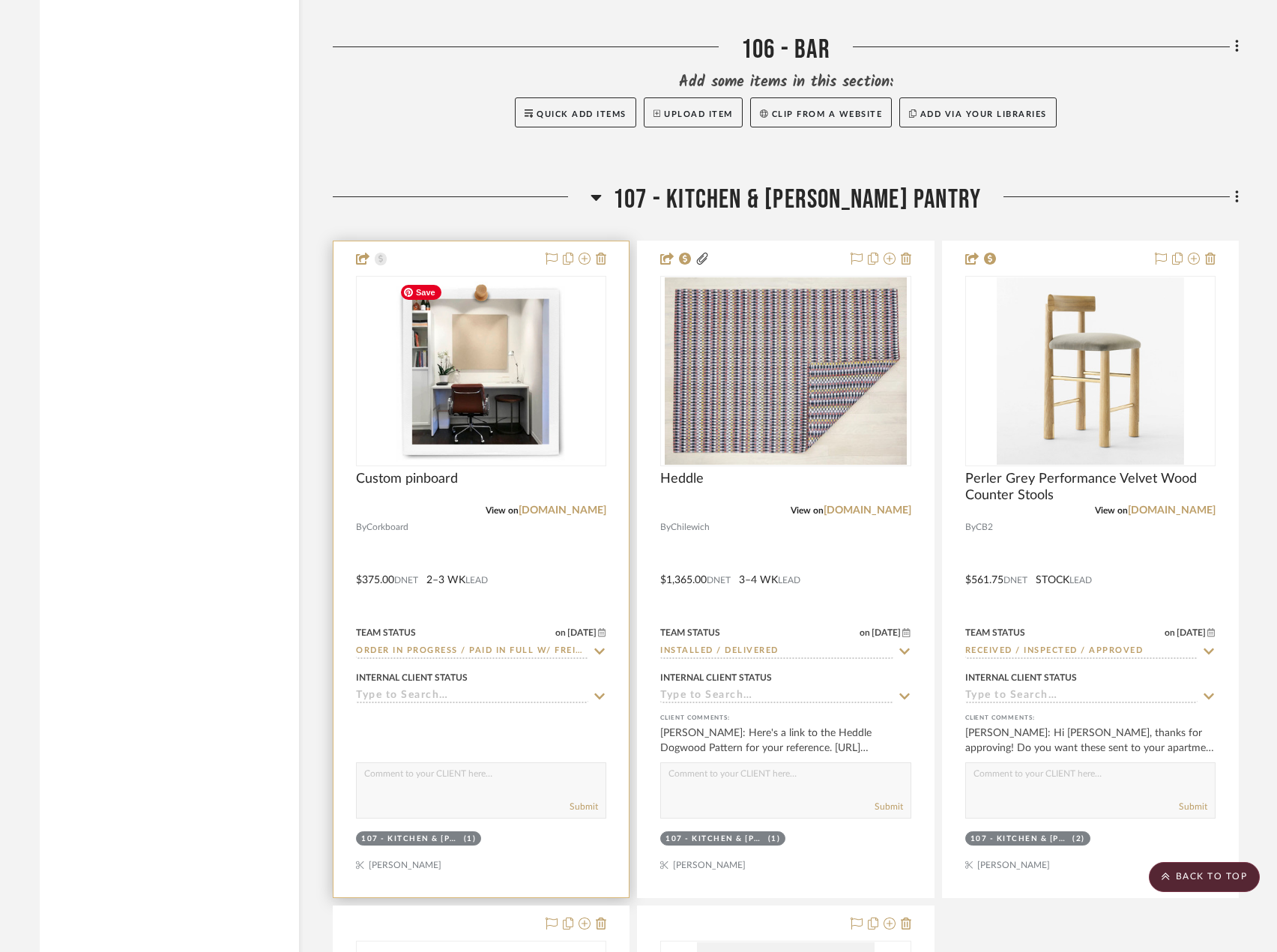
scroll to position [14312, 0]
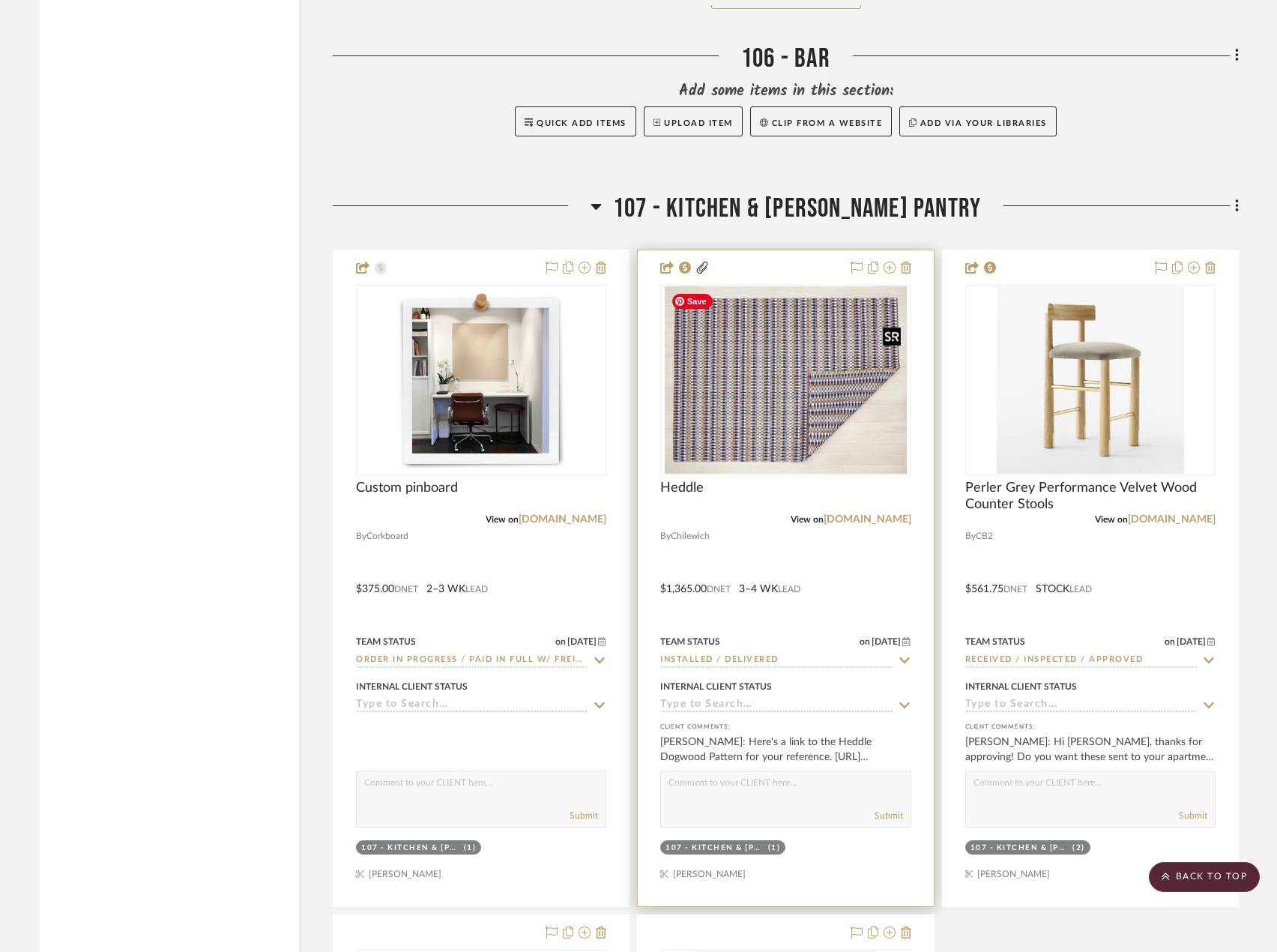
click at [768, 389] on img "0" at bounding box center [786, 380] width 242 height 187
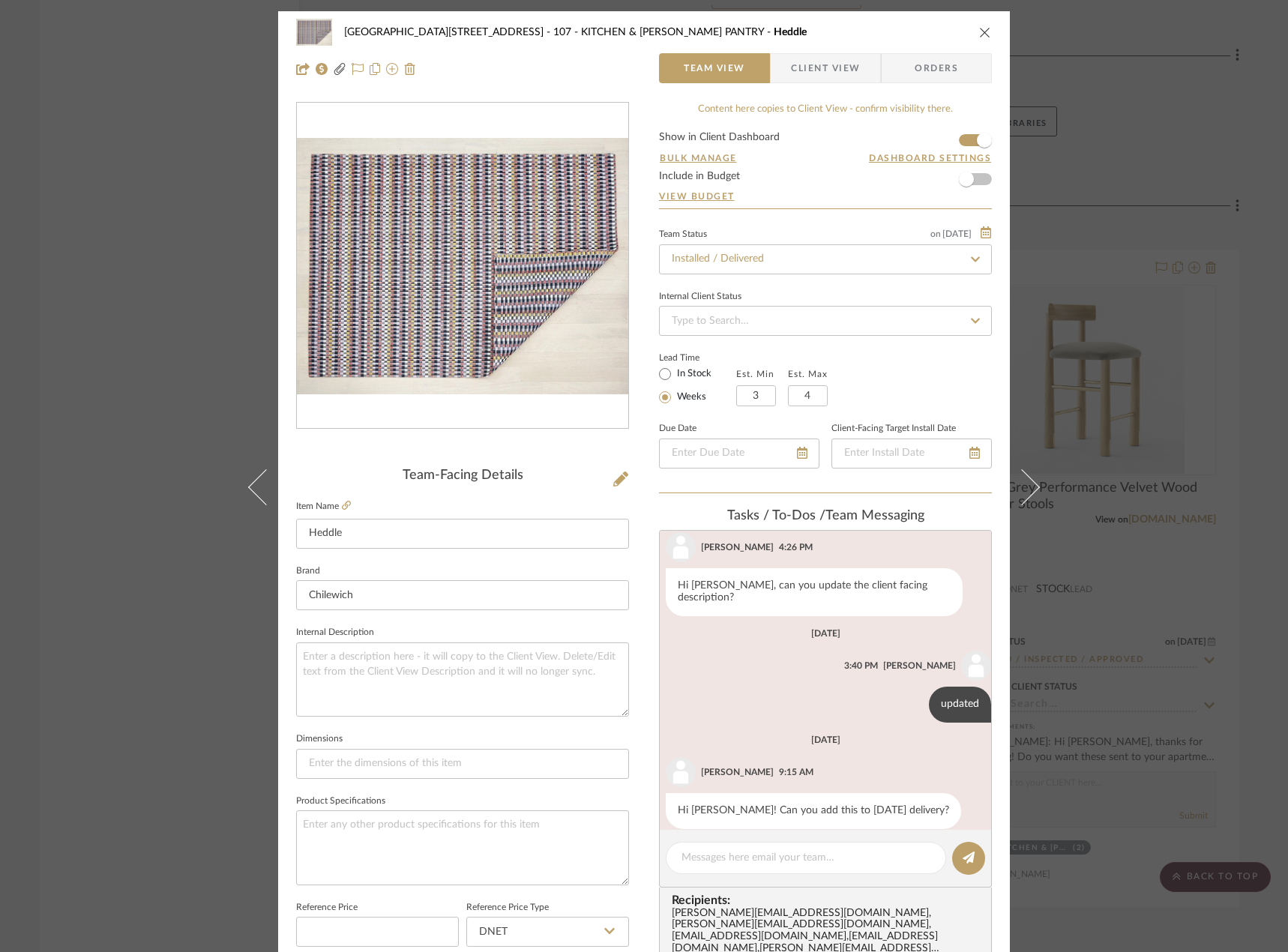
scroll to position [247, 0]
drag, startPoint x: 1185, startPoint y: 182, endPoint x: 1138, endPoint y: 178, distance: 47.2
click at [1184, 182] on div "24100 - 1175 Park Avenue - Mall 107 - KITCHEN & BUTLER'S PANTRY Heddle Team Vie…" at bounding box center [644, 476] width 1288 height 952
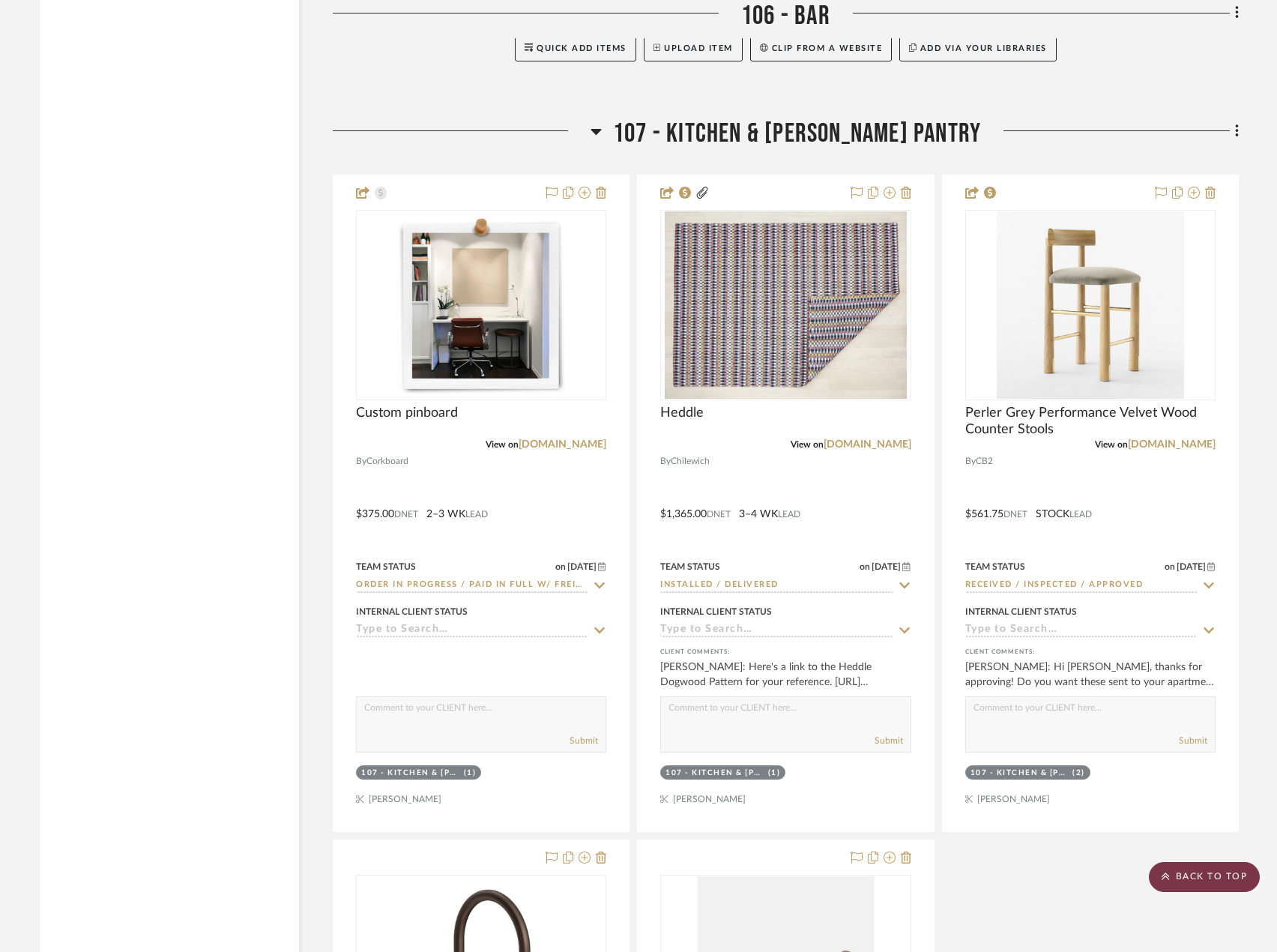
drag, startPoint x: 1184, startPoint y: 878, endPoint x: 1180, endPoint y: 863, distance: 15.5
click at [1183, 872] on scroll-to-top-button "BACK TO TOP" at bounding box center [1204, 876] width 111 height 30
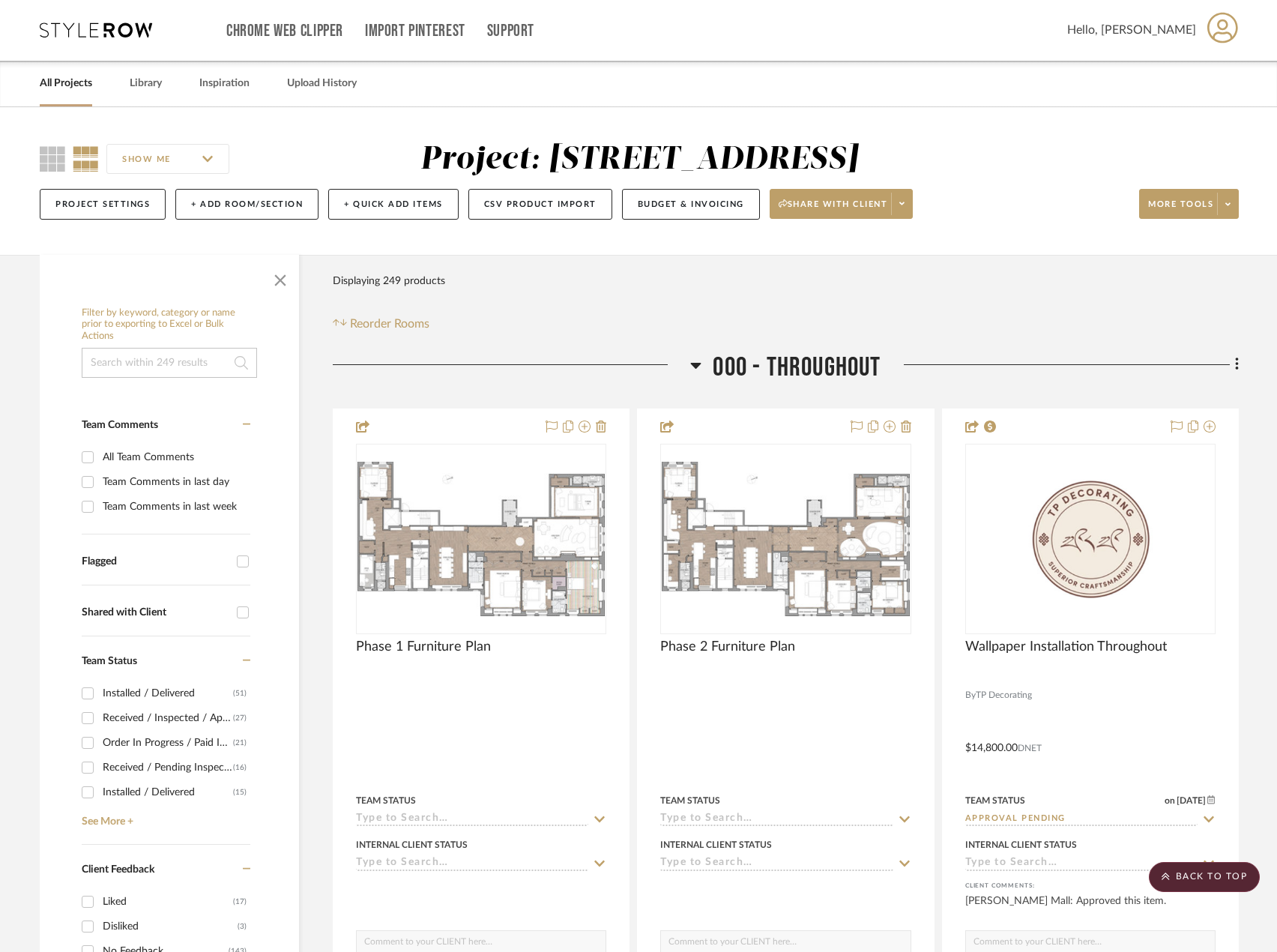
scroll to position [0, 0]
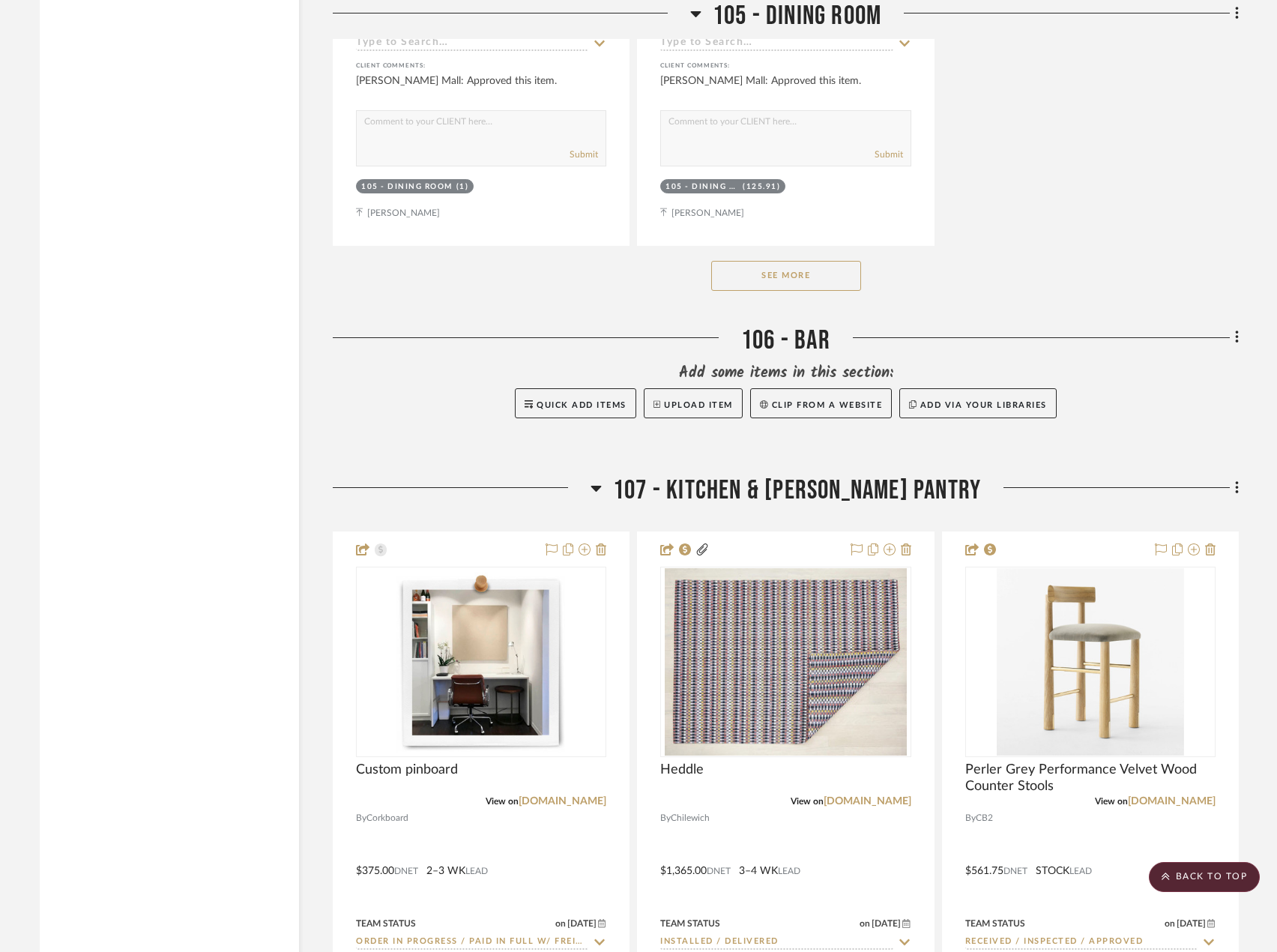
scroll to position [12028, 0]
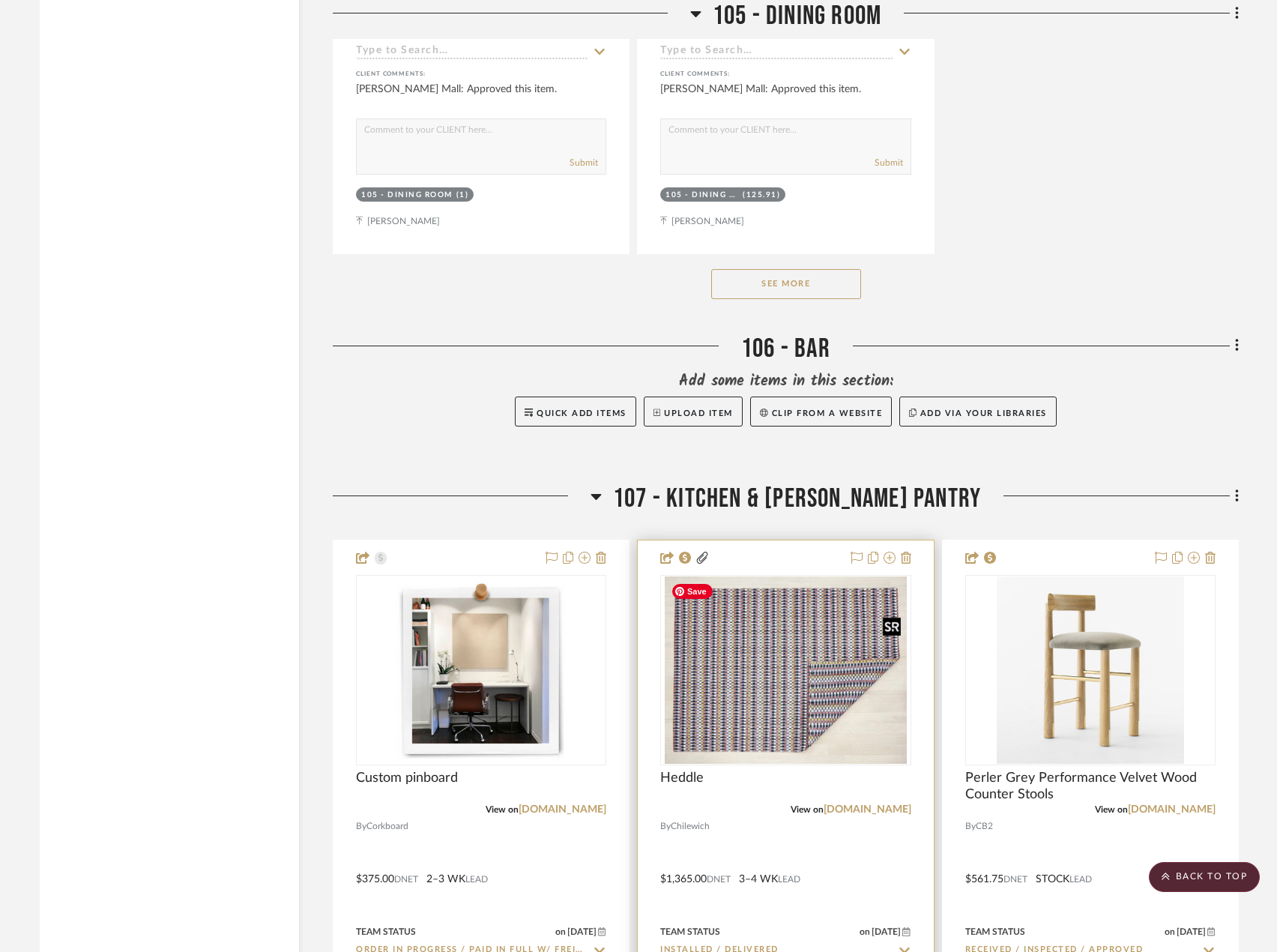
click at [0, 0] on img at bounding box center [0, 0] width 0 height 0
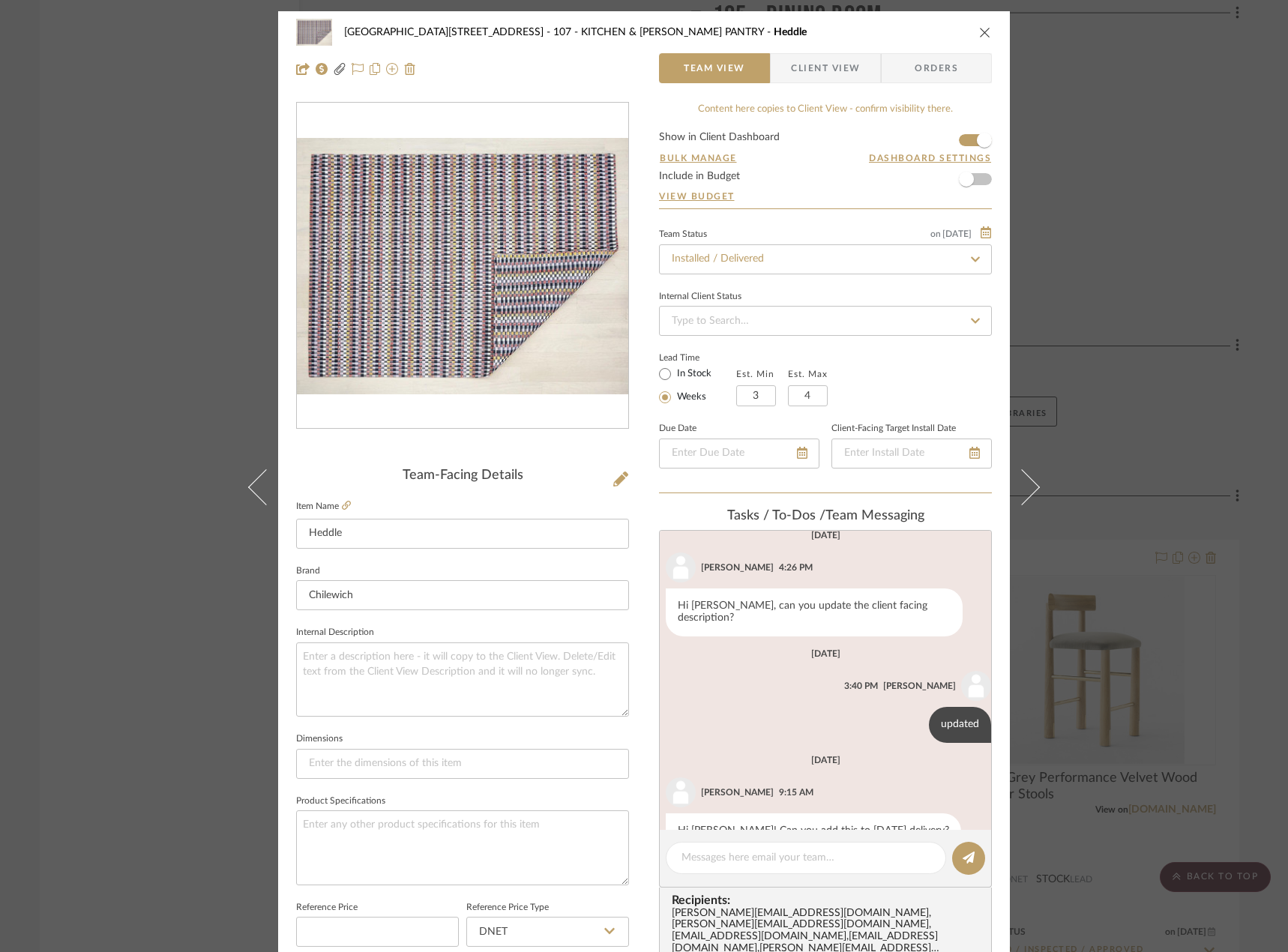
scroll to position [247, 0]
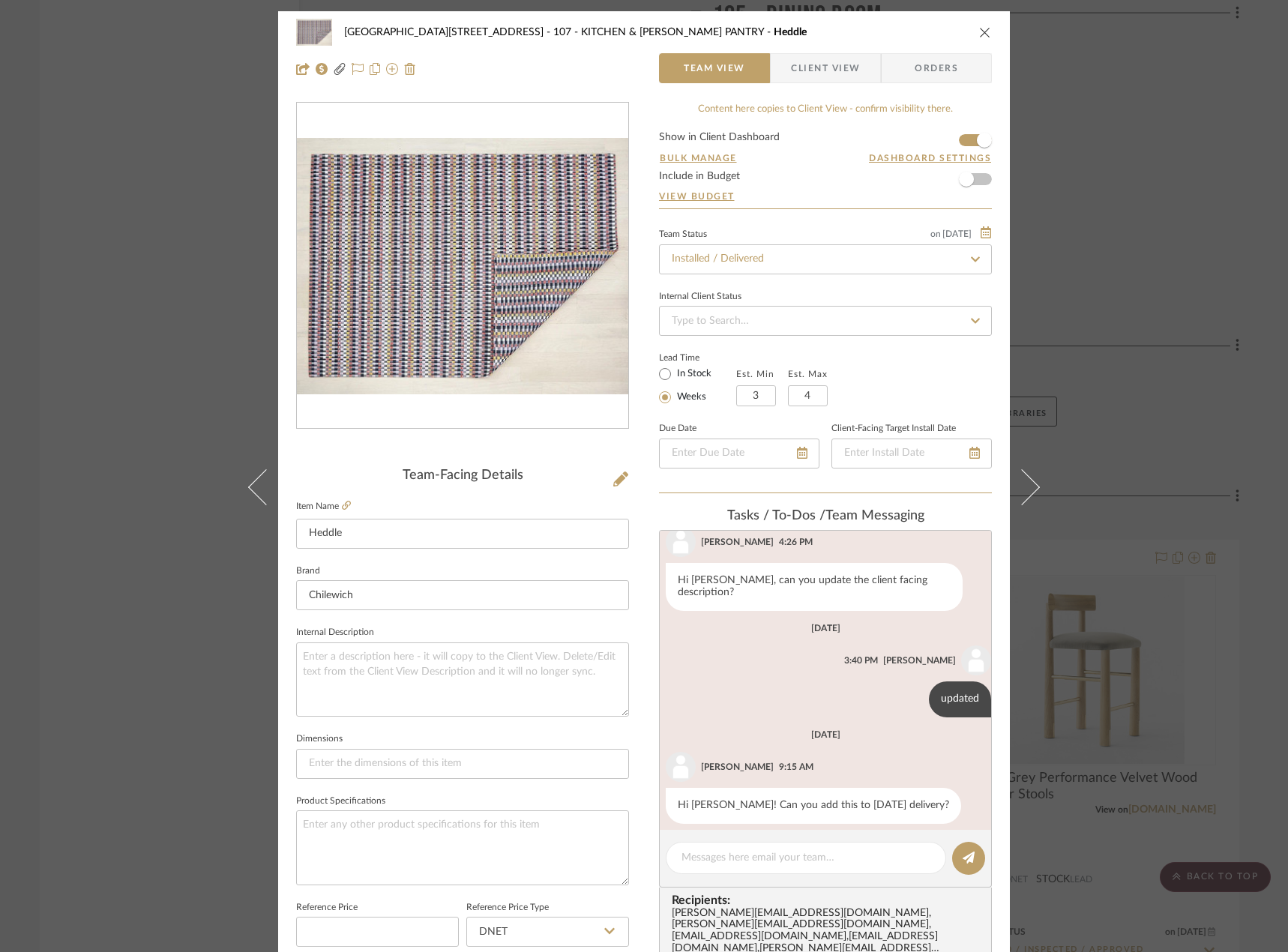
click at [842, 73] on span "Client View" at bounding box center [826, 68] width 69 height 30
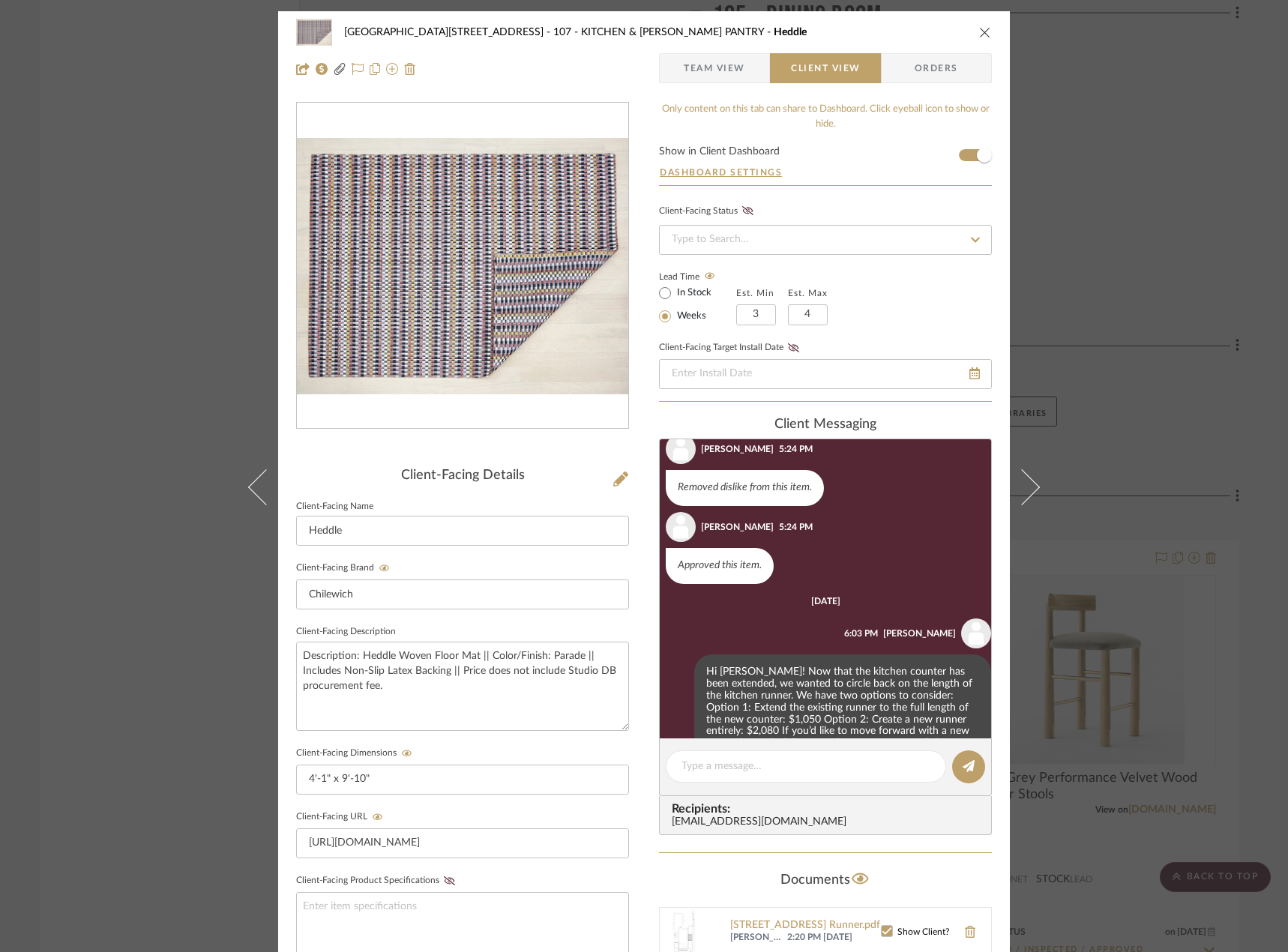
scroll to position [1274, 0]
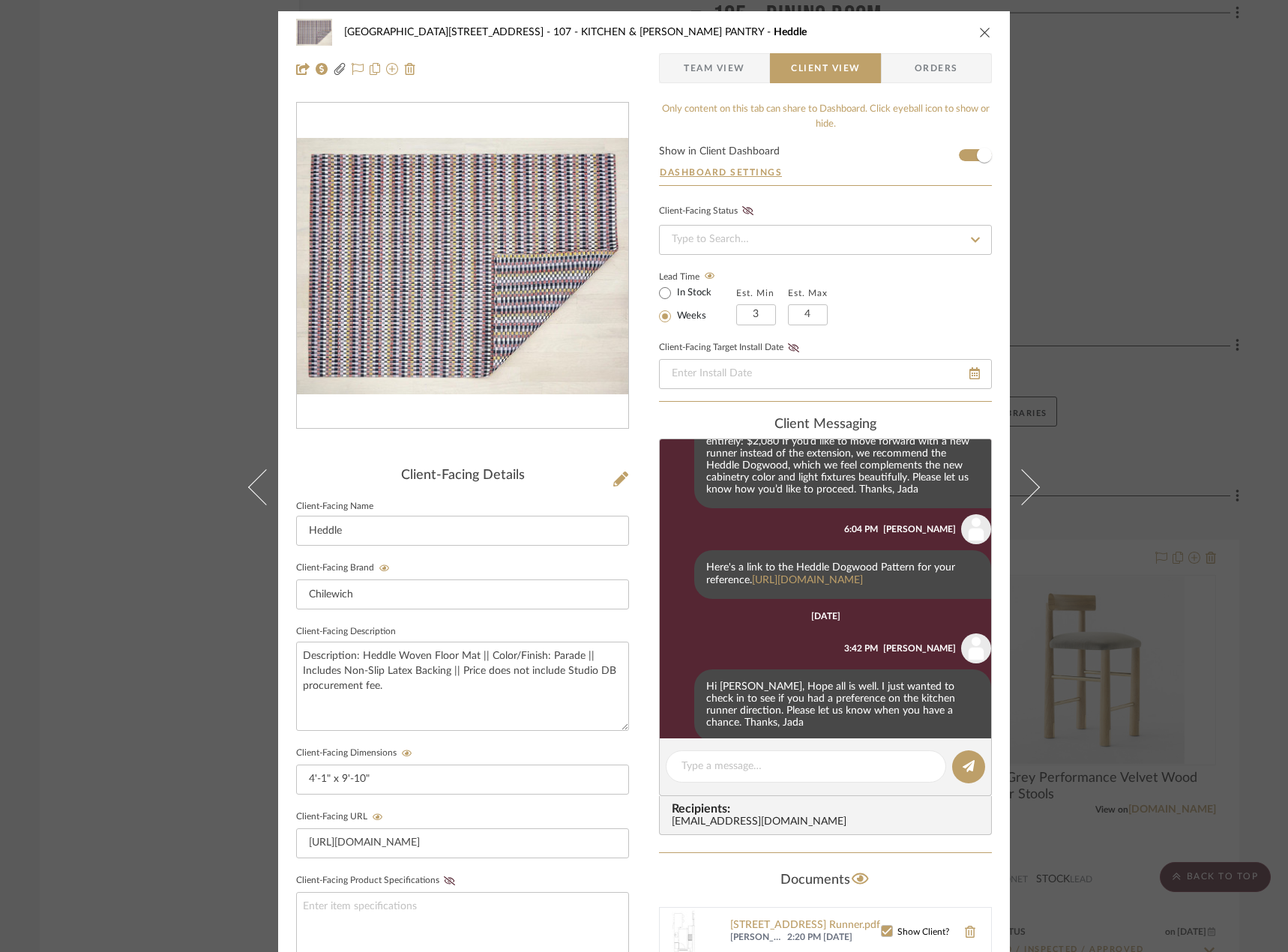
drag, startPoint x: 171, startPoint y: 139, endPoint x: 135, endPoint y: 97, distance: 55.3
click at [170, 139] on div "24100 - 1175 Park Avenue - Mall 107 - KITCHEN & BUTLER'S PANTRY Heddle Team Vie…" at bounding box center [644, 476] width 1288 height 952
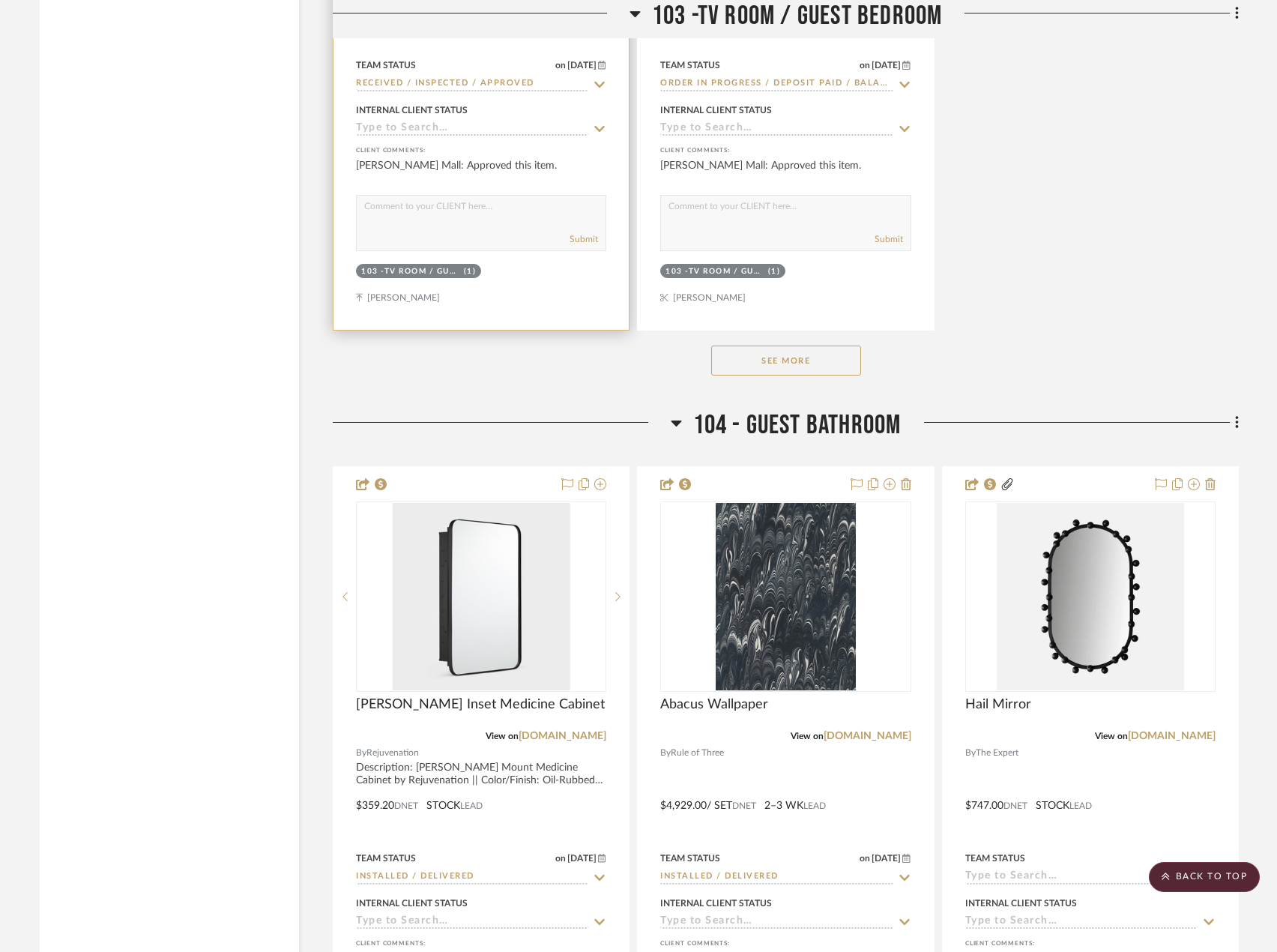
scroll to position [7982, 0]
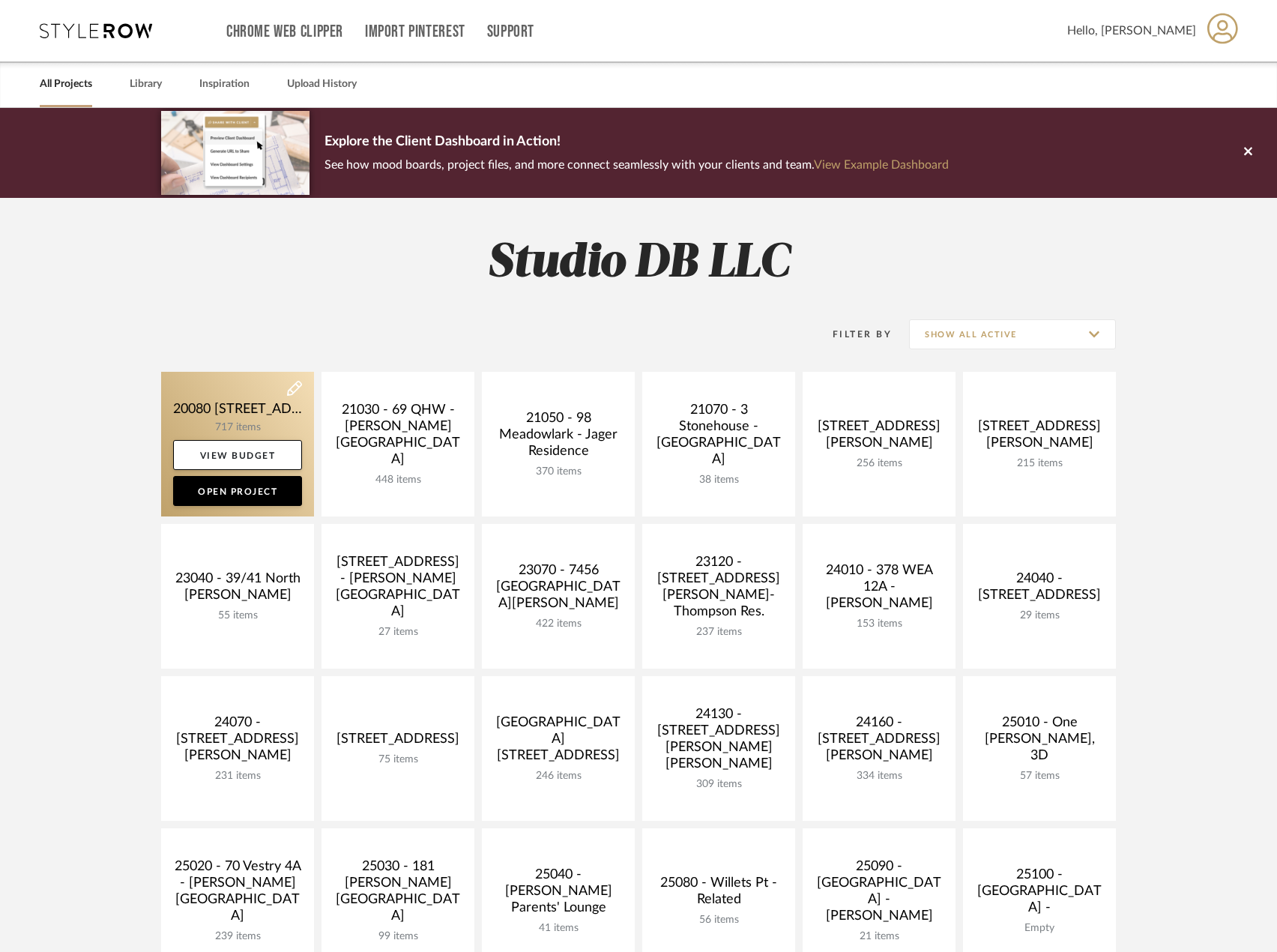
click at [265, 412] on link at bounding box center [238, 443] width 153 height 144
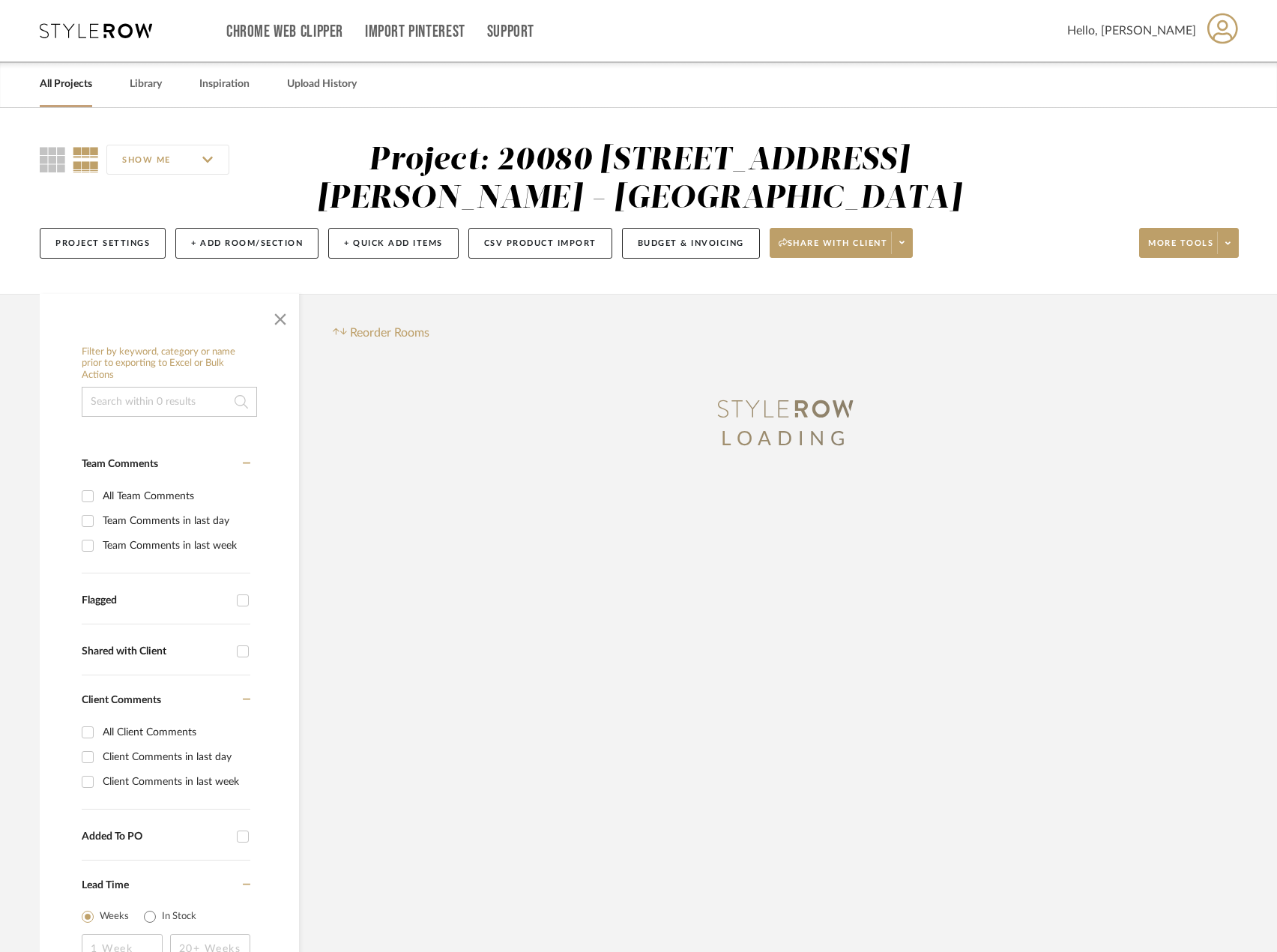
click at [198, 405] on input at bounding box center [169, 401] width 176 height 30
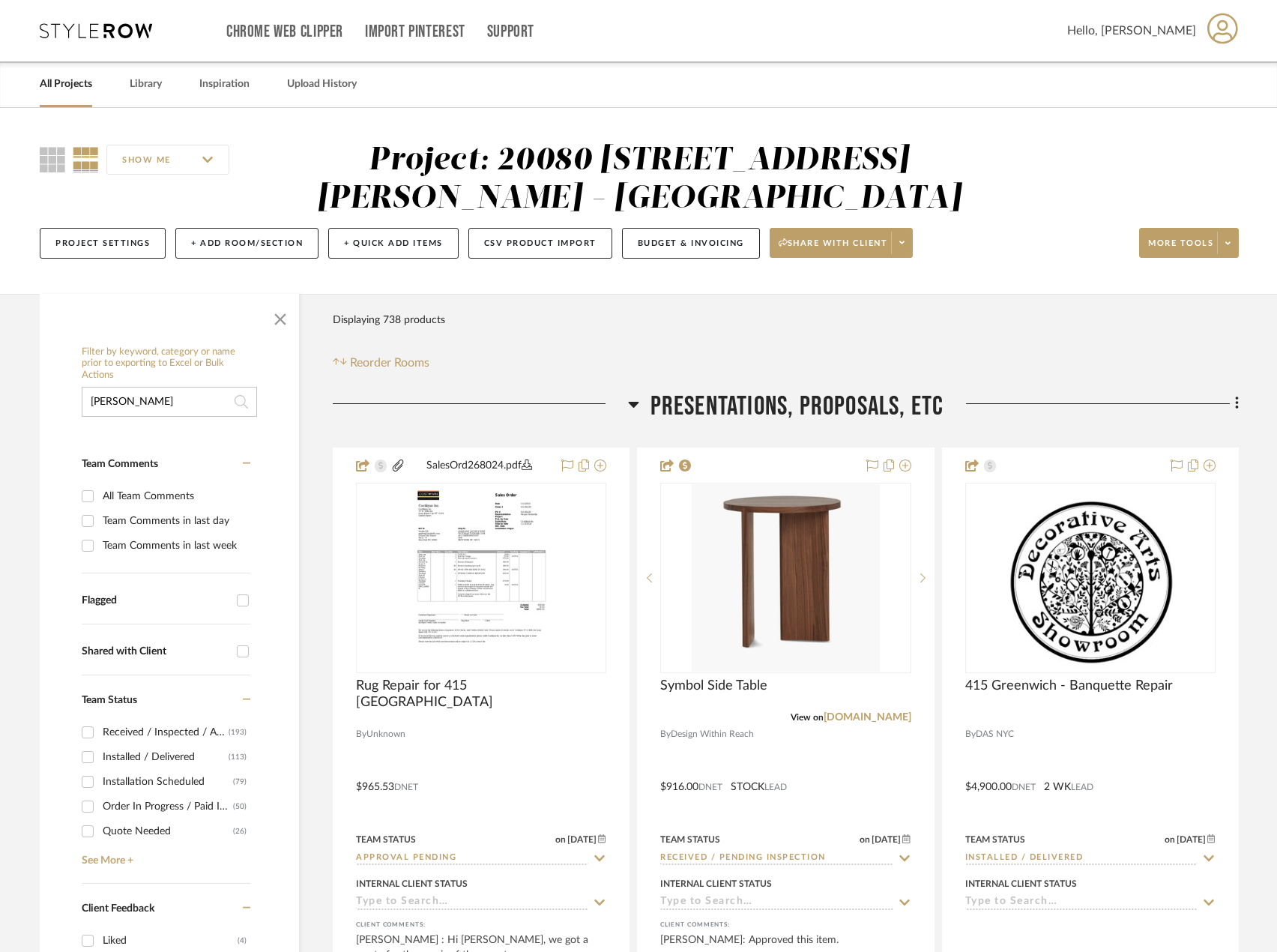
type input "towel"
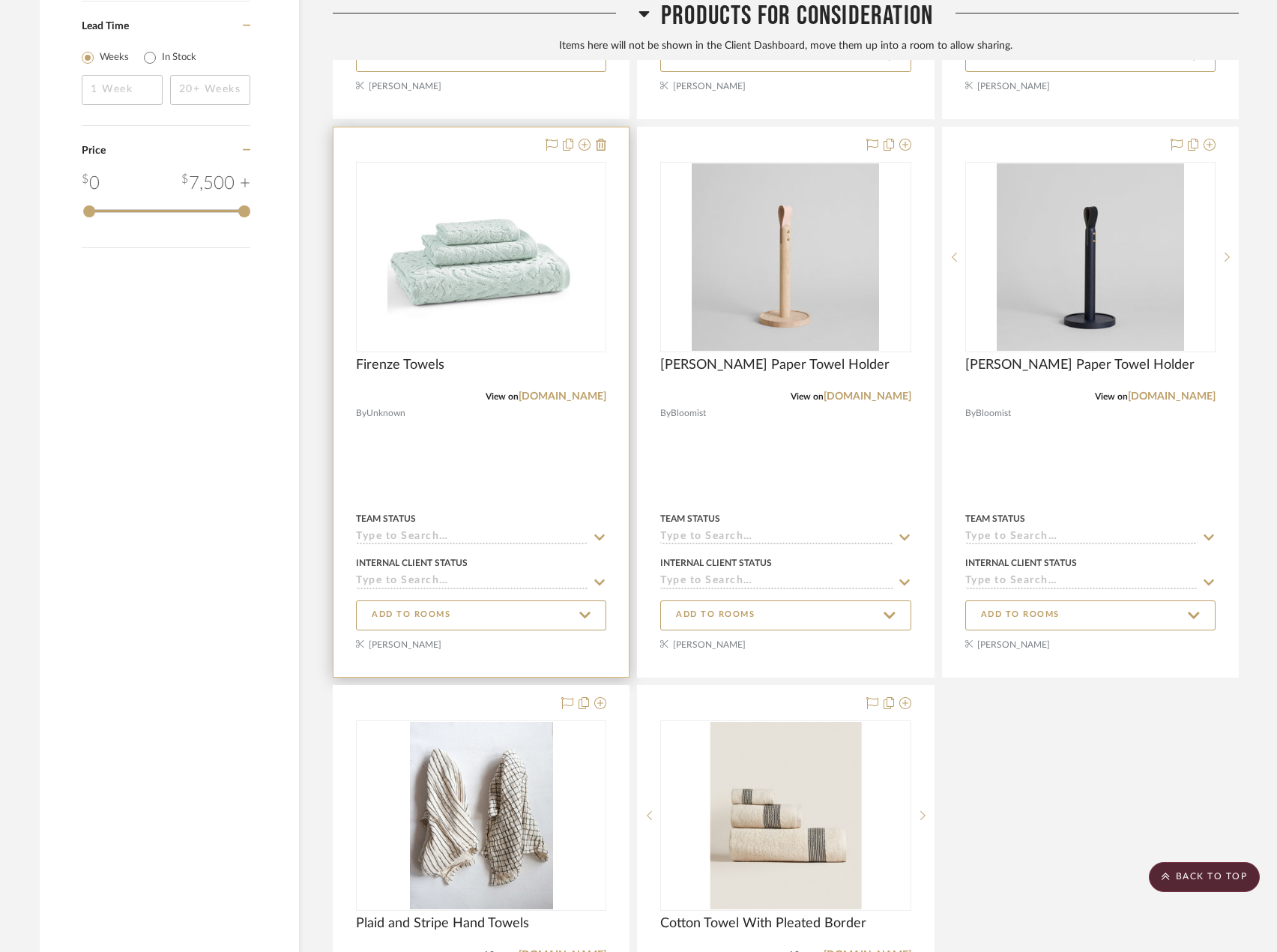
scroll to position [1349, 0]
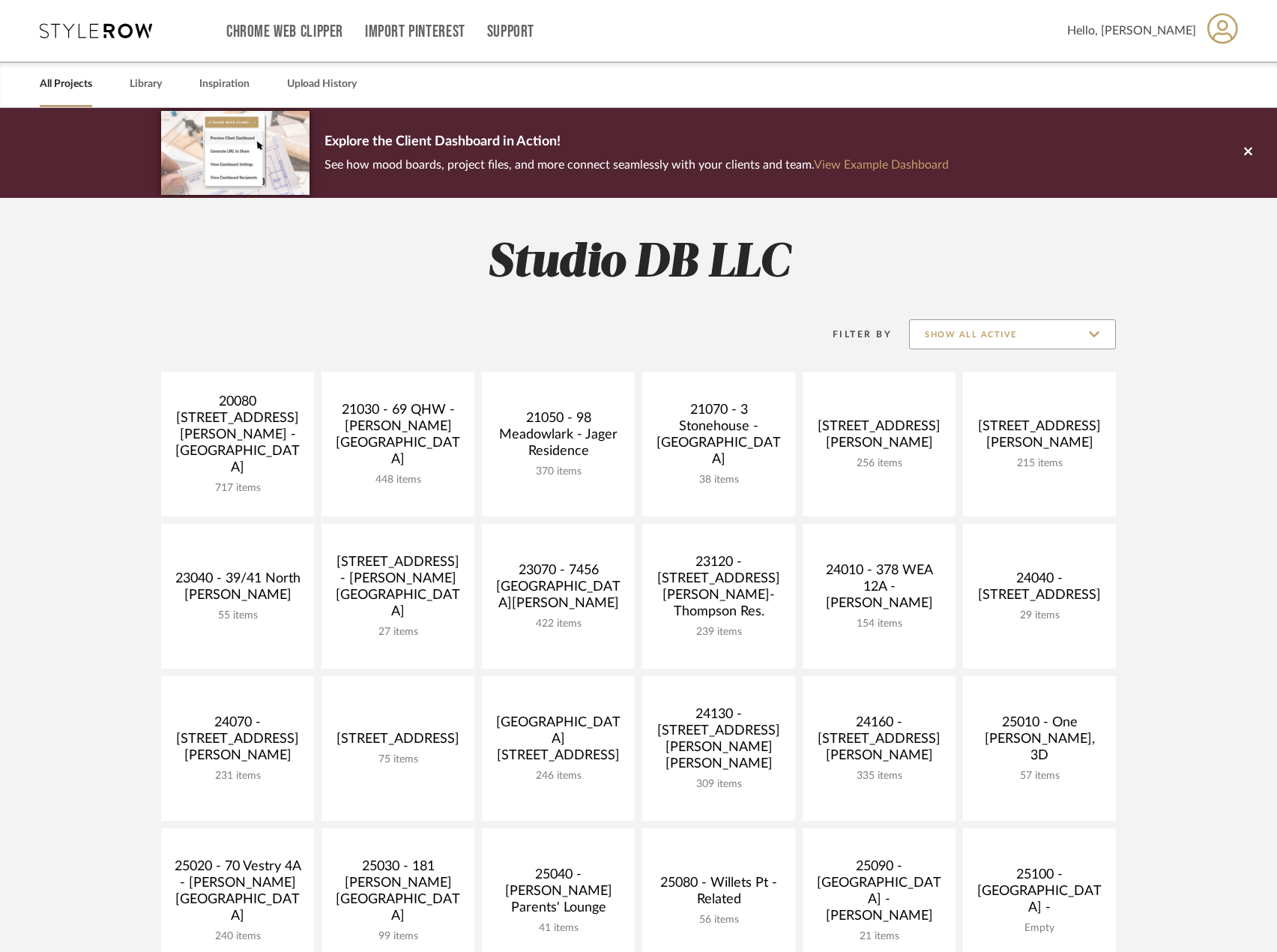
click at [996, 337] on input "Show All Active" at bounding box center [1013, 334] width 207 height 30
click at [940, 444] on span "Archived" at bounding box center [1014, 444] width 177 height 13
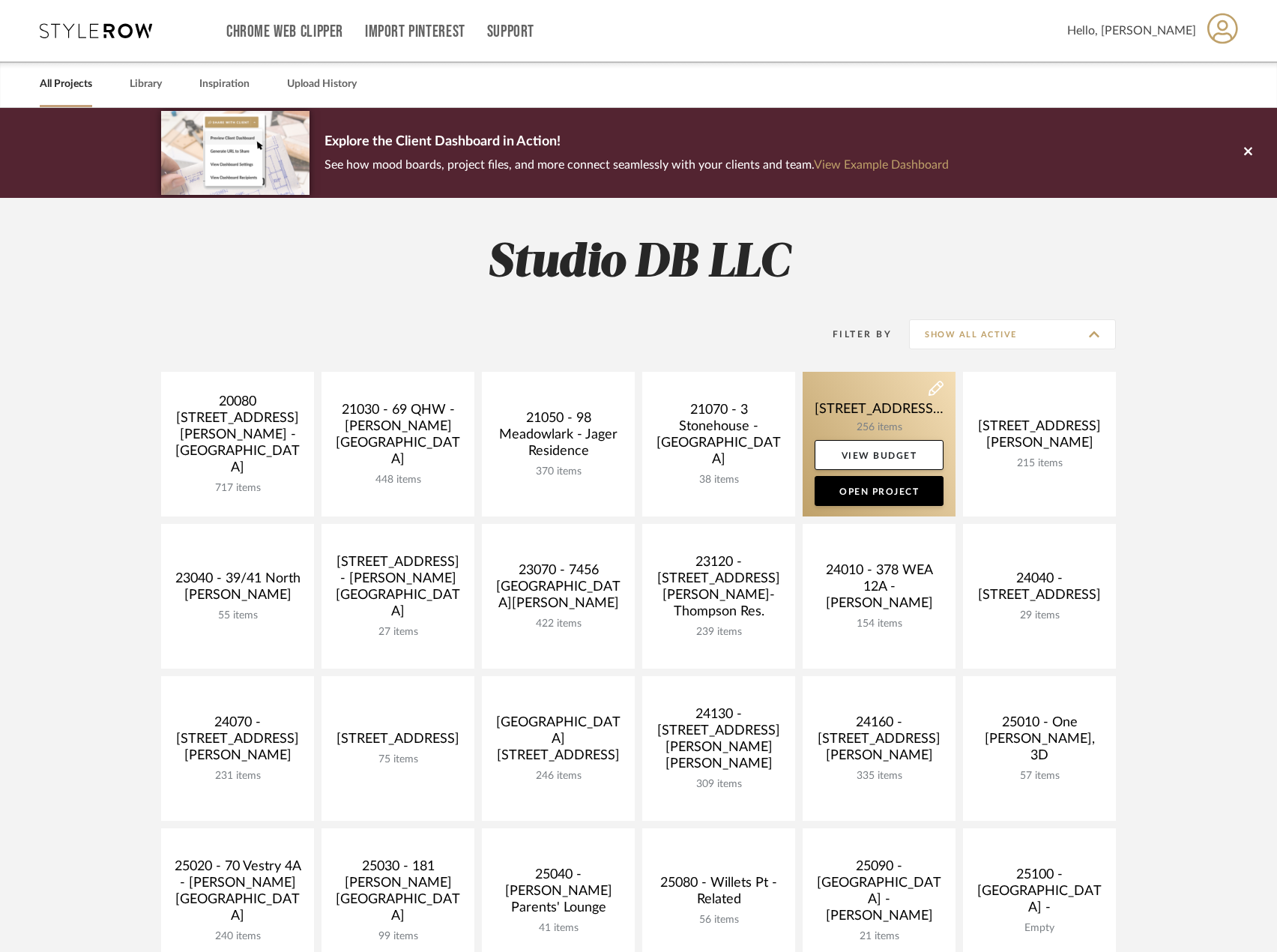
type input "Archived"
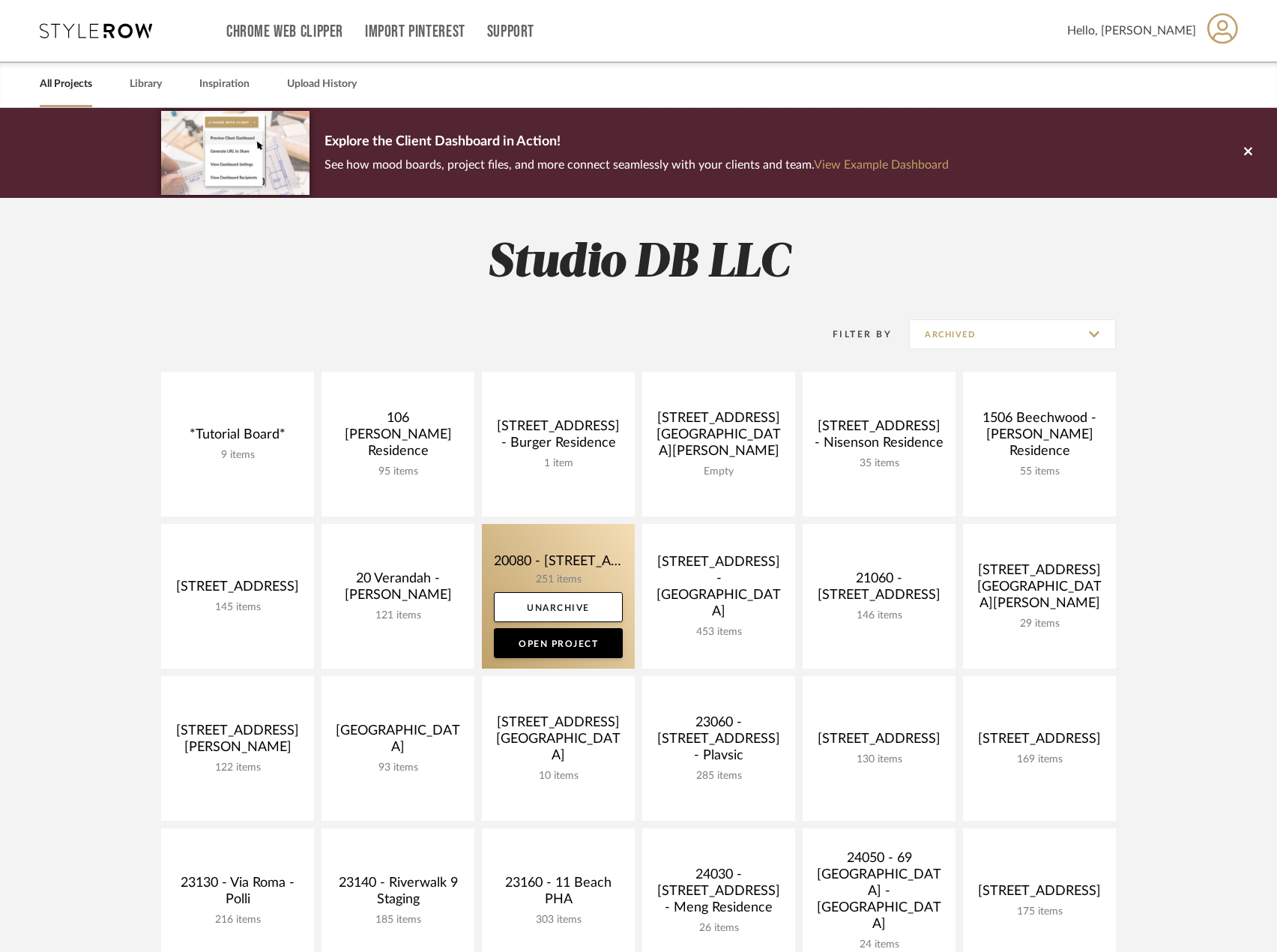
click at [538, 568] on link at bounding box center [559, 596] width 153 height 144
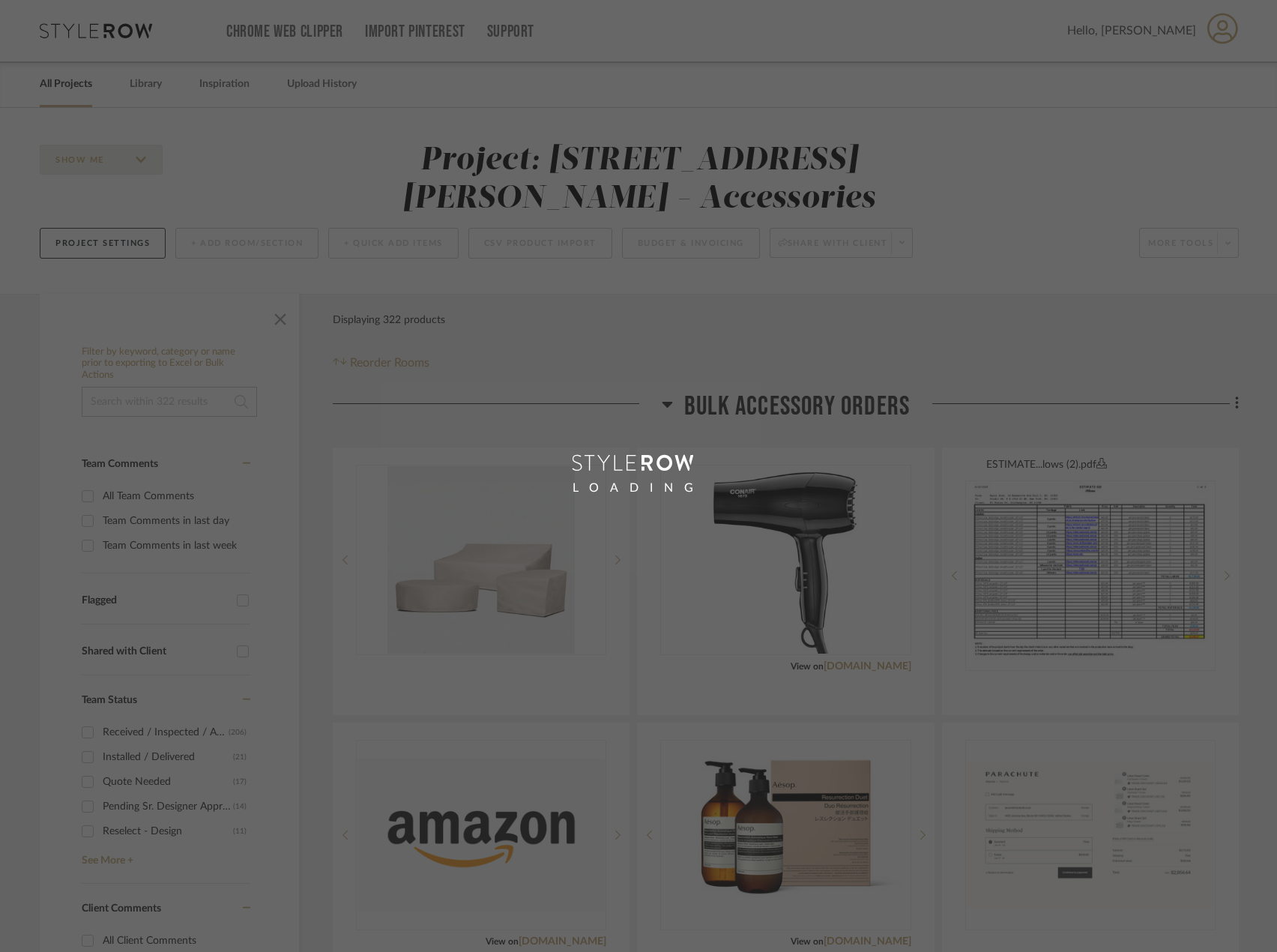
click at [170, 421] on div "LOADING" at bounding box center [638, 476] width 1277 height 952
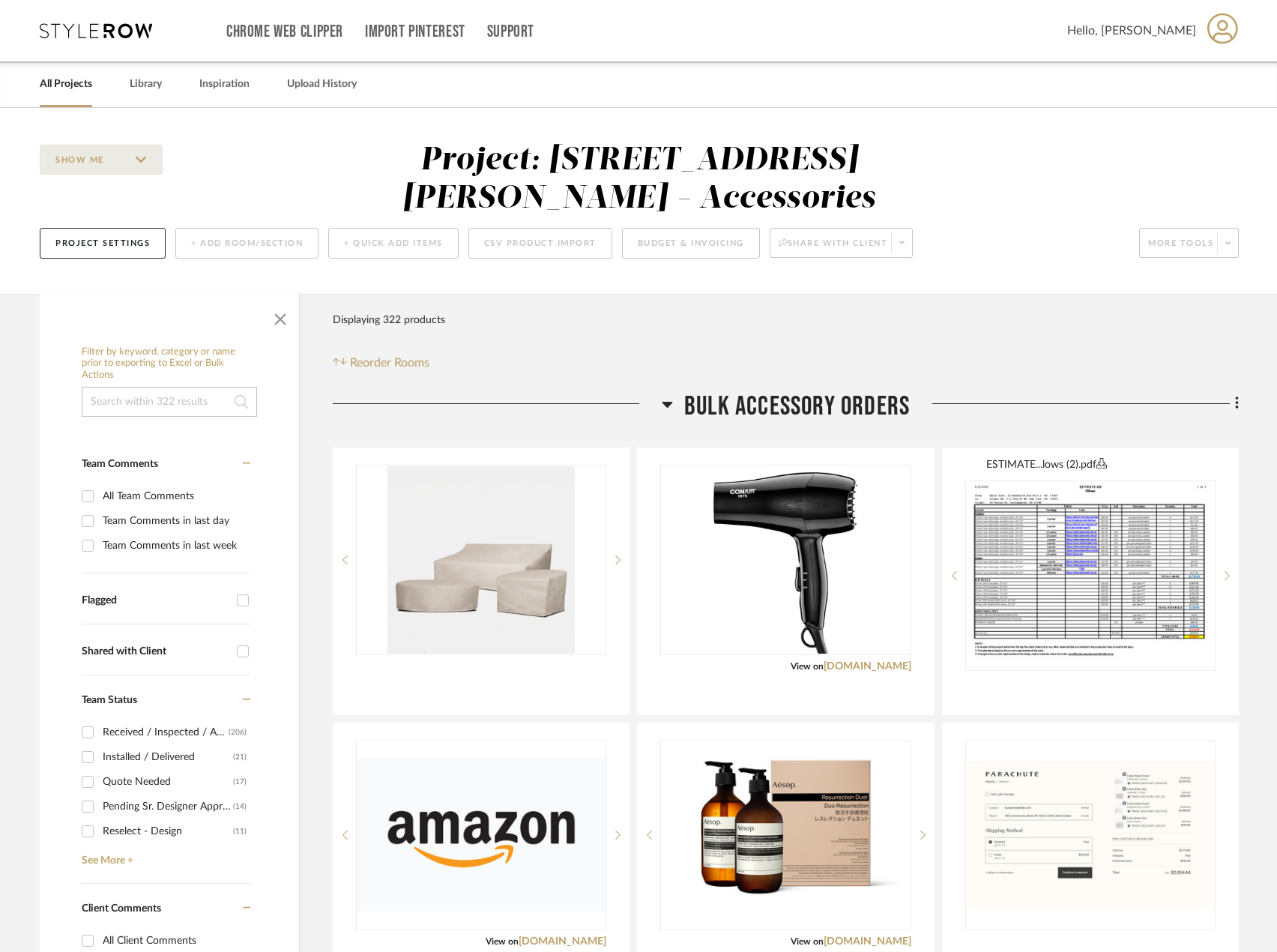
click at [169, 401] on input at bounding box center [169, 401] width 176 height 30
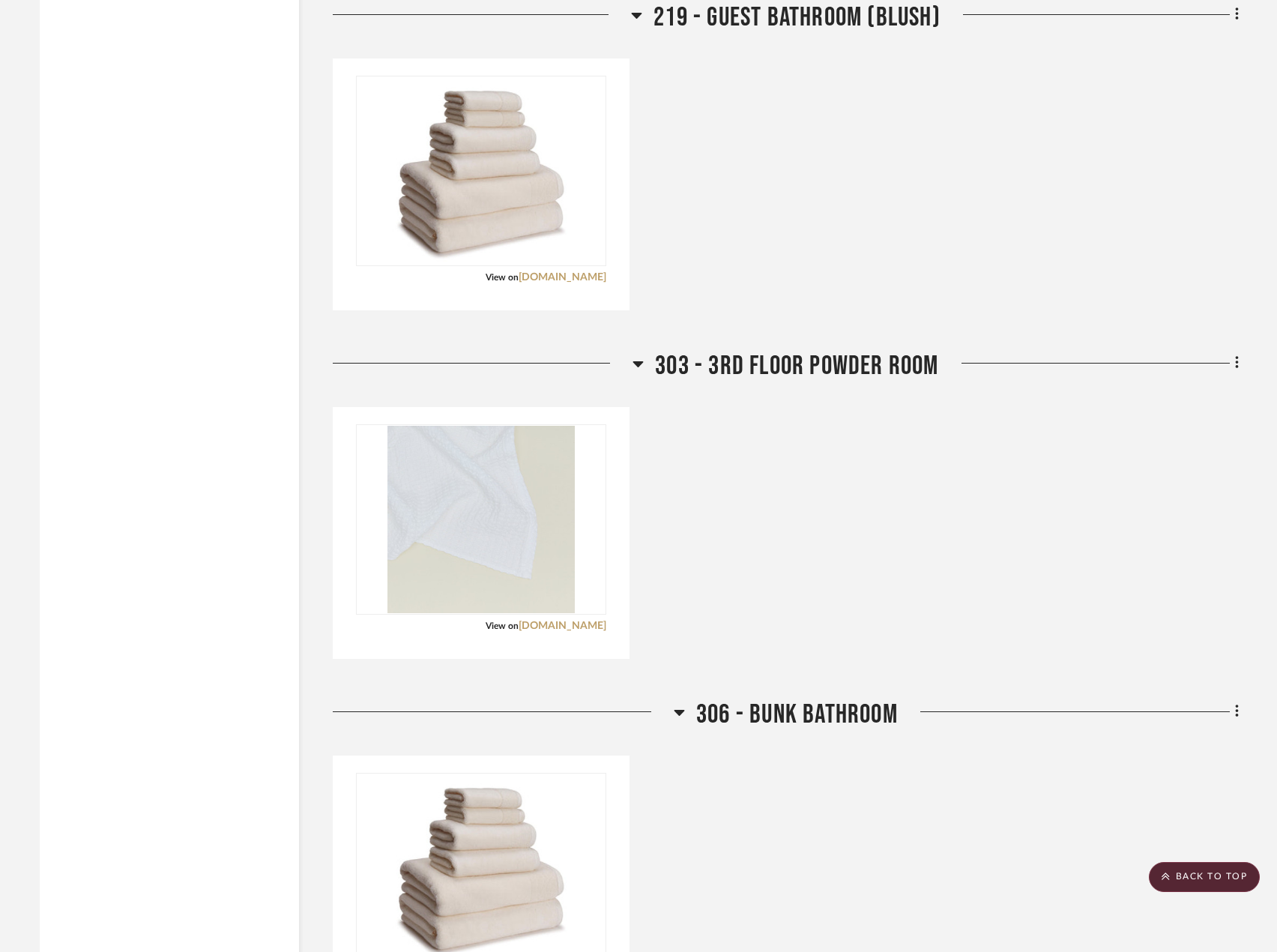
scroll to position [3649, 0]
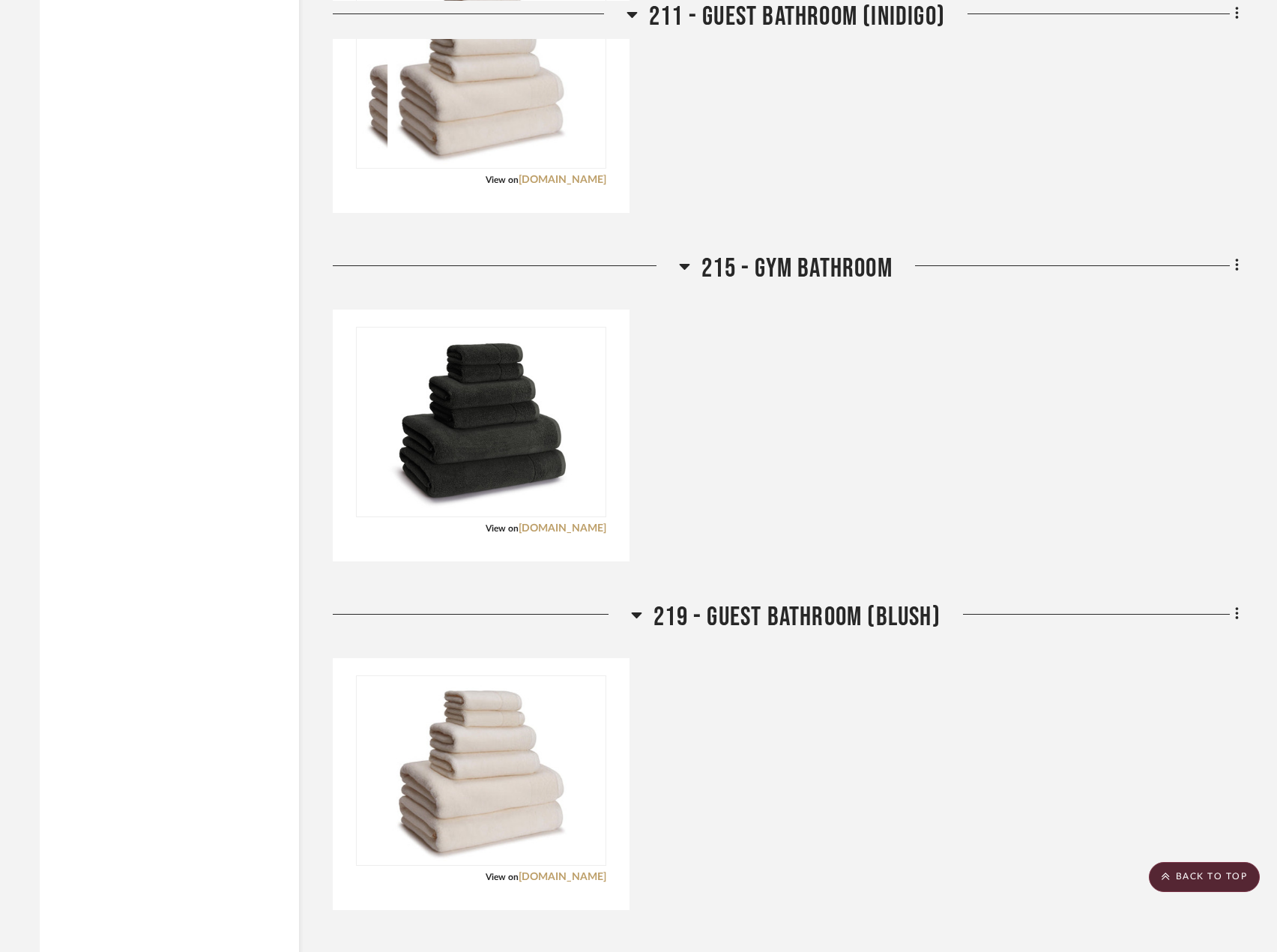
type input "towel"
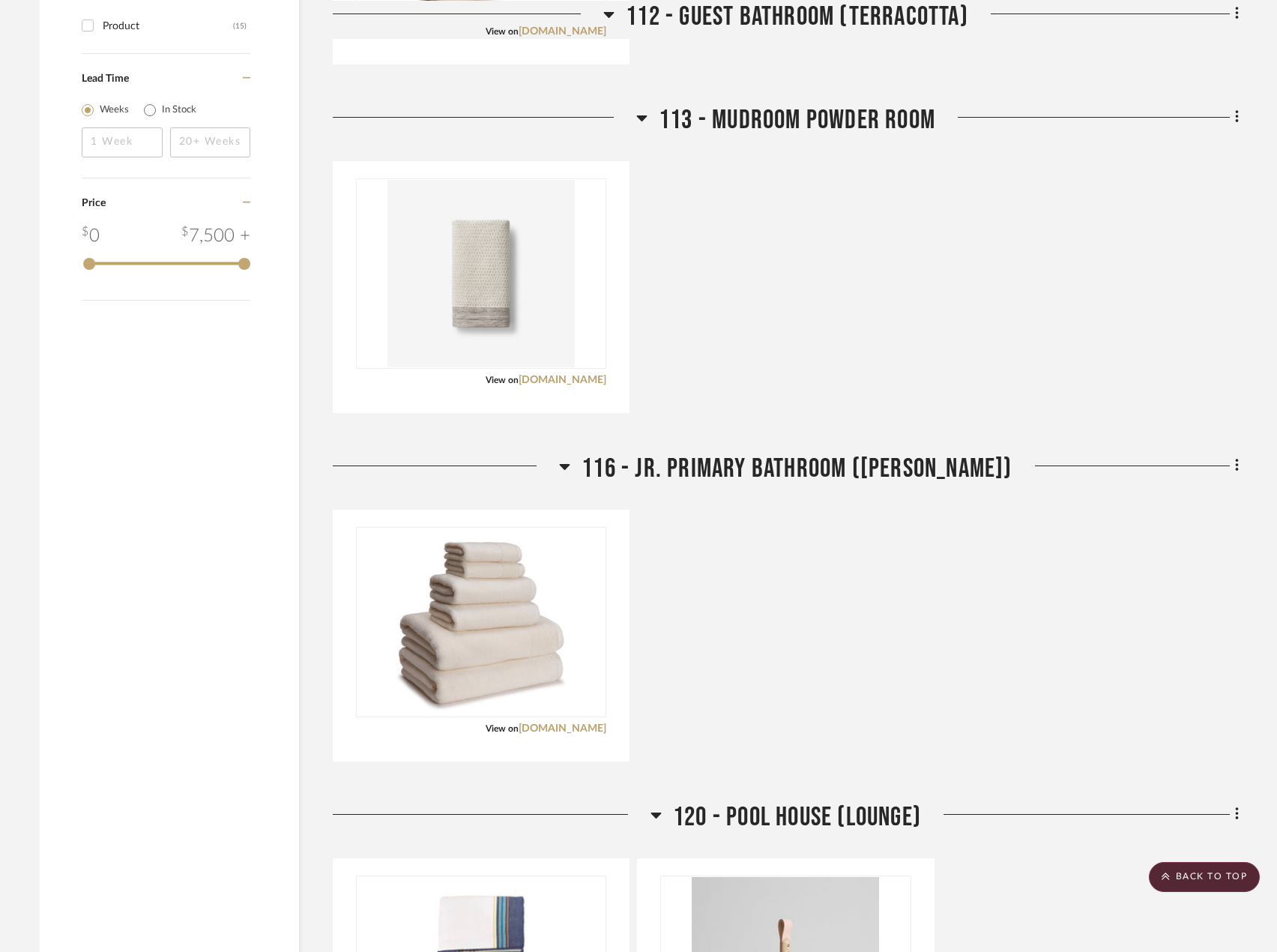
scroll to position [1476, 0]
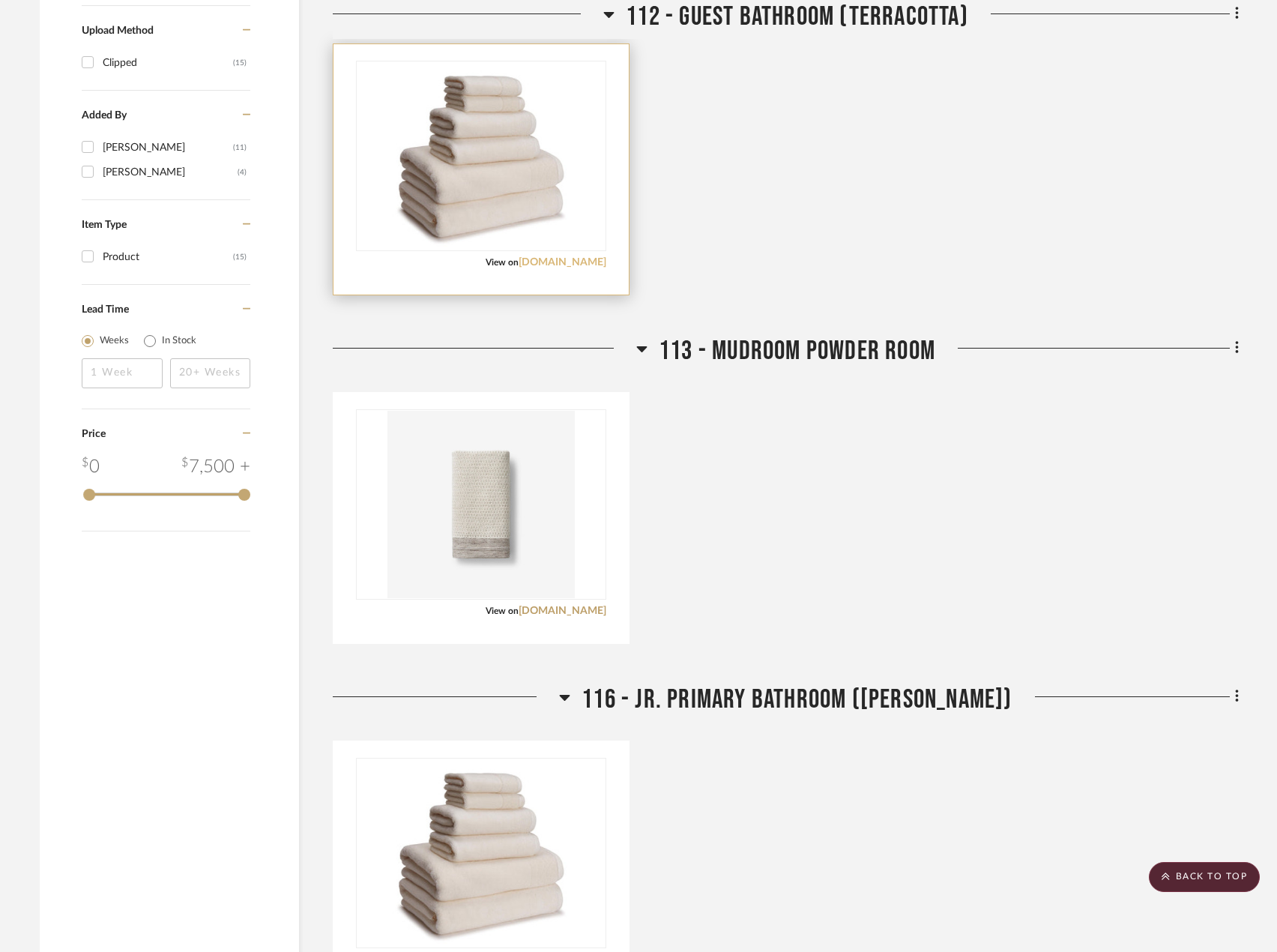
click at [584, 260] on link "[DOMAIN_NAME]" at bounding box center [562, 262] width 88 height 10
